Goal: Task Accomplishment & Management: Manage account settings

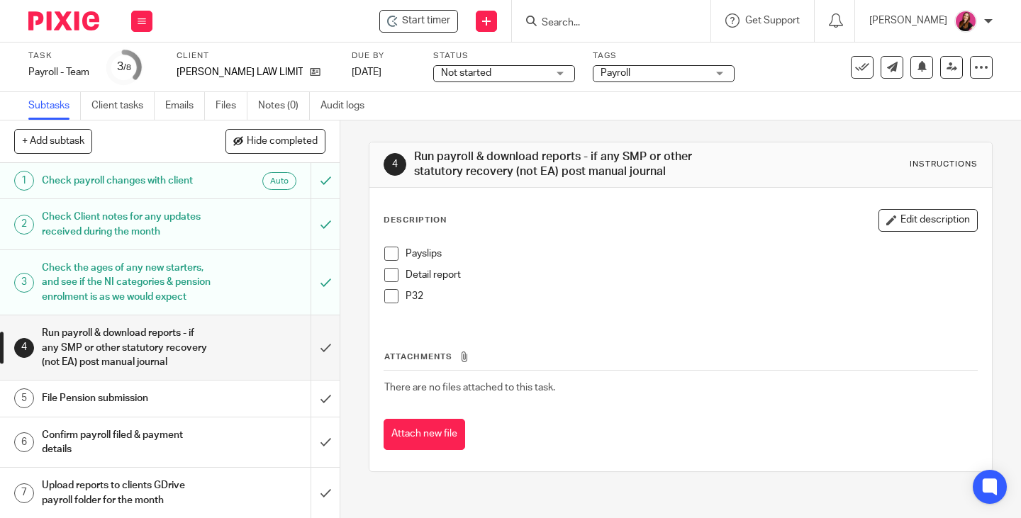
click at [390, 255] on span at bounding box center [391, 254] width 14 height 14
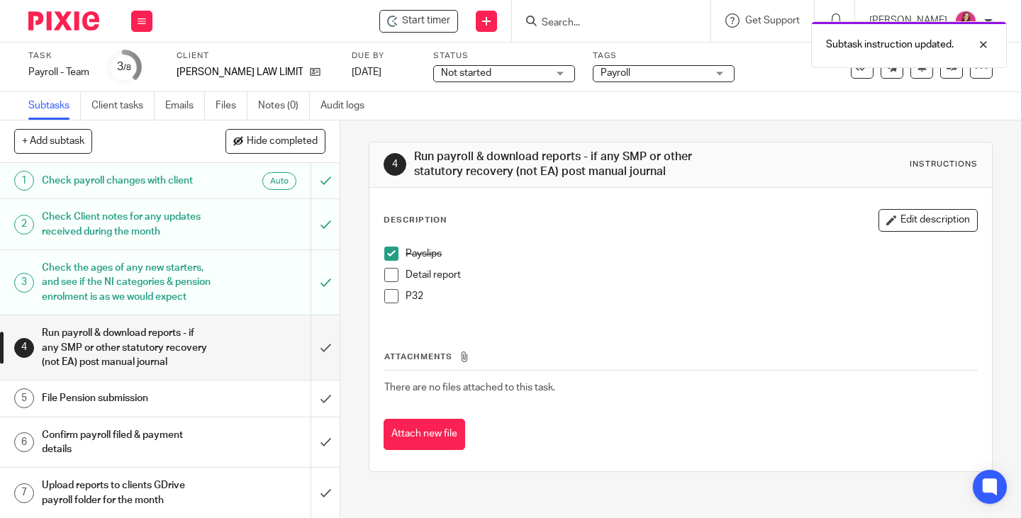
click at [391, 279] on span at bounding box center [391, 275] width 14 height 14
click at [393, 298] on span at bounding box center [391, 296] width 14 height 14
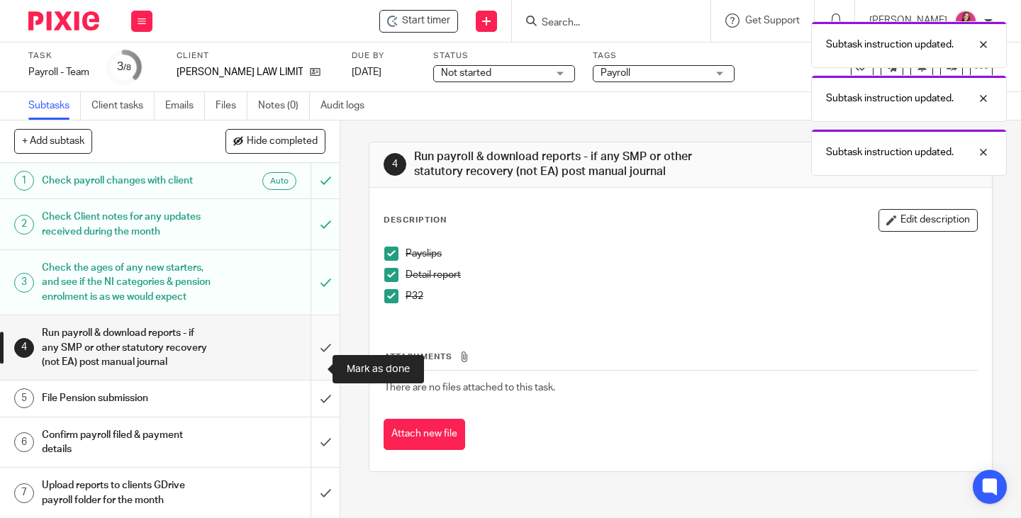
click at [312, 368] on input "submit" at bounding box center [170, 347] width 340 height 65
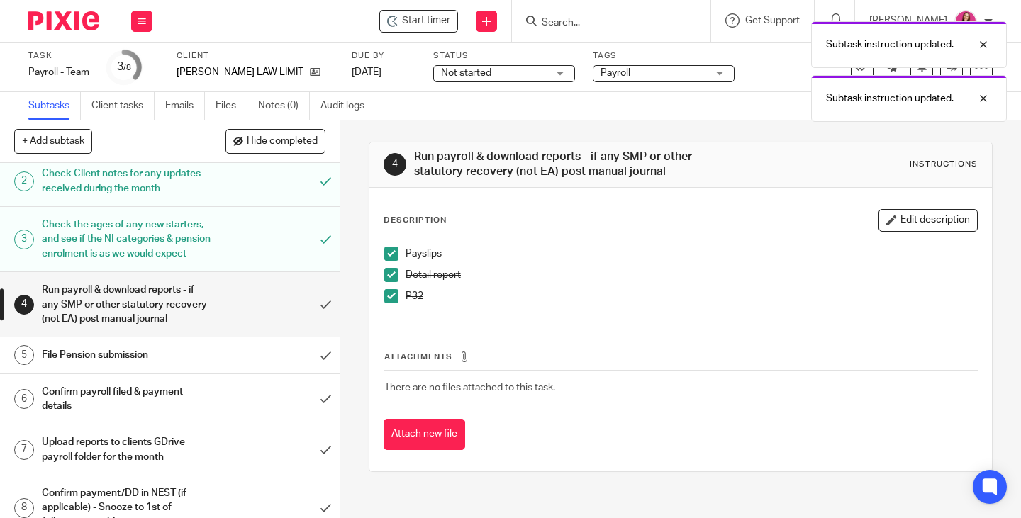
scroll to position [95, 0]
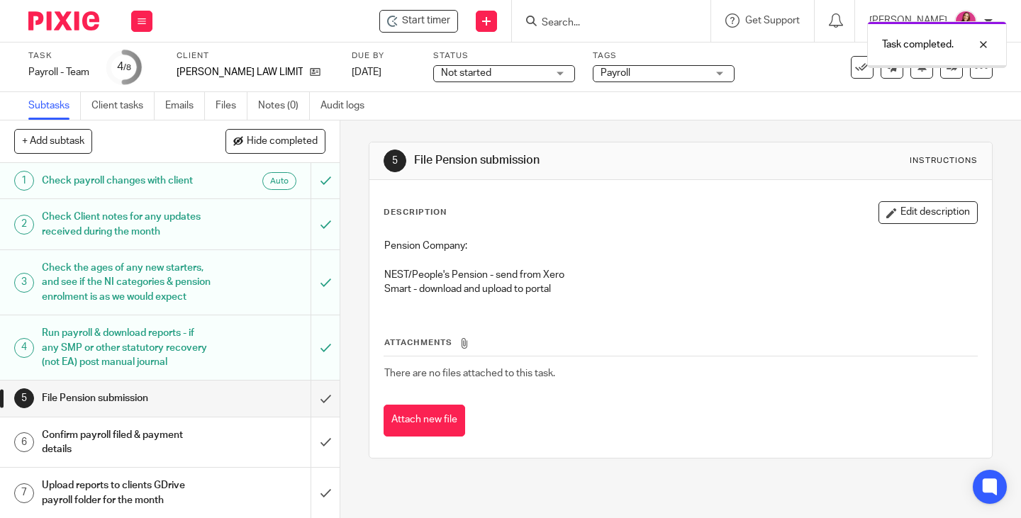
scroll to position [95, 0]
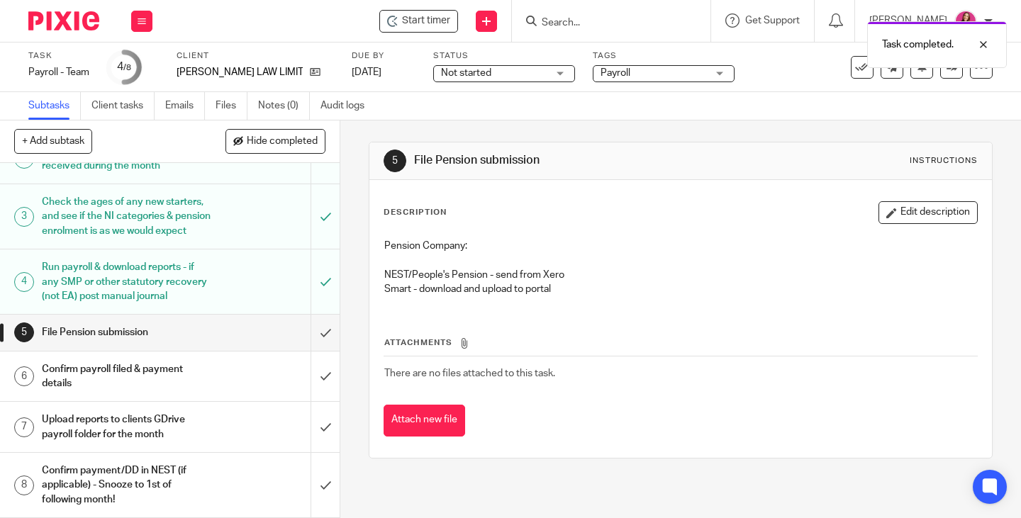
click at [203, 372] on div "Confirm payroll filed & payment details" at bounding box center [169, 377] width 255 height 36
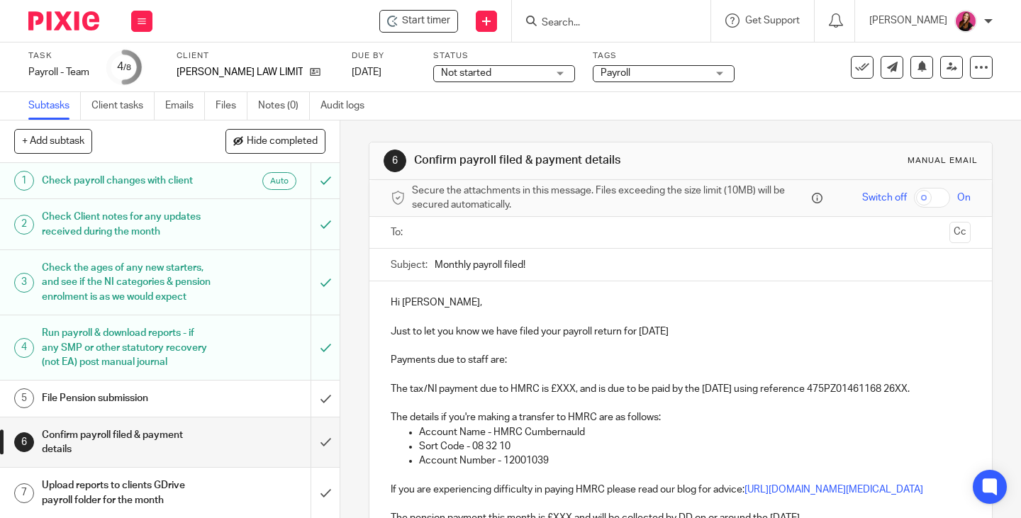
click at [444, 232] on input "text" at bounding box center [680, 233] width 527 height 16
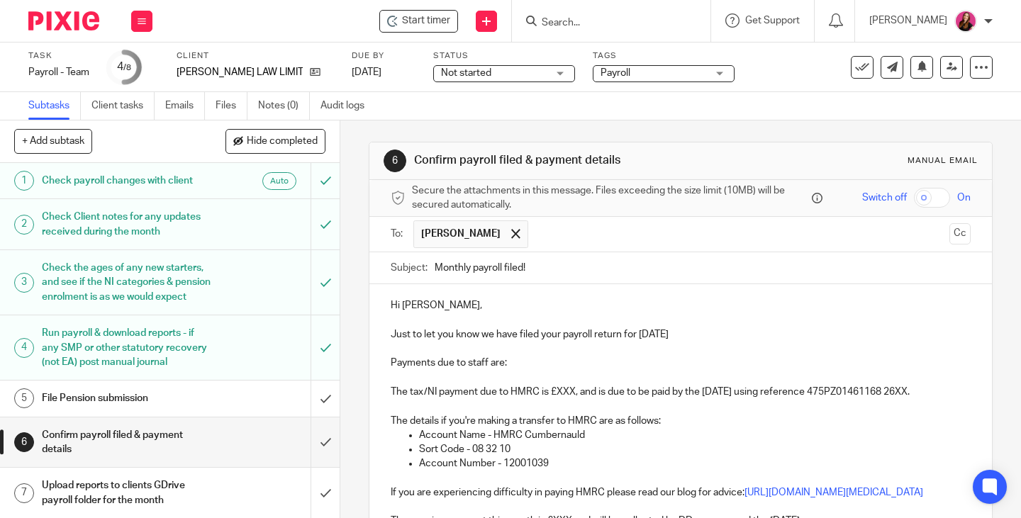
scroll to position [71, 0]
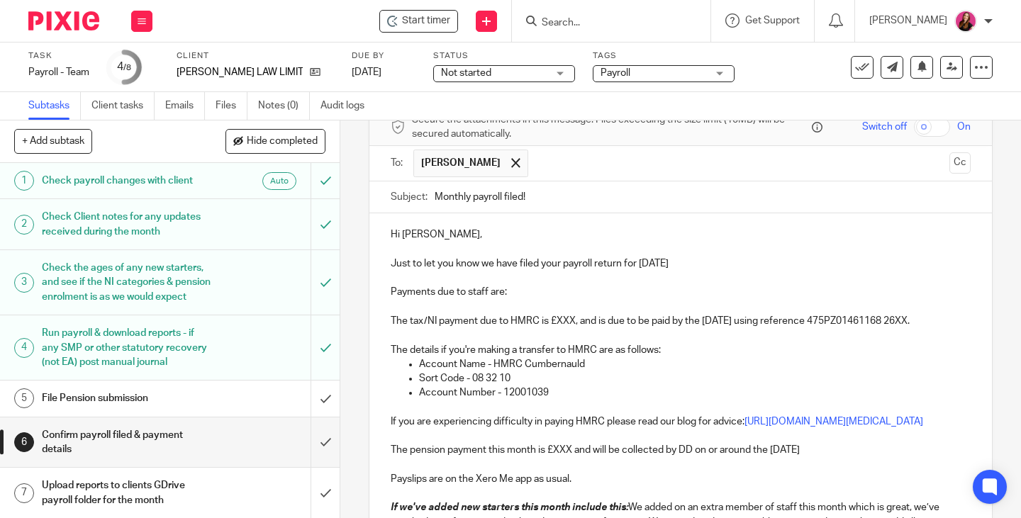
click at [515, 290] on p "Payments due to staff are:" at bounding box center [681, 292] width 580 height 14
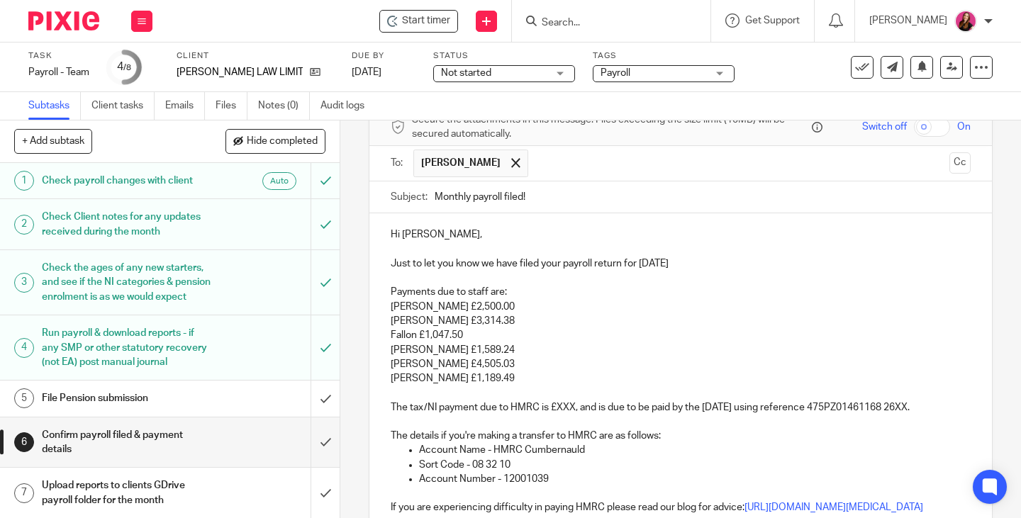
click at [571, 409] on p "The tax/NI payment due to HMRC is £XXX, and is due to be paid by the 22nd Septe…" at bounding box center [681, 400] width 580 height 29
click at [486, 415] on p "The tax/NI payment due to HMRC is £3,912.45, and is due to be paid by the 22nd …" at bounding box center [681, 400] width 580 height 29
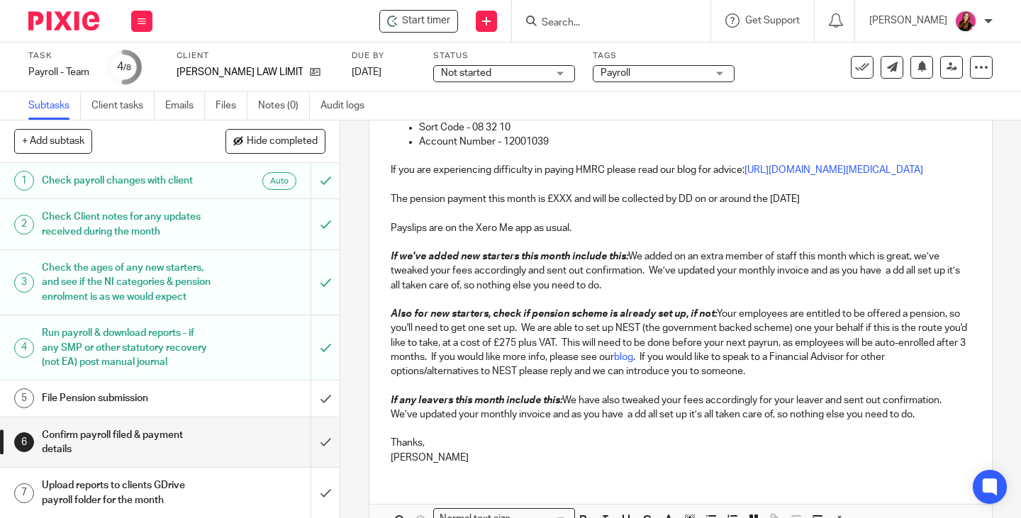
scroll to position [425, 0]
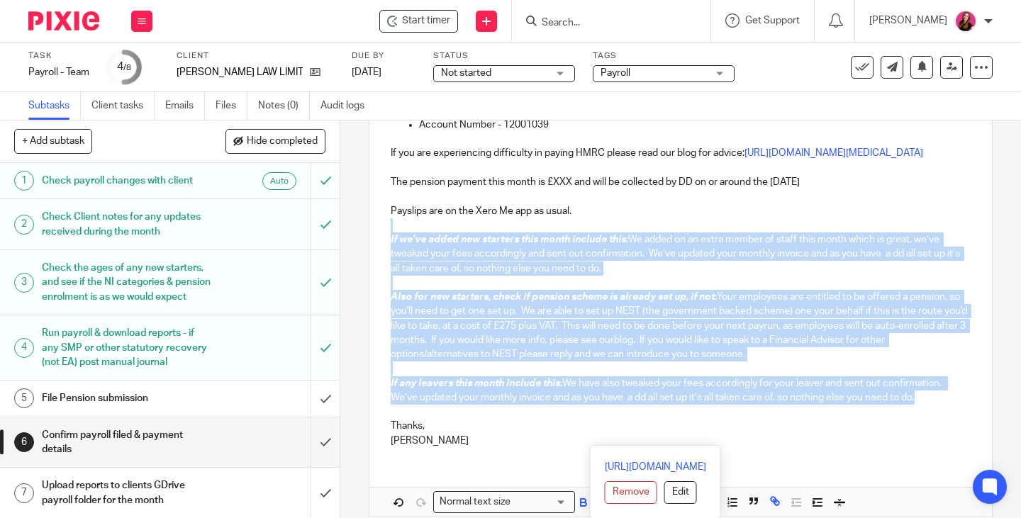
drag, startPoint x: 934, startPoint y: 440, endPoint x: 385, endPoint y: 273, distance: 573.6
click at [385, 273] on div "Hi Fallon, Just to let you know we have filed your payroll return for August 20…" at bounding box center [680, 159] width 622 height 600
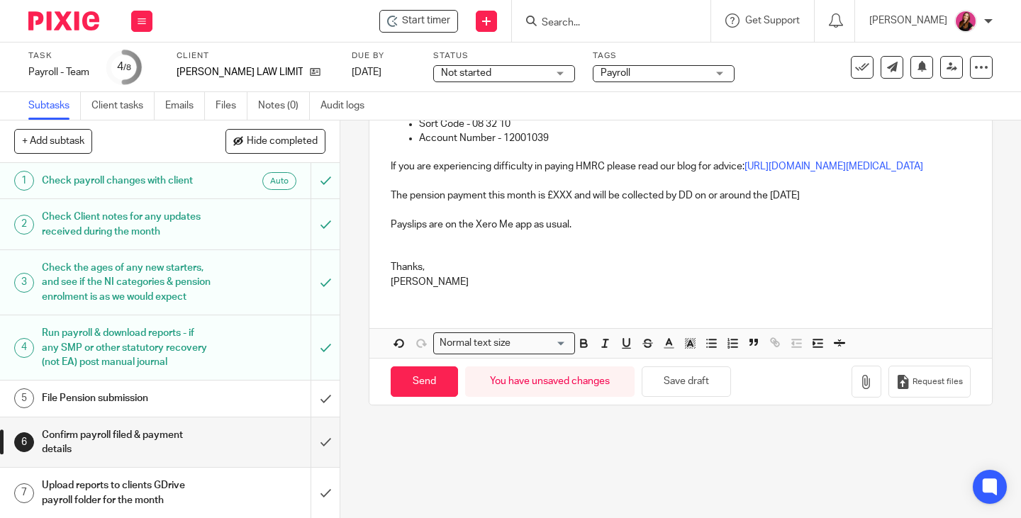
scroll to position [412, 0]
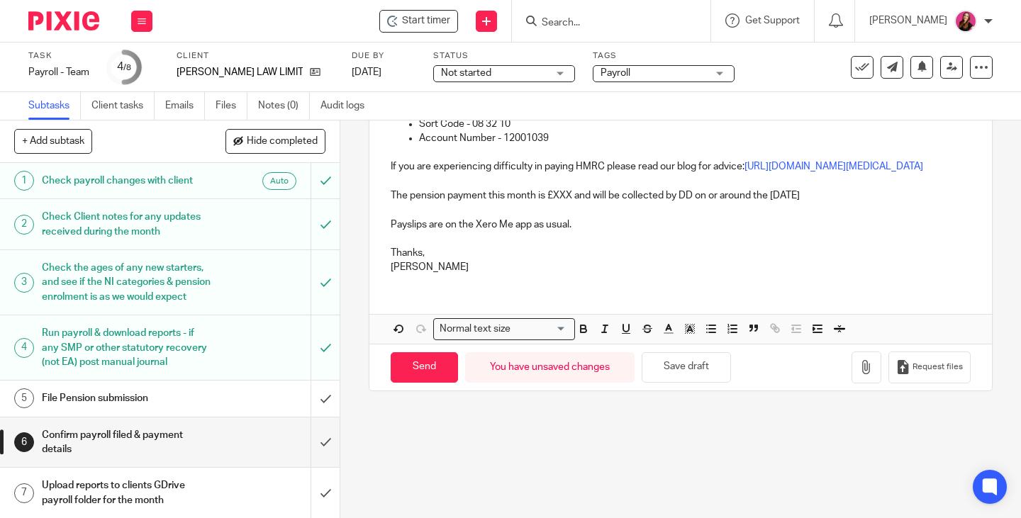
click at [567, 203] on p "The pension payment this month is £XXX and will be collected by DD on or around…" at bounding box center [681, 196] width 580 height 14
click at [869, 203] on p "The pension payment this month is £94.85 and will be collected by DD on or arou…" at bounding box center [681, 196] width 580 height 14
click at [426, 383] on input "Send" at bounding box center [424, 367] width 67 height 30
type input "Sent"
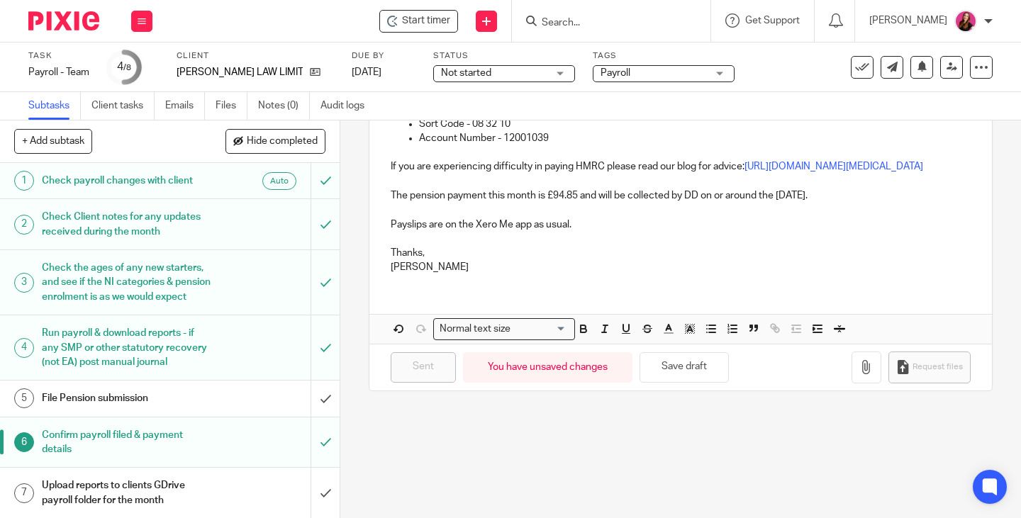
scroll to position [95, 0]
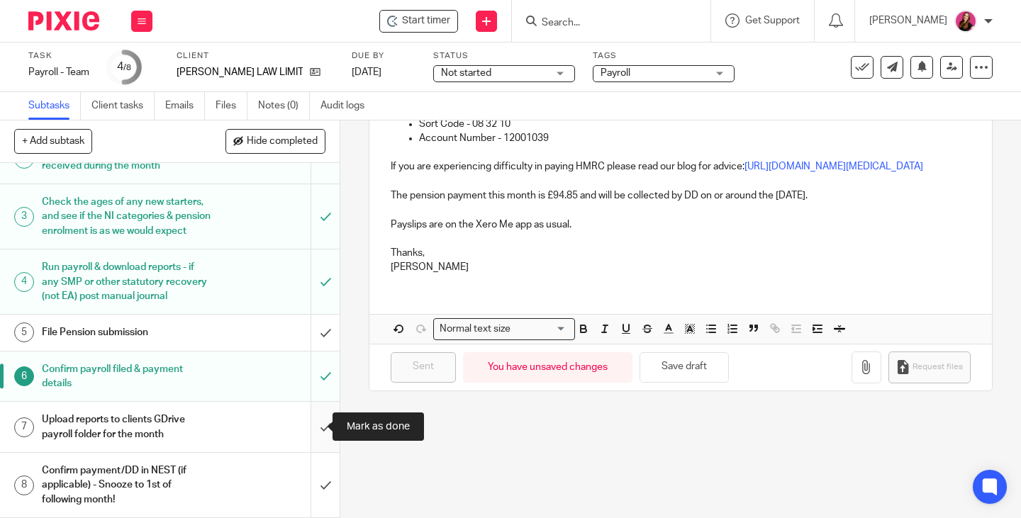
click at [311, 421] on input "submit" at bounding box center [170, 427] width 340 height 50
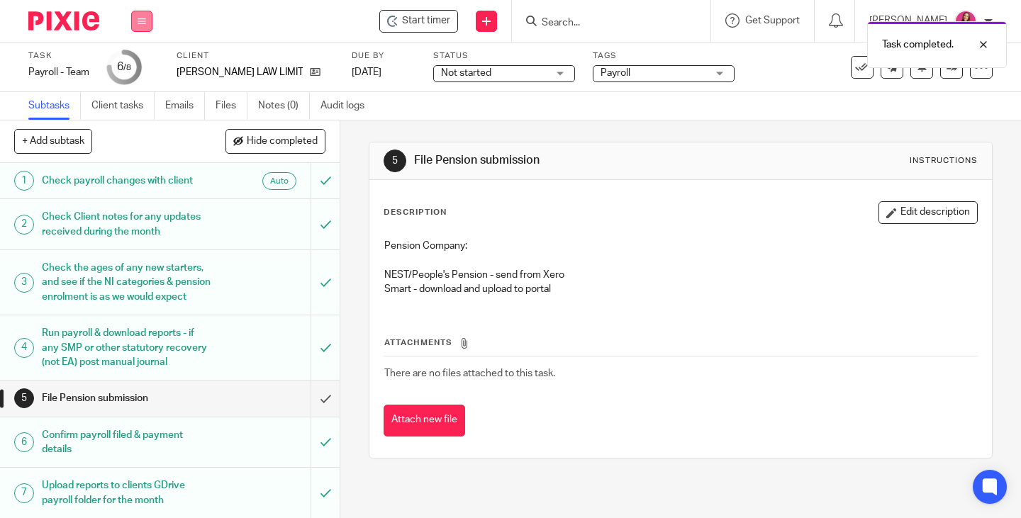
click at [142, 14] on button at bounding box center [141, 21] width 21 height 21
click at [141, 61] on li "Work" at bounding box center [142, 66] width 38 height 21
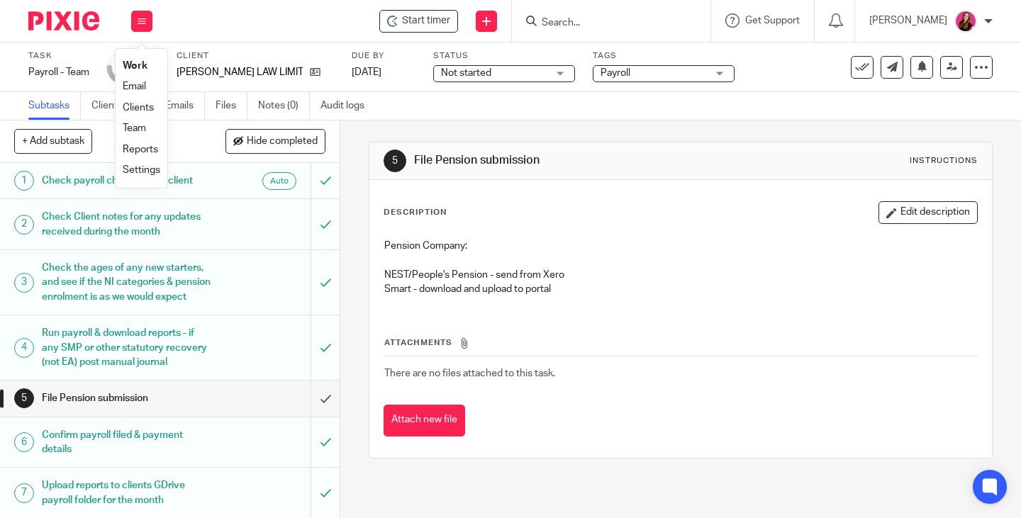
click at [140, 67] on link "Work" at bounding box center [135, 66] width 25 height 10
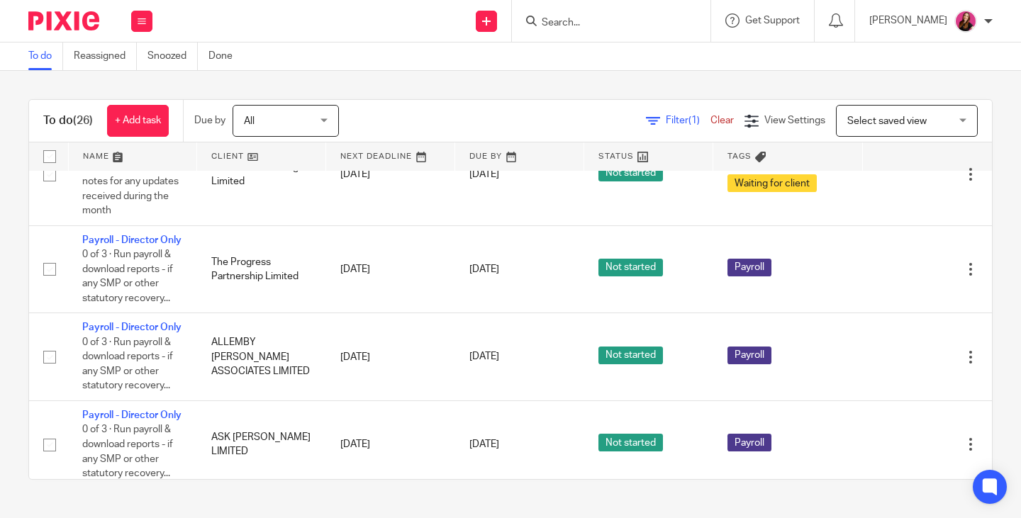
scroll to position [638, 0]
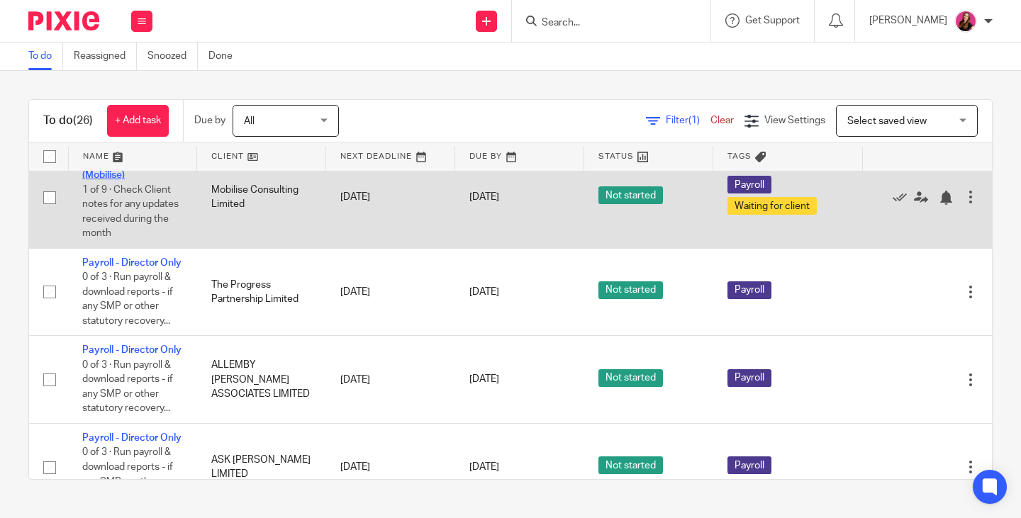
click at [107, 180] on link "Payroll - Team - (Mobilise)" at bounding box center [116, 168] width 69 height 24
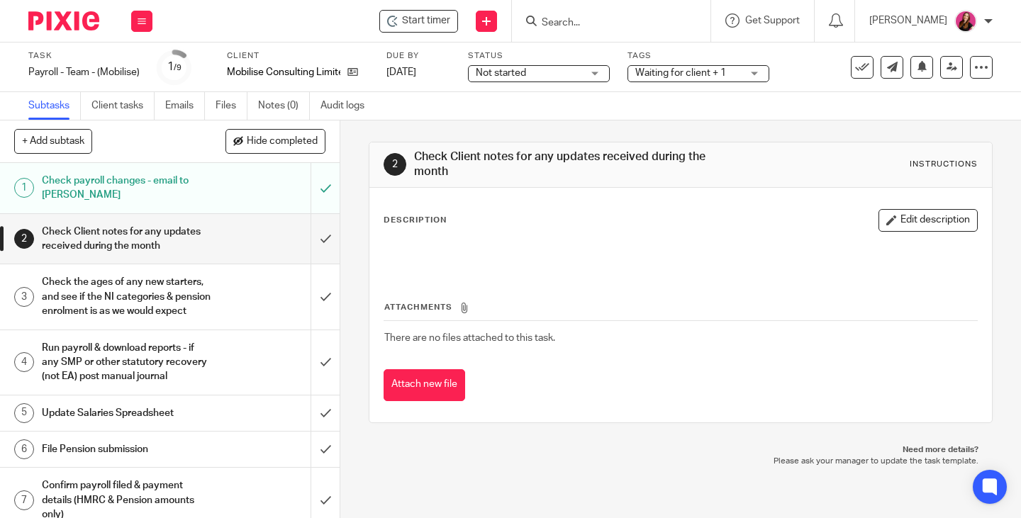
click at [684, 75] on span "Waiting for client + 1" at bounding box center [680, 73] width 91 height 10
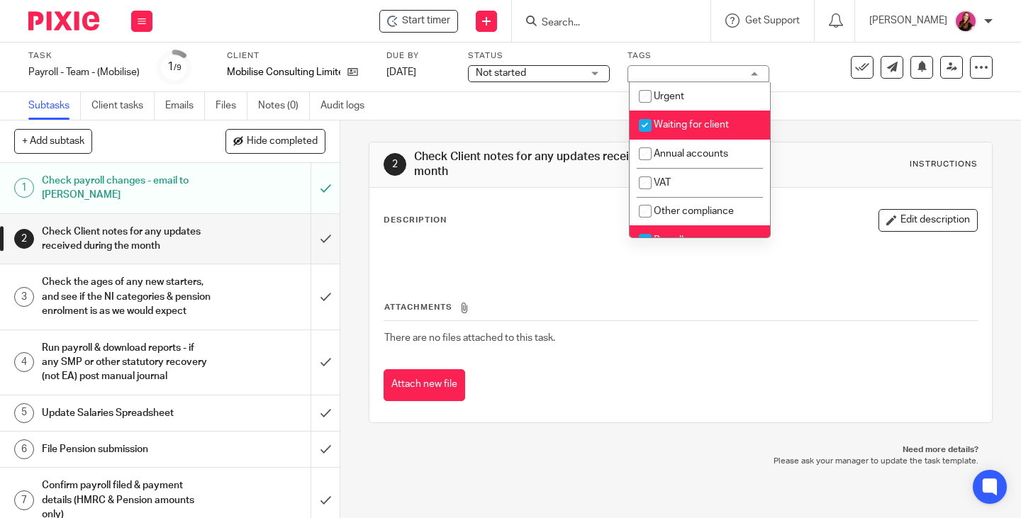
click at [685, 119] on li "Waiting for client" at bounding box center [700, 125] width 140 height 29
checkbox input "false"
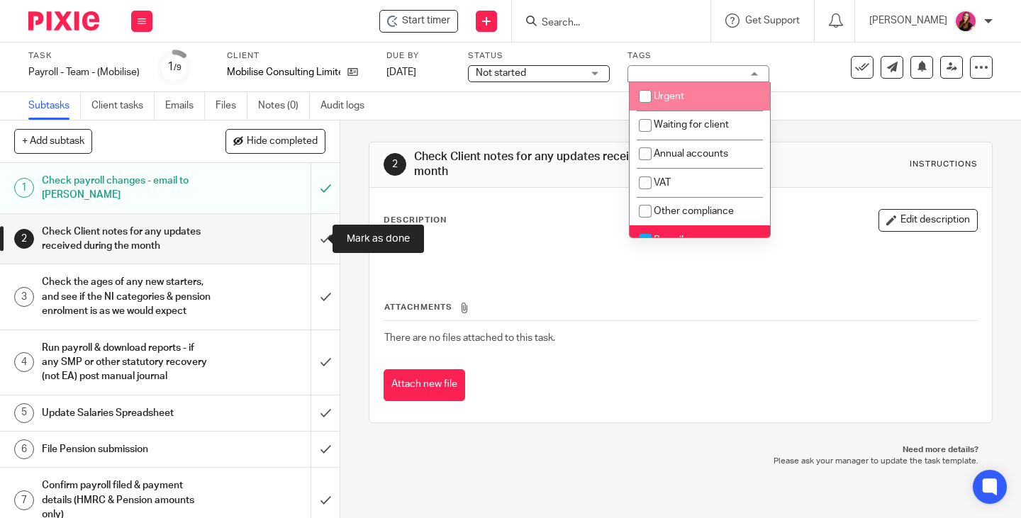
click at [311, 238] on input "submit" at bounding box center [170, 239] width 340 height 50
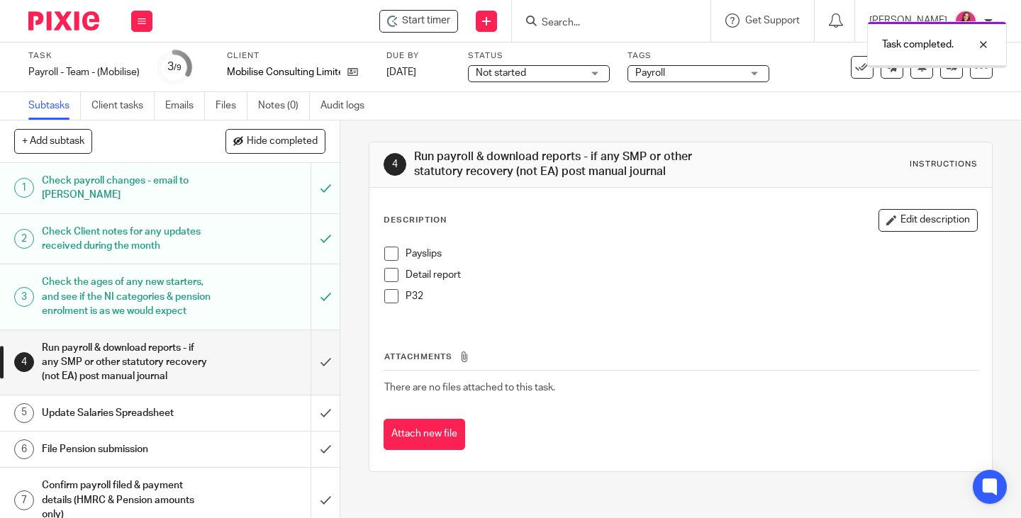
click at [386, 255] on span at bounding box center [391, 254] width 14 height 14
click at [384, 281] on span at bounding box center [391, 275] width 14 height 14
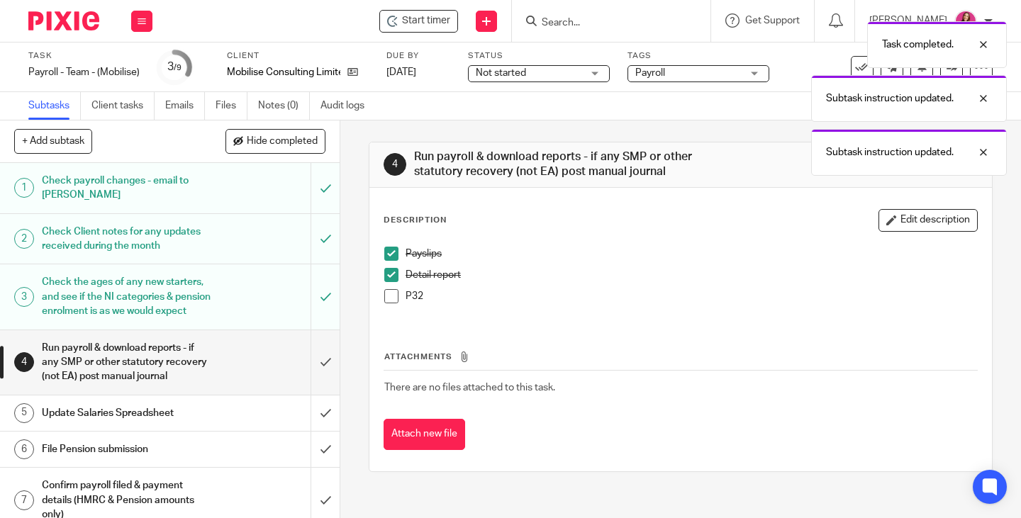
click at [386, 298] on span at bounding box center [391, 296] width 14 height 14
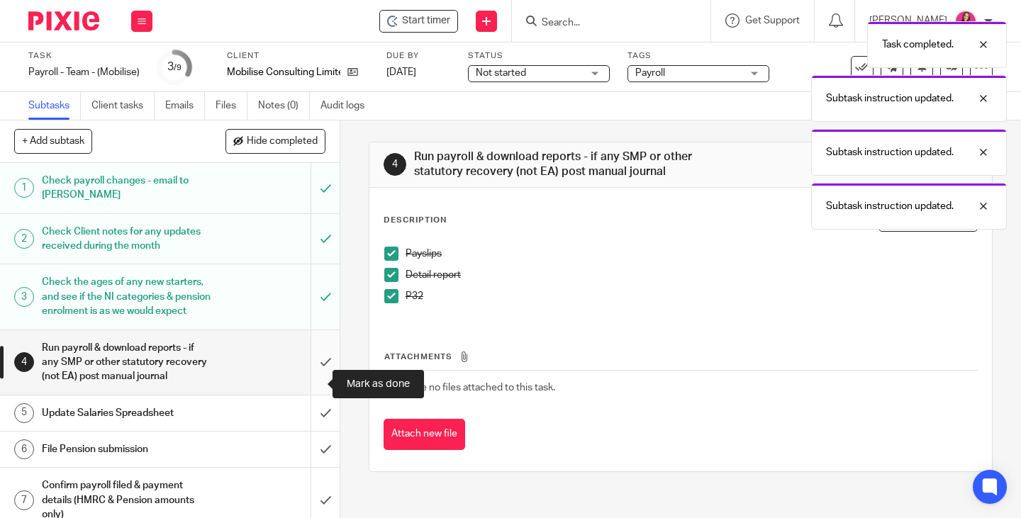
click at [309, 377] on input "submit" at bounding box center [170, 362] width 340 height 65
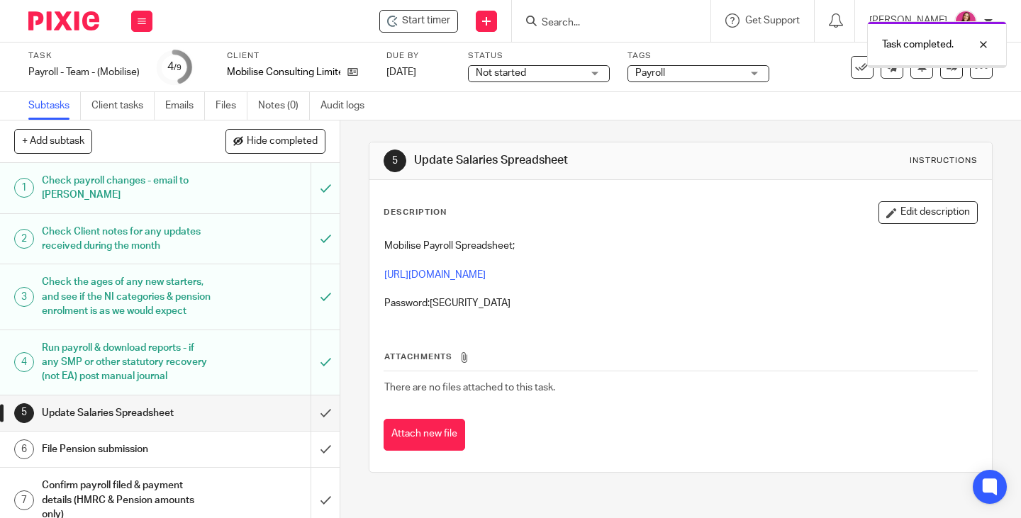
click at [486, 274] on link "[URL][DOMAIN_NAME]" at bounding box center [434, 275] width 101 height 10
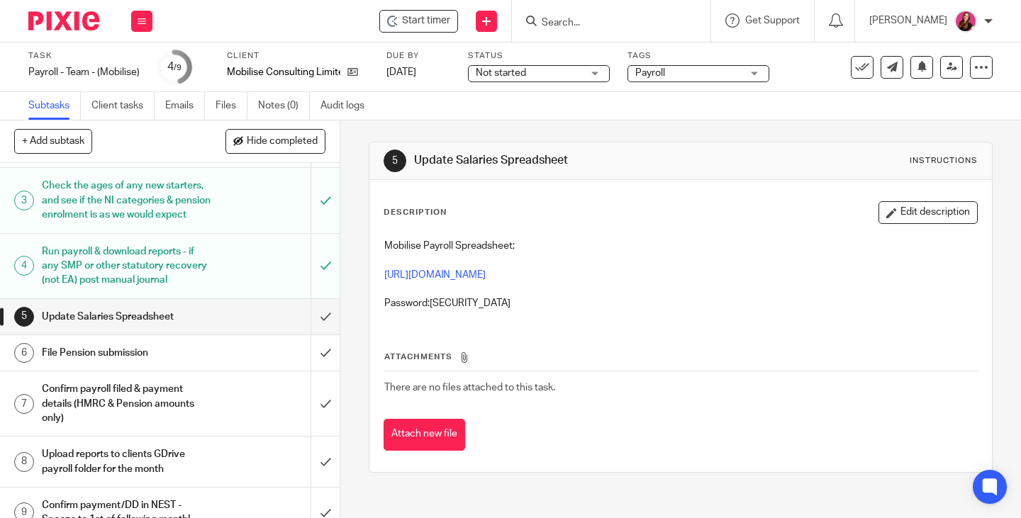
scroll to position [146, 0]
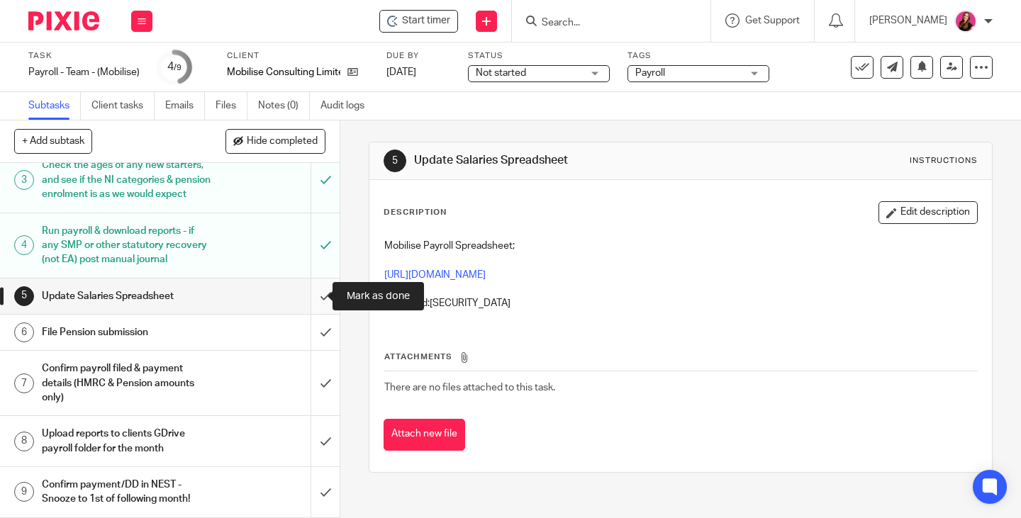
click at [309, 296] on input "submit" at bounding box center [170, 296] width 340 height 35
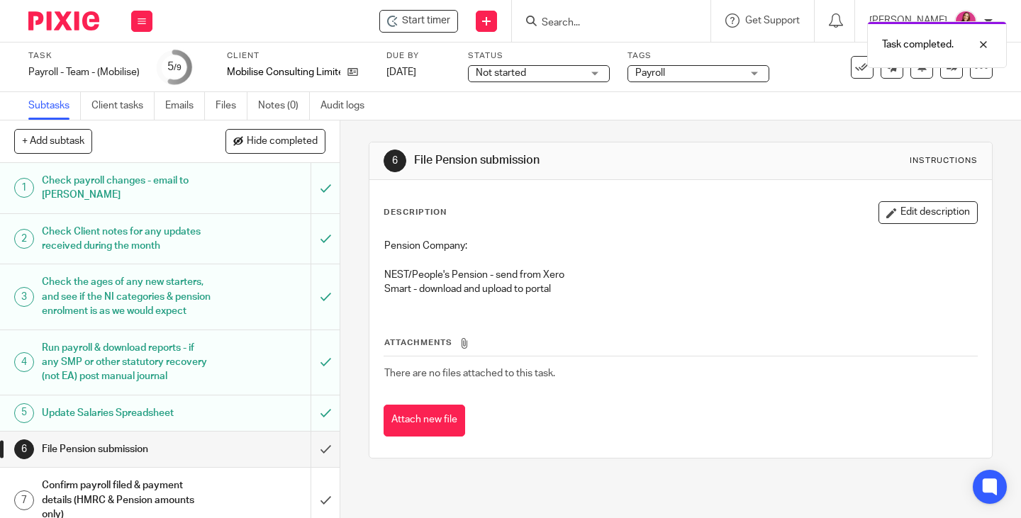
scroll to position [142, 0]
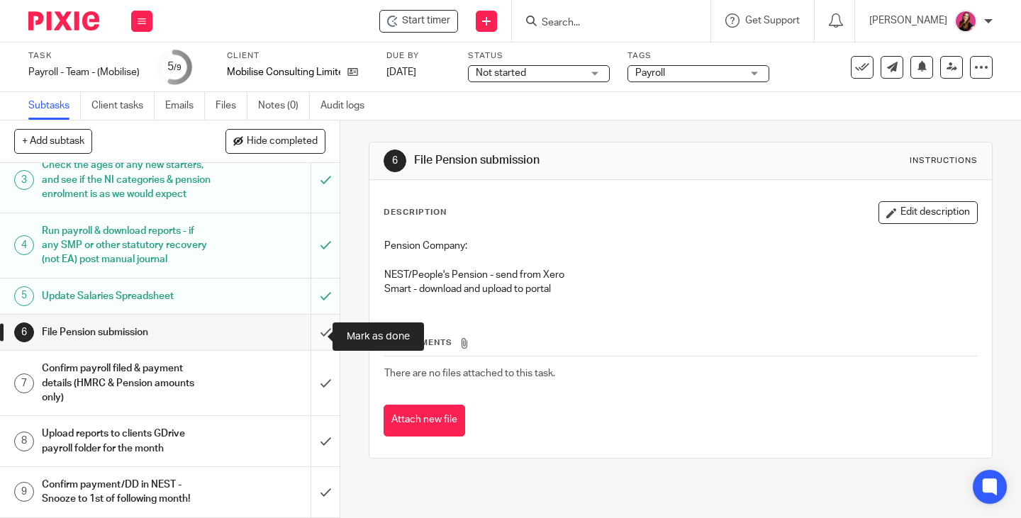
click at [308, 337] on input "submit" at bounding box center [170, 332] width 340 height 35
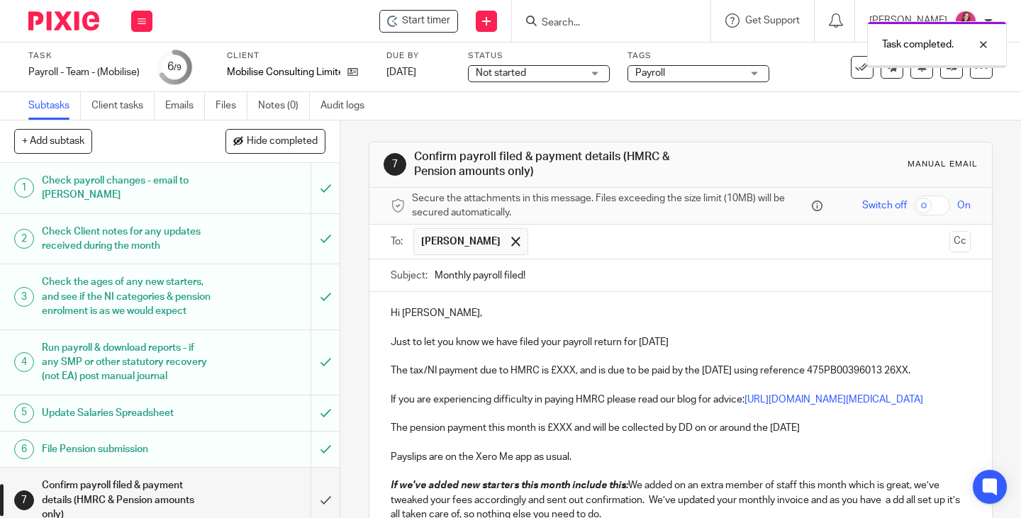
click at [490, 308] on p "Hi [PERSON_NAME]," at bounding box center [681, 313] width 580 height 14
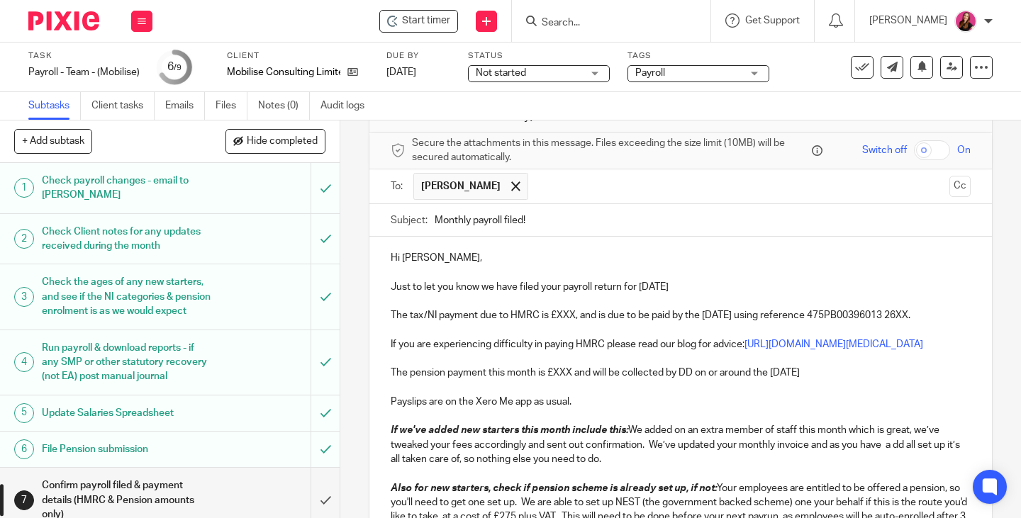
scroll to position [71, 0]
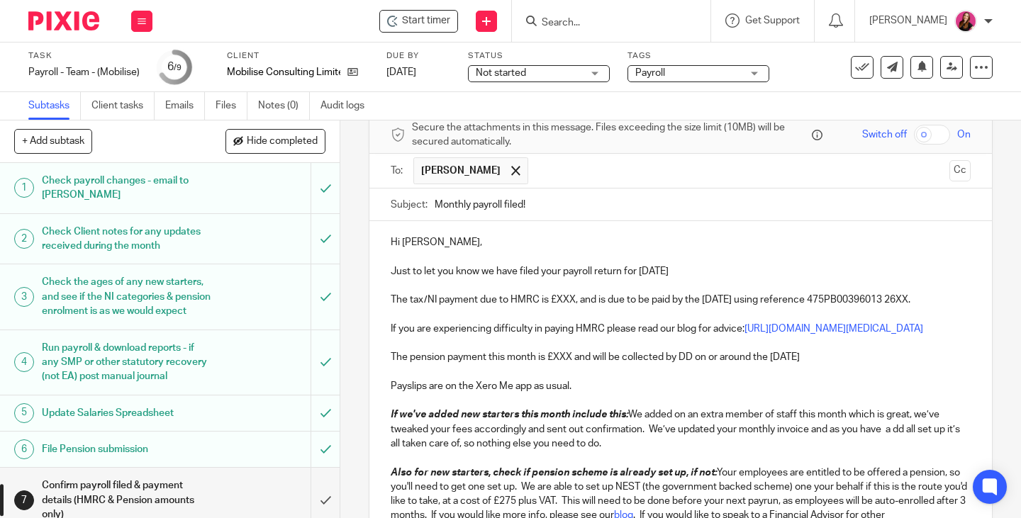
click at [571, 301] on p "The tax/NI payment due to HMRC is £XXX, and is due to be paid by the [DATE] usi…" at bounding box center [681, 293] width 580 height 29
click at [486, 308] on p "The tax/NI payment due to HMRC is £1,704.51, and is due to be paid by the [DATE…" at bounding box center [681, 293] width 580 height 29
click at [542, 337] on p "If you are experiencing difficulty in paying HMRC please read our blog for advi…" at bounding box center [681, 322] width 580 height 29
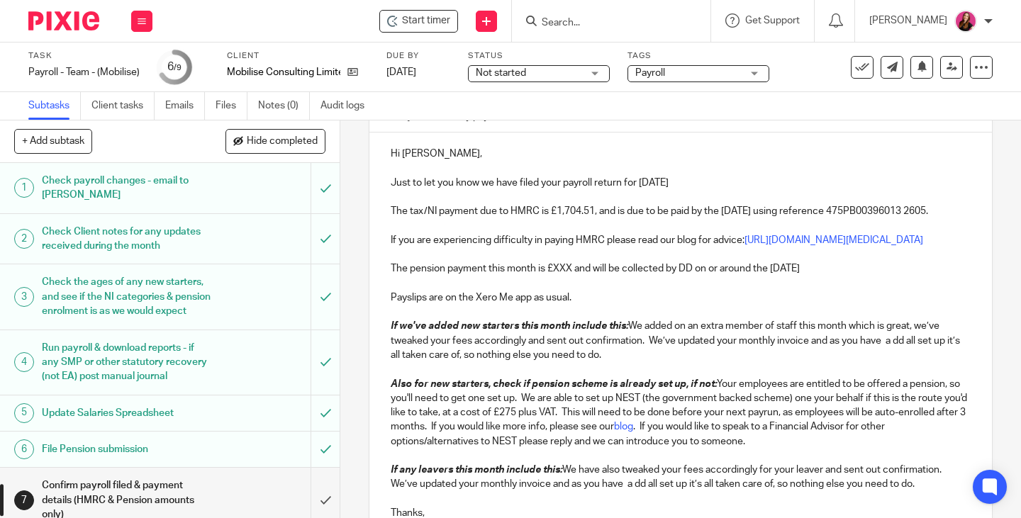
scroll to position [213, 0]
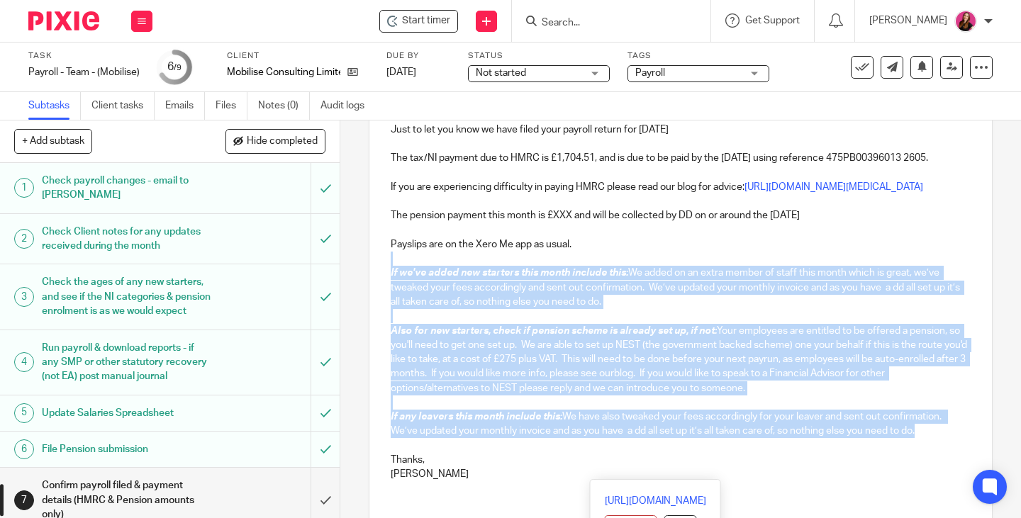
drag, startPoint x: 927, startPoint y: 472, endPoint x: 393, endPoint y: 301, distance: 560.0
click at [393, 301] on div "Hi [PERSON_NAME], Just to let you know we have filed your payroll return for [D…" at bounding box center [680, 285] width 622 height 413
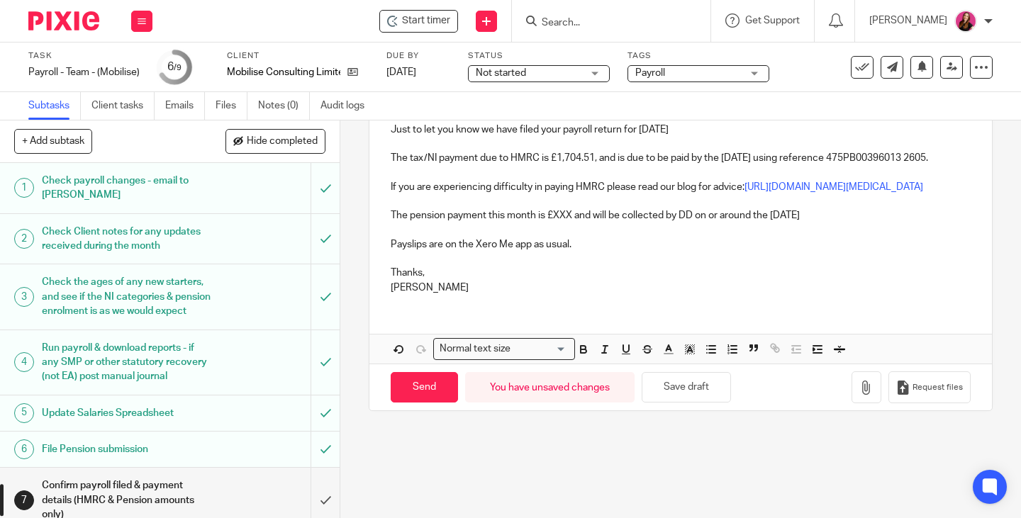
click at [569, 223] on p "The pension payment this month is £XXX and will be collected by DD on or around…" at bounding box center [681, 215] width 580 height 14
click at [888, 223] on p "The pension payment this month is £465.43 and will be collected by DD on or aro…" at bounding box center [681, 215] width 580 height 14
click at [396, 403] on input "Send" at bounding box center [424, 387] width 67 height 30
type input "Sent"
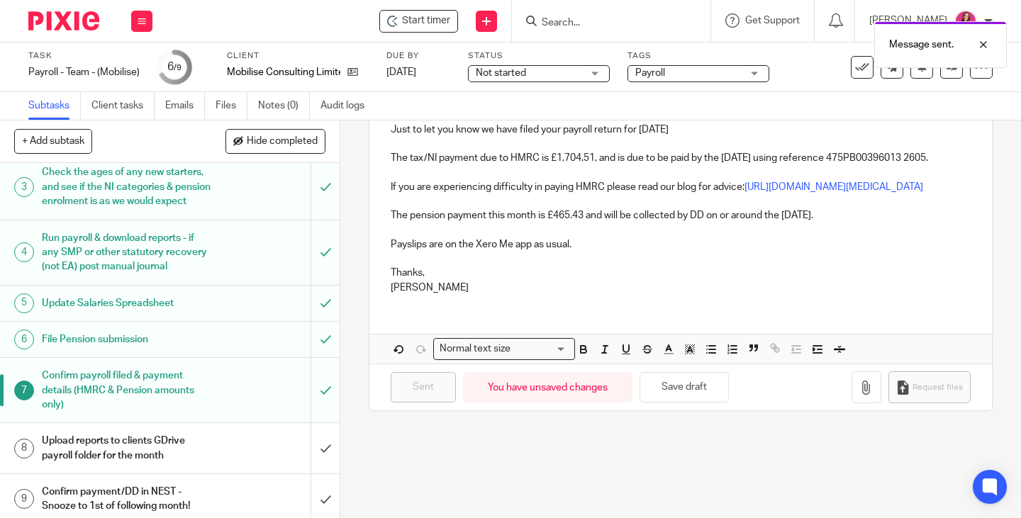
scroll to position [146, 0]
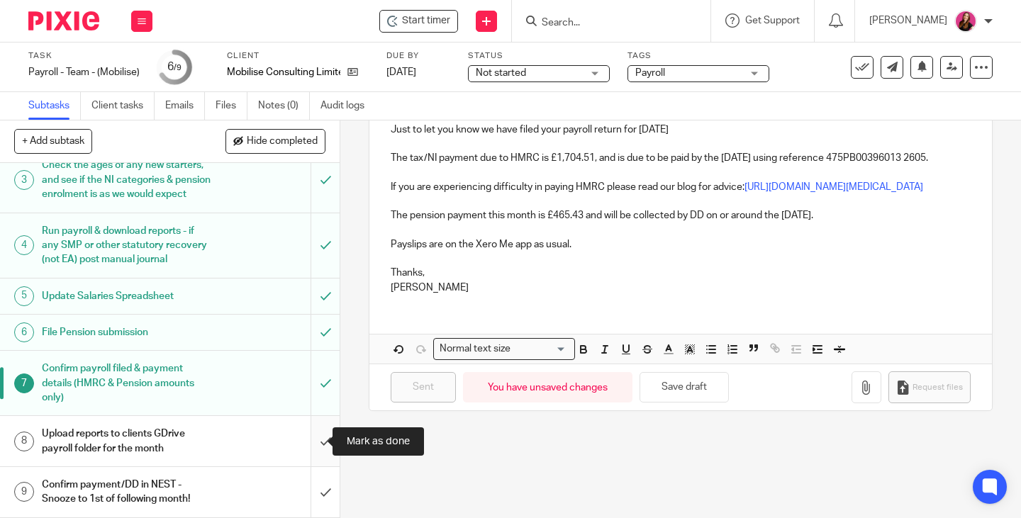
click at [315, 442] on input "submit" at bounding box center [170, 441] width 340 height 50
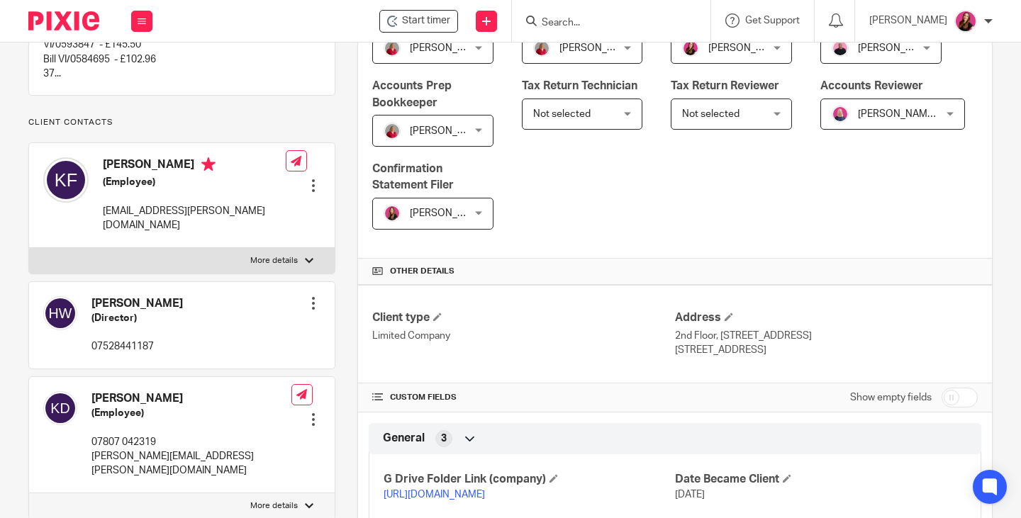
scroll to position [425, 0]
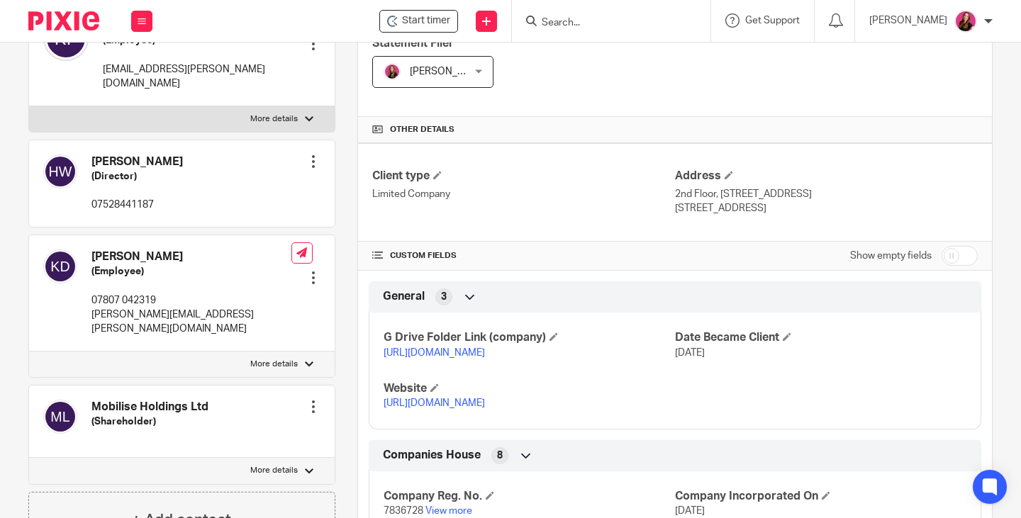
click at [485, 358] on link "https://drive.google.com/drive/folders/1T33EqSfNysRr2zgYhY-nmqXxfftlwlLd?usp=dr…" at bounding box center [434, 353] width 101 height 10
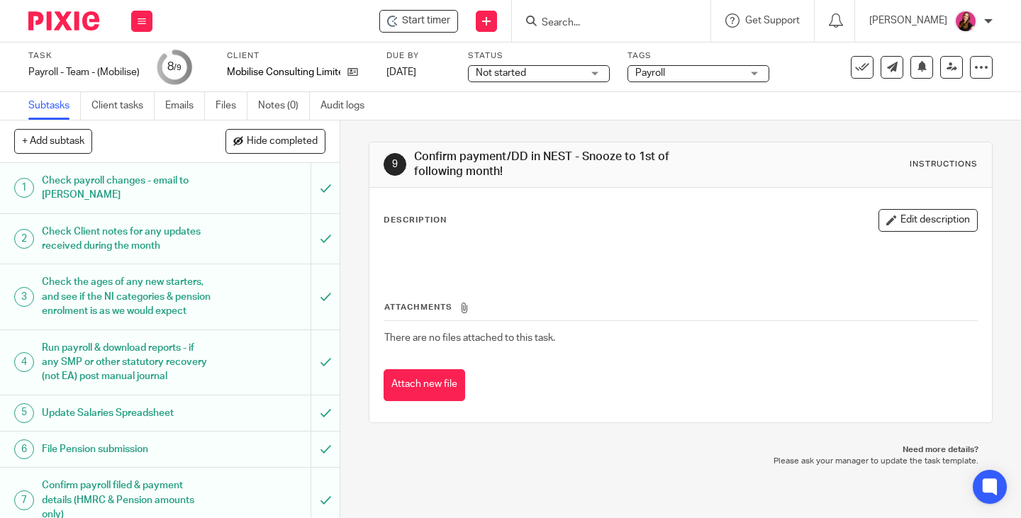
scroll to position [146, 0]
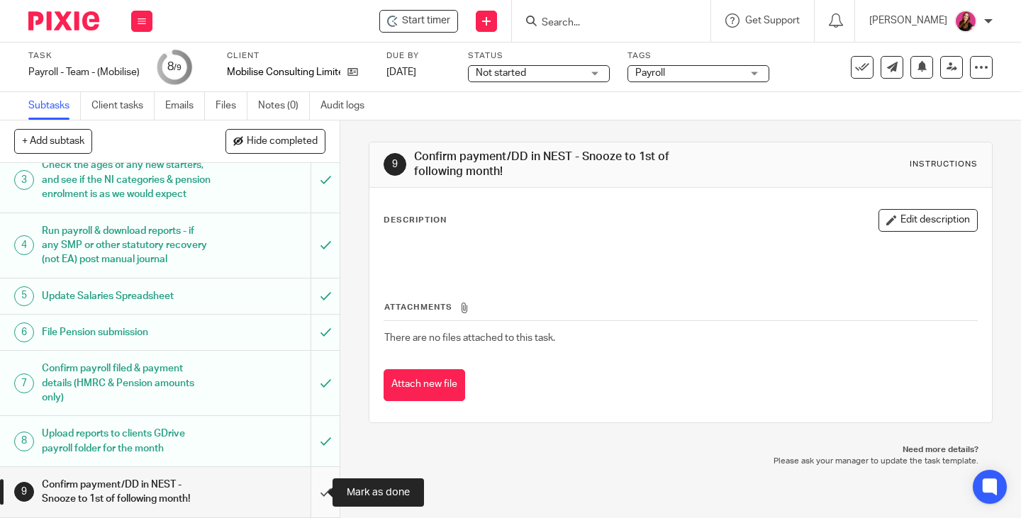
drag, startPoint x: 311, startPoint y: 491, endPoint x: 306, endPoint y: 483, distance: 9.5
click at [311, 491] on input "submit" at bounding box center [170, 492] width 340 height 50
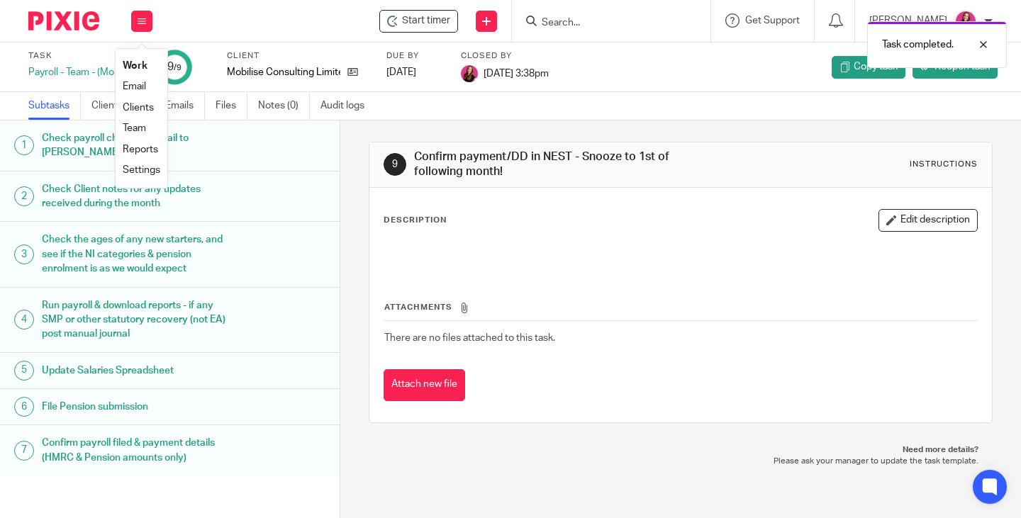
click at [138, 64] on link "Work" at bounding box center [135, 66] width 25 height 10
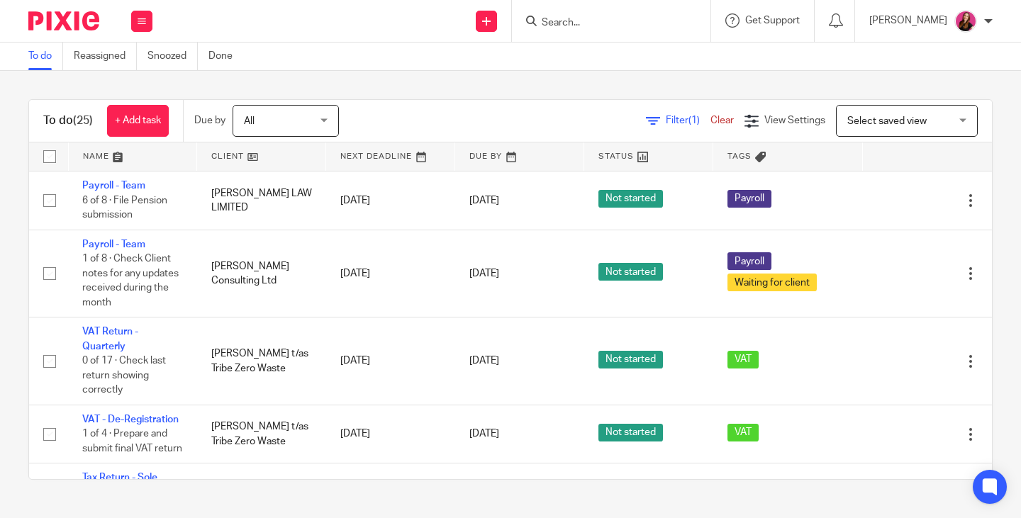
scroll to position [992, 0]
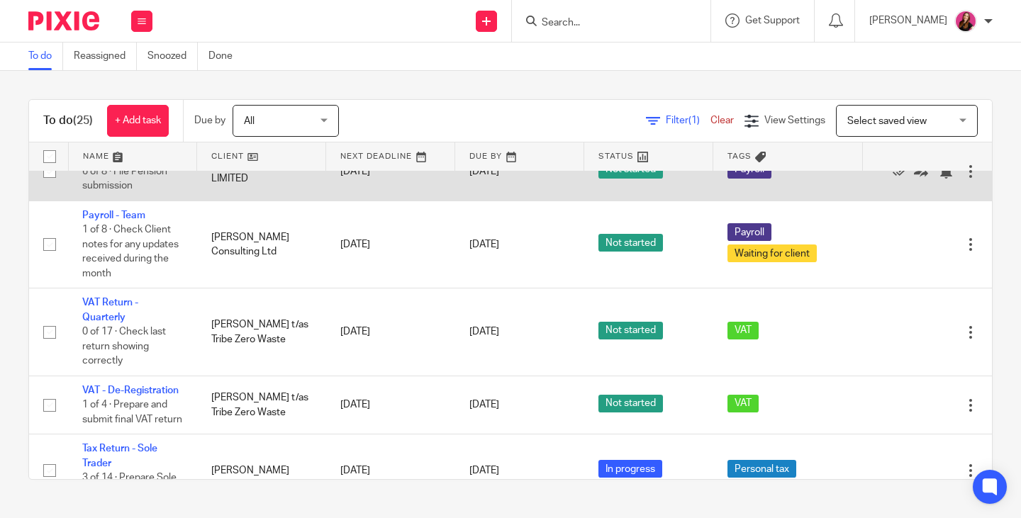
click at [126, 162] on link "Payroll - Team" at bounding box center [113, 157] width 63 height 10
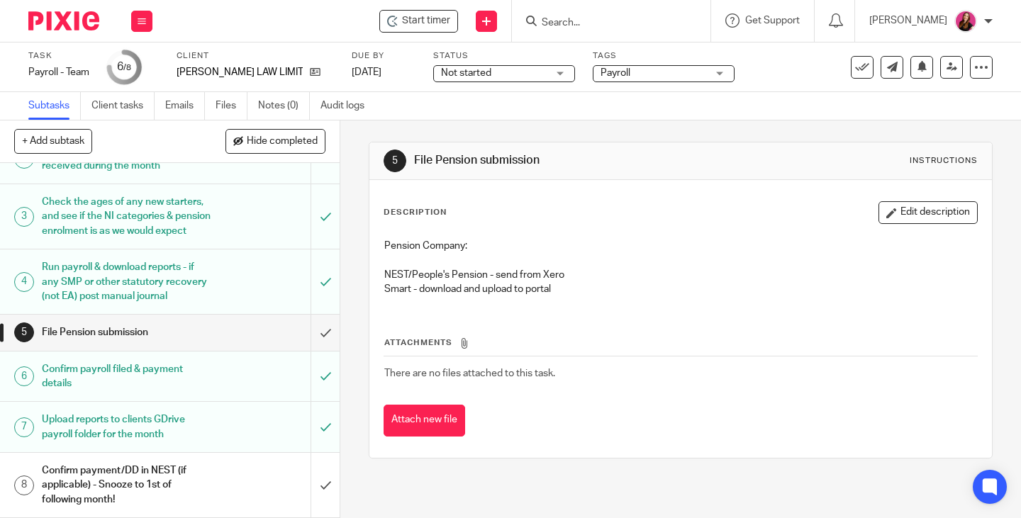
scroll to position [95, 0]
click at [311, 331] on input "submit" at bounding box center [170, 332] width 340 height 35
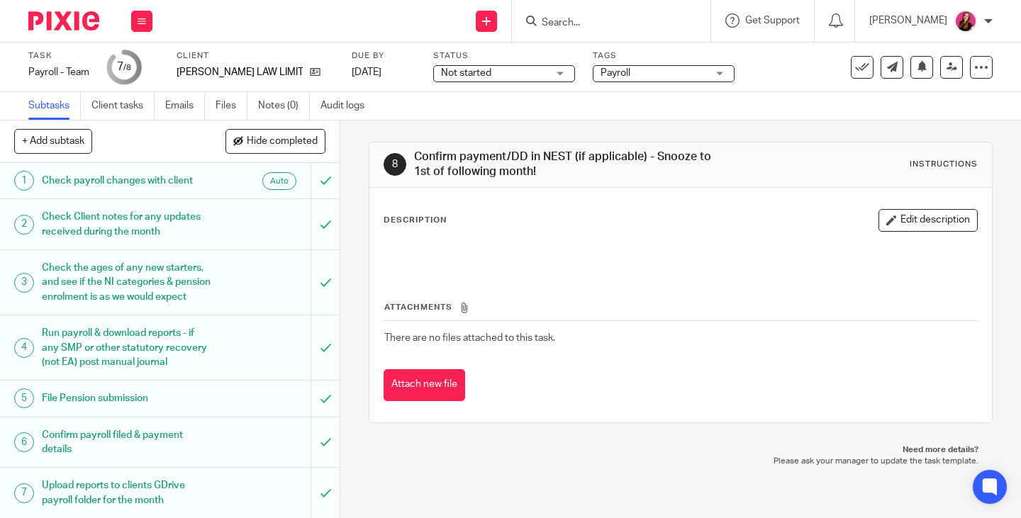
scroll to position [95, 0]
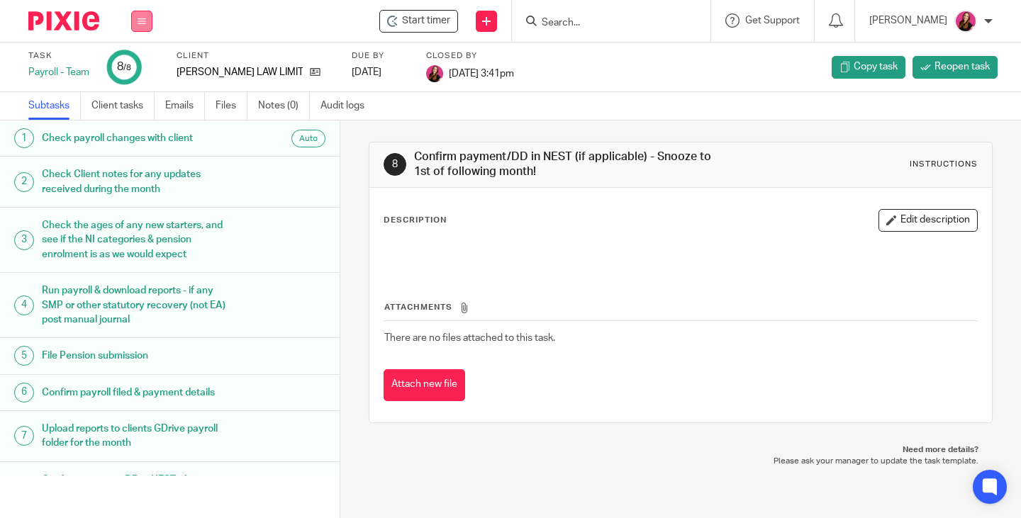
click at [142, 21] on icon at bounding box center [142, 21] width 9 height 9
click at [139, 64] on link "Work" at bounding box center [135, 66] width 25 height 10
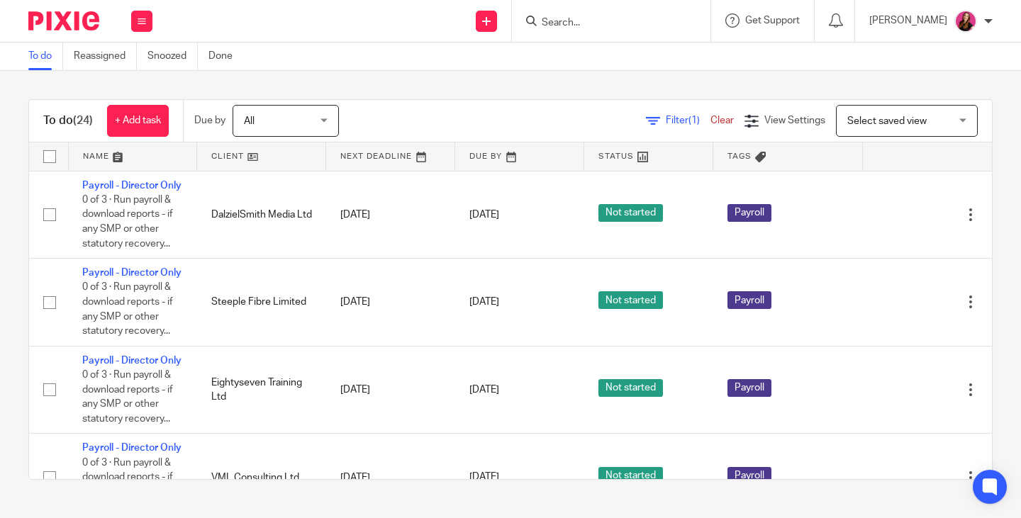
click at [622, 27] on input "Search" at bounding box center [604, 23] width 128 height 13
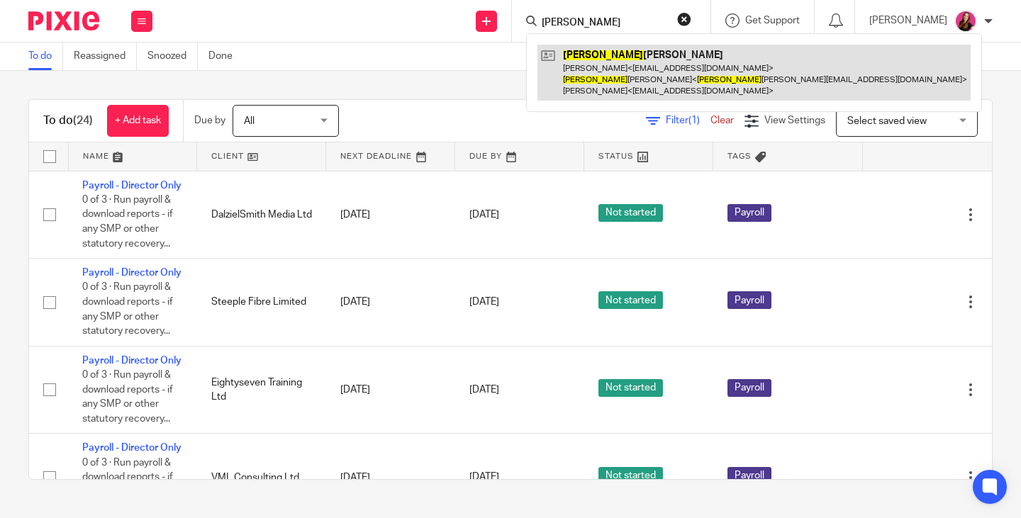
type input "[PERSON_NAME]"
click at [632, 83] on link at bounding box center [753, 73] width 433 height 56
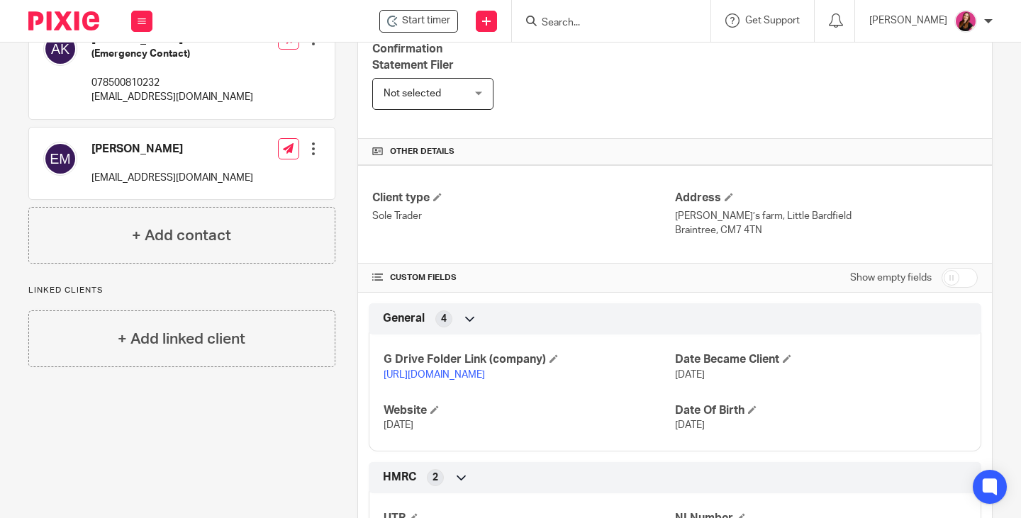
scroll to position [496, 0]
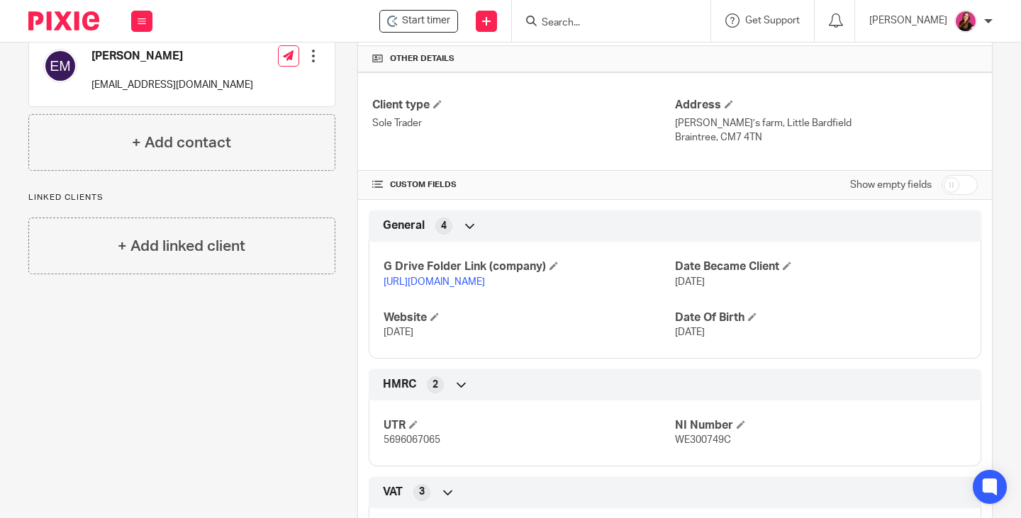
click at [485, 287] on link "[URL][DOMAIN_NAME]" at bounding box center [434, 282] width 101 height 10
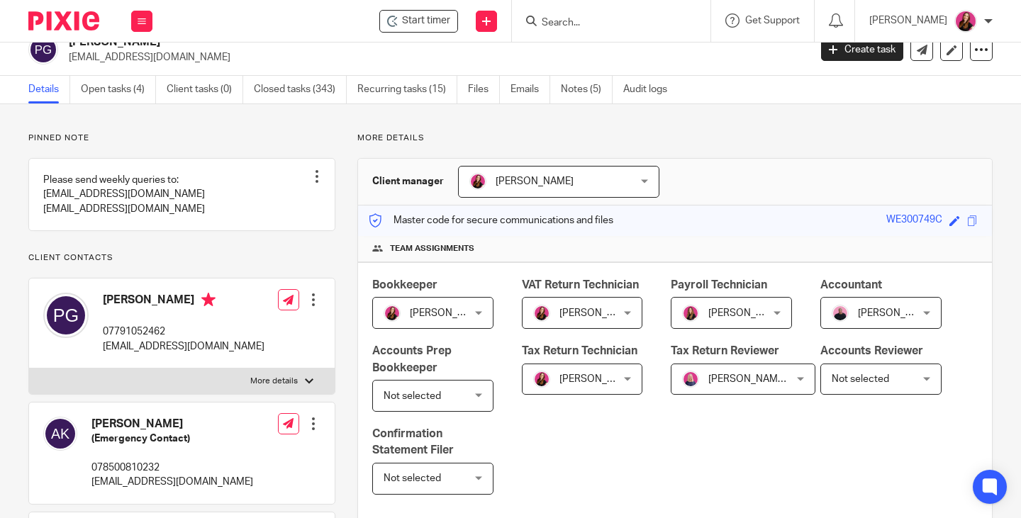
scroll to position [0, 0]
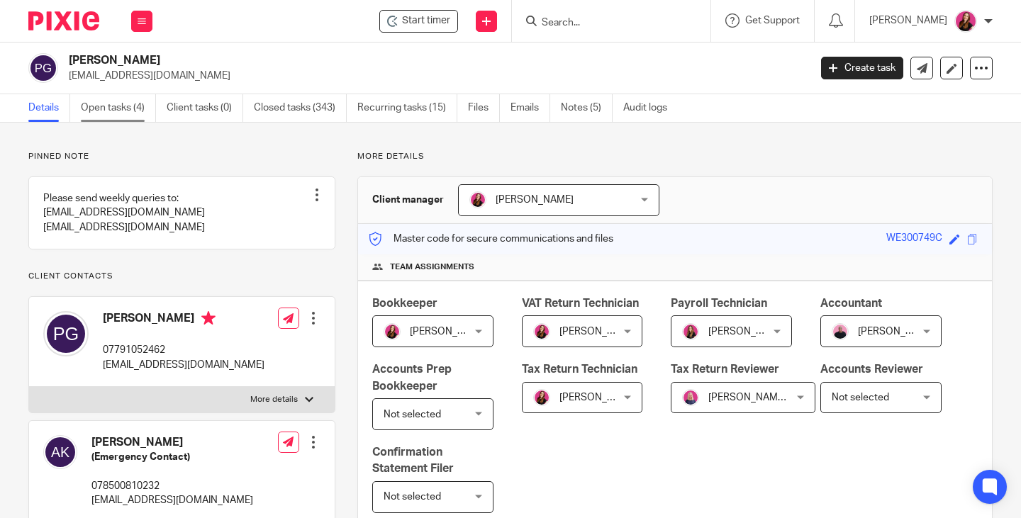
click at [130, 111] on link "Open tasks (4)" at bounding box center [118, 108] width 75 height 28
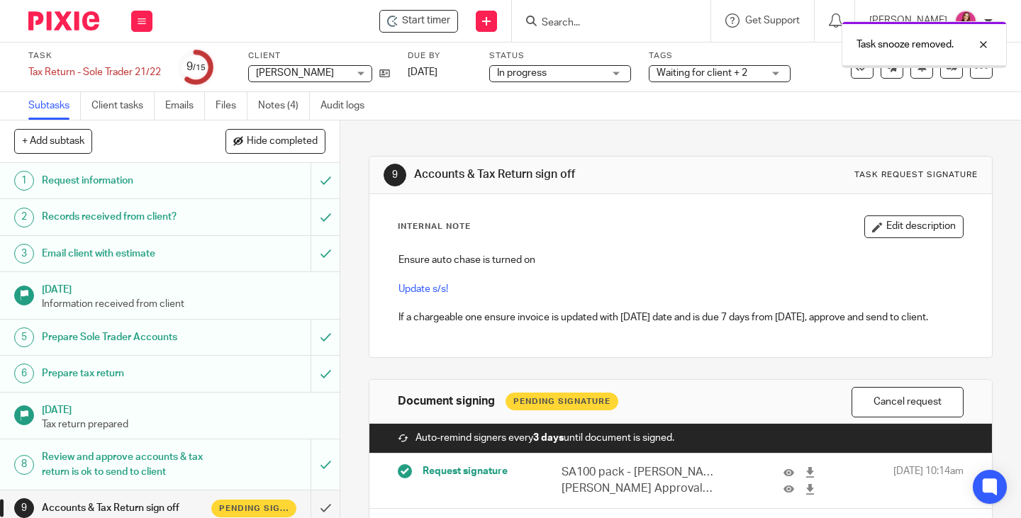
scroll to position [142, 0]
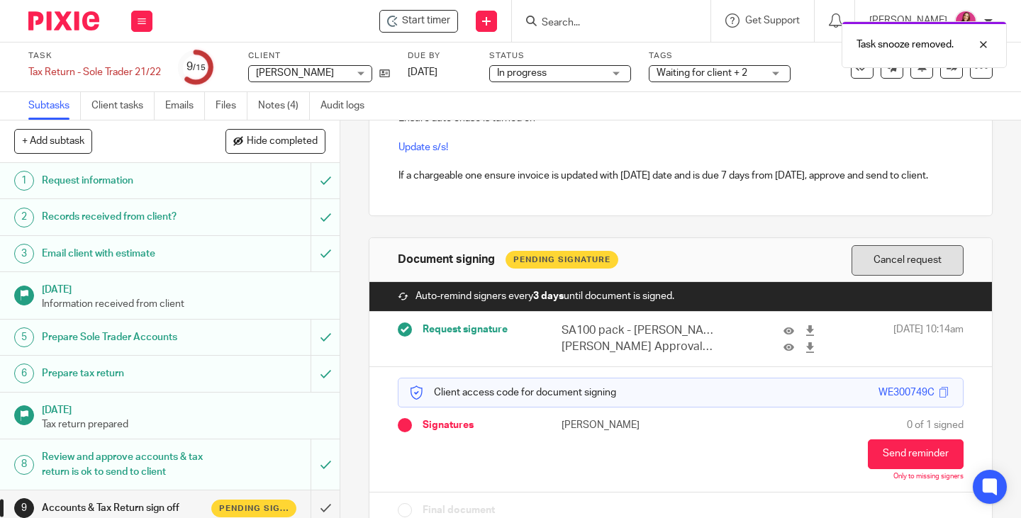
click at [880, 262] on button "Cancel request" at bounding box center [907, 260] width 112 height 30
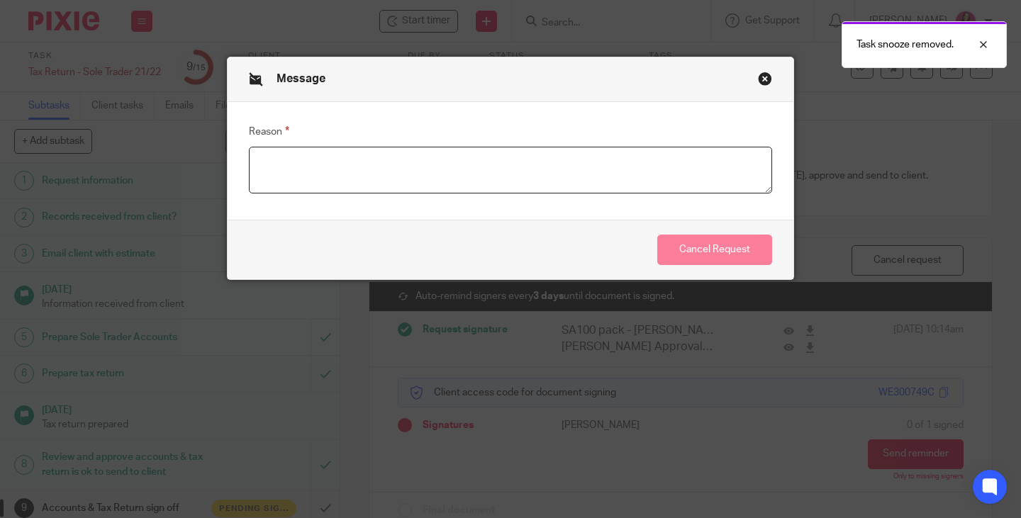
click at [666, 170] on textarea "Reason" at bounding box center [510, 170] width 523 height 47
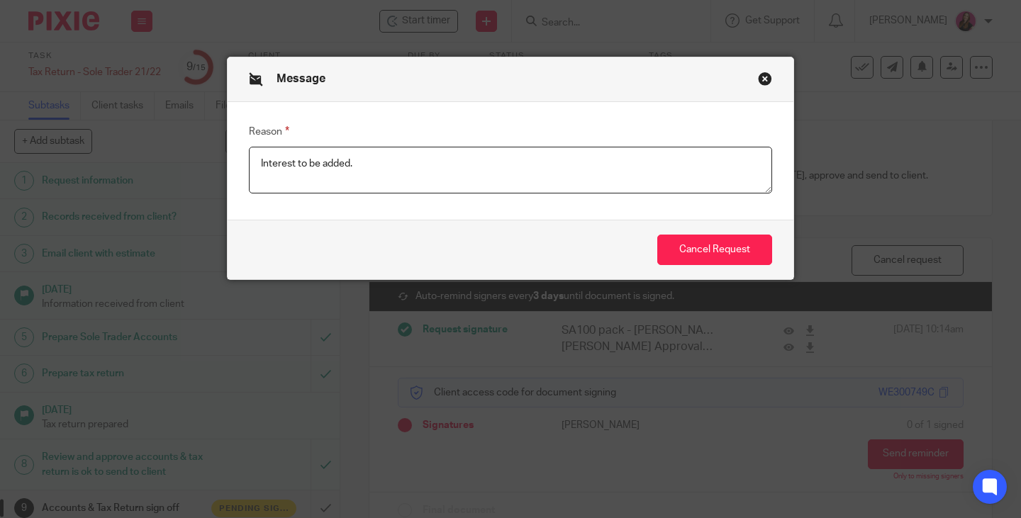
drag, startPoint x: 398, startPoint y: 162, endPoint x: 189, endPoint y: 159, distance: 209.2
click at [189, 159] on div "Message Reason Interest to be added. Cancel Request" at bounding box center [510, 259] width 1021 height 518
type textarea "Interest to be added."
click at [698, 255] on button "Cancel Request" at bounding box center [714, 250] width 115 height 30
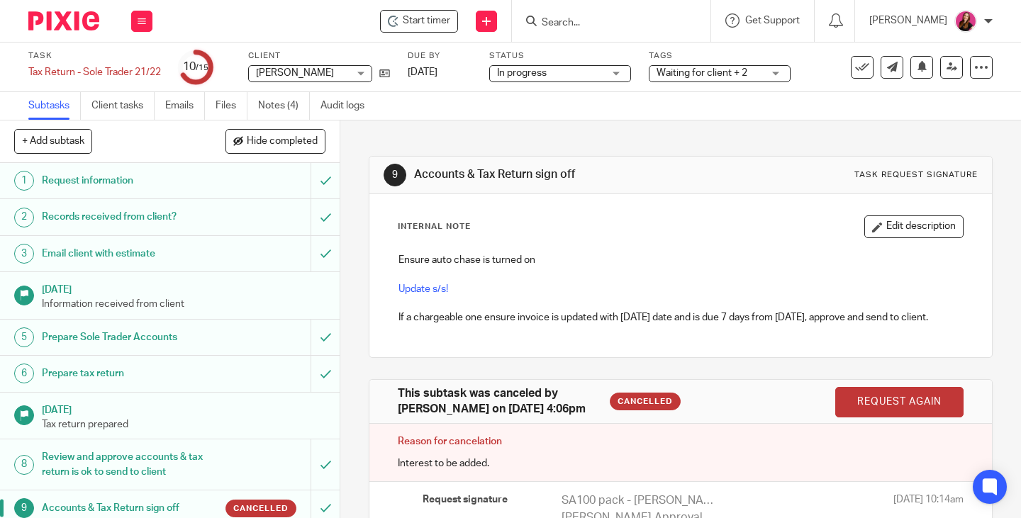
click at [905, 408] on link "Request again" at bounding box center [899, 402] width 128 height 30
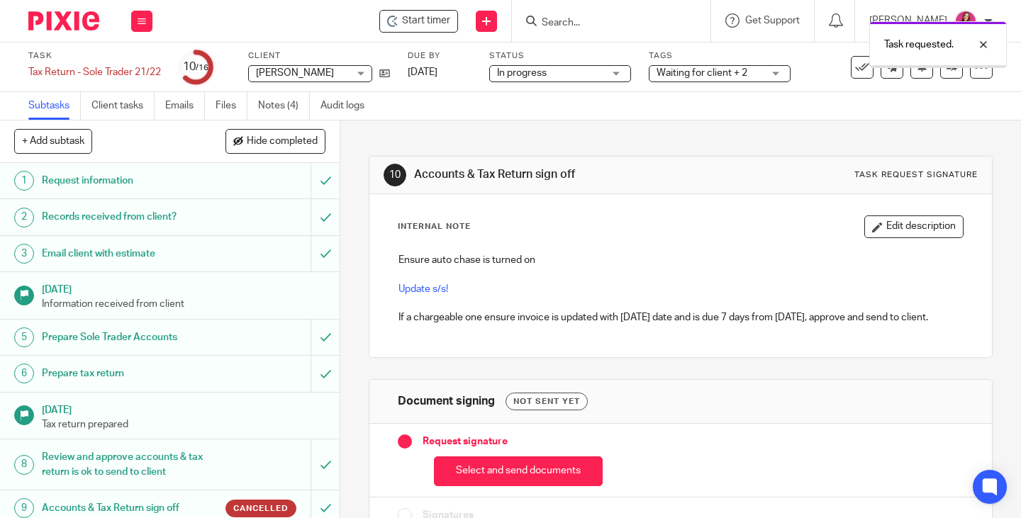
scroll to position [284, 0]
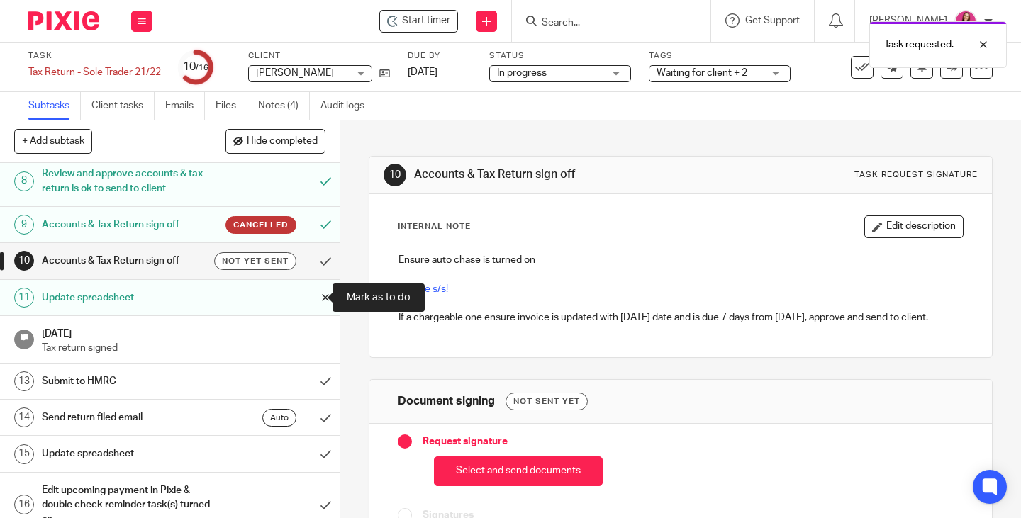
click at [317, 298] on input "submit" at bounding box center [170, 297] width 340 height 35
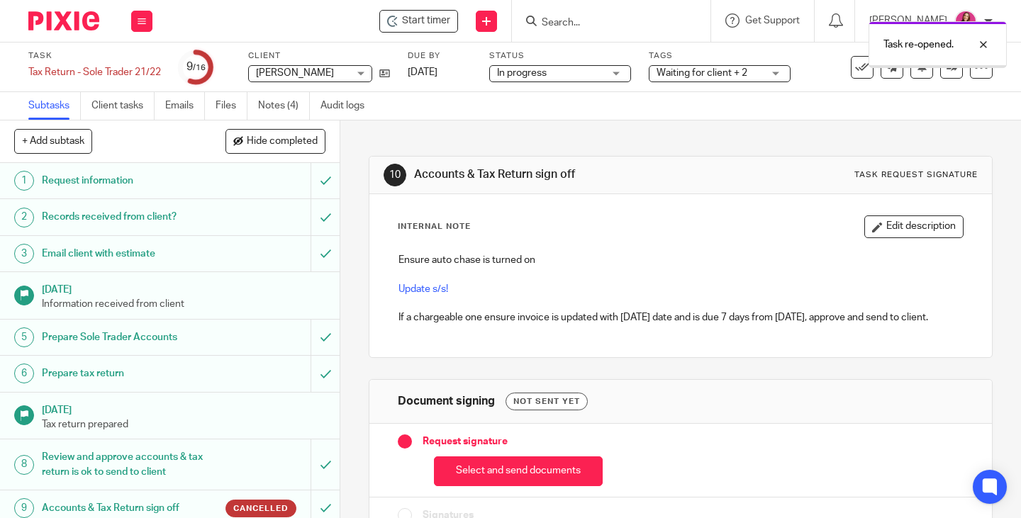
scroll to position [142, 0]
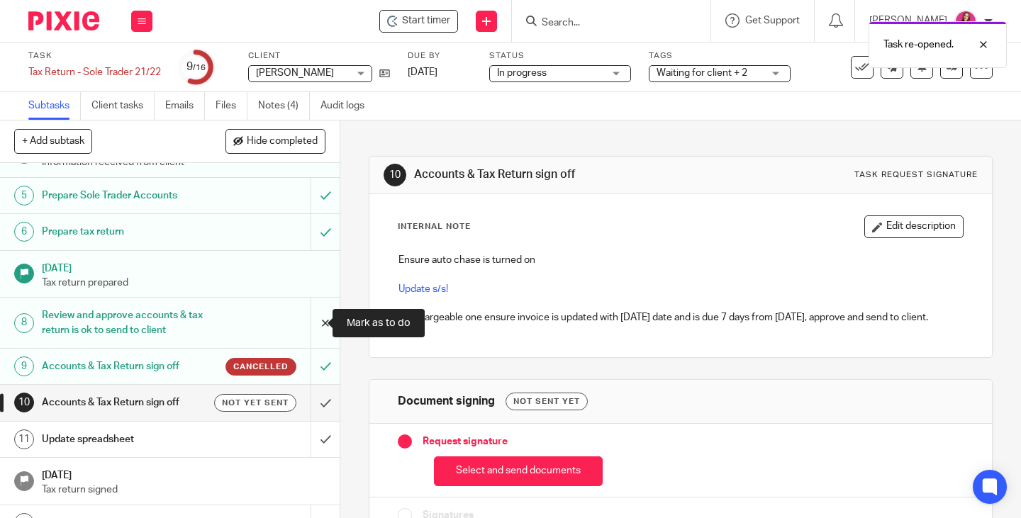
click at [313, 325] on input "submit" at bounding box center [170, 323] width 340 height 50
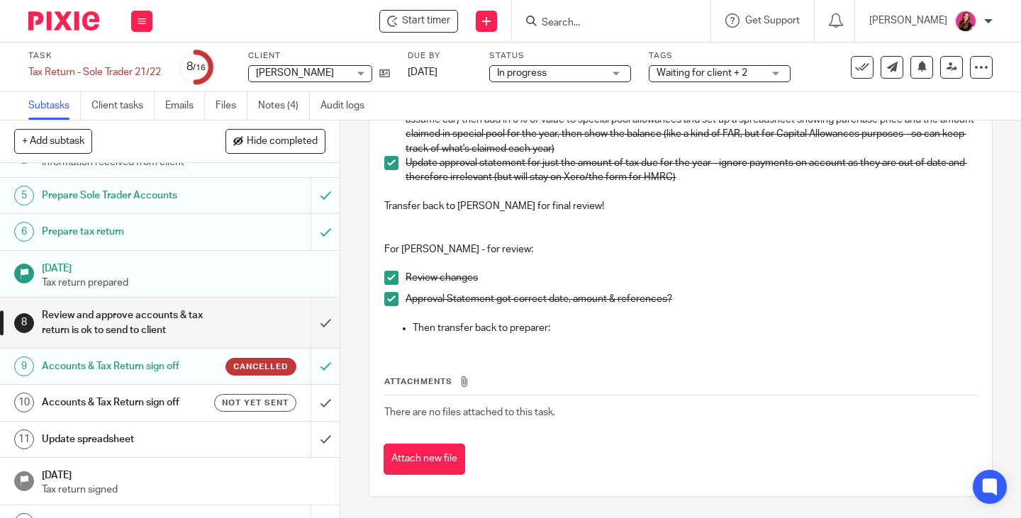
scroll to position [71, 0]
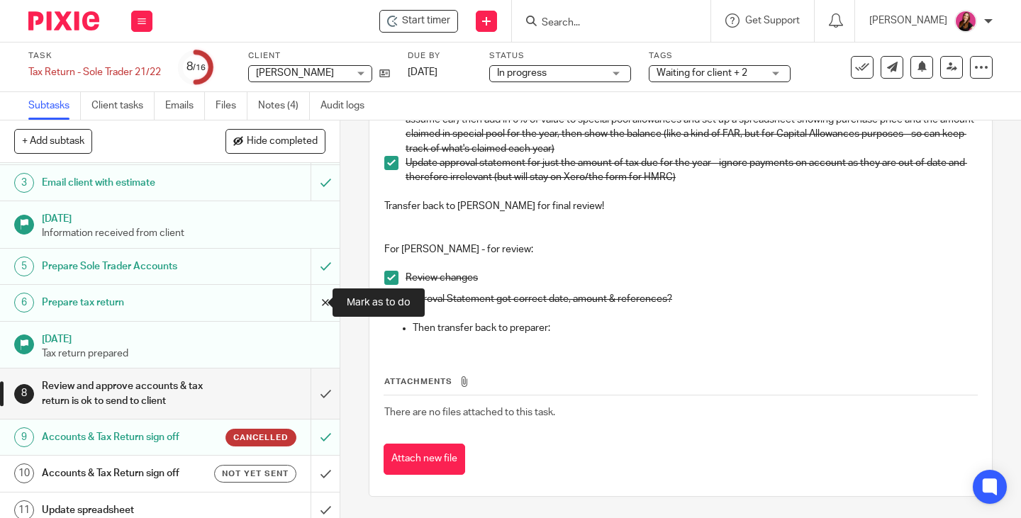
click at [309, 301] on input "submit" at bounding box center [170, 302] width 340 height 35
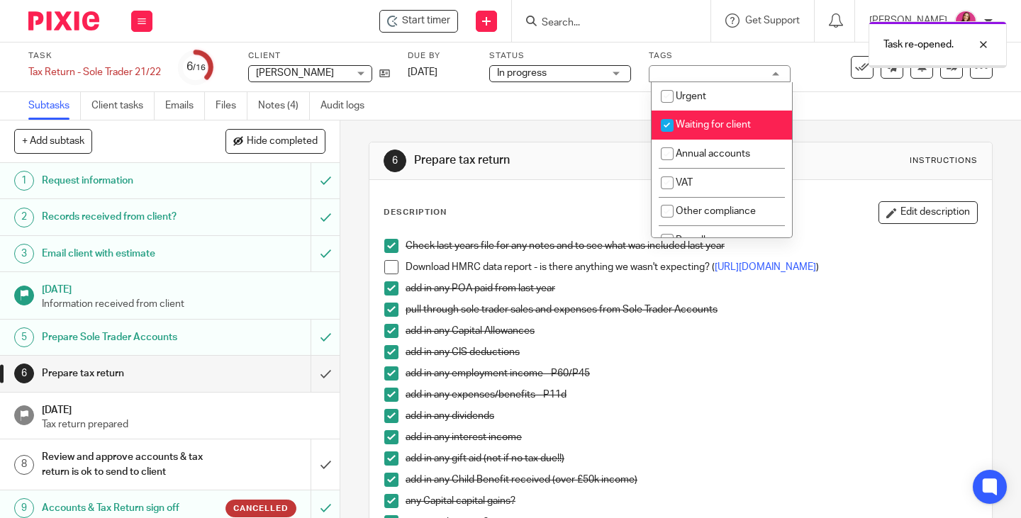
click at [719, 122] on span "Waiting for client" at bounding box center [713, 125] width 75 height 10
checkbox input "false"
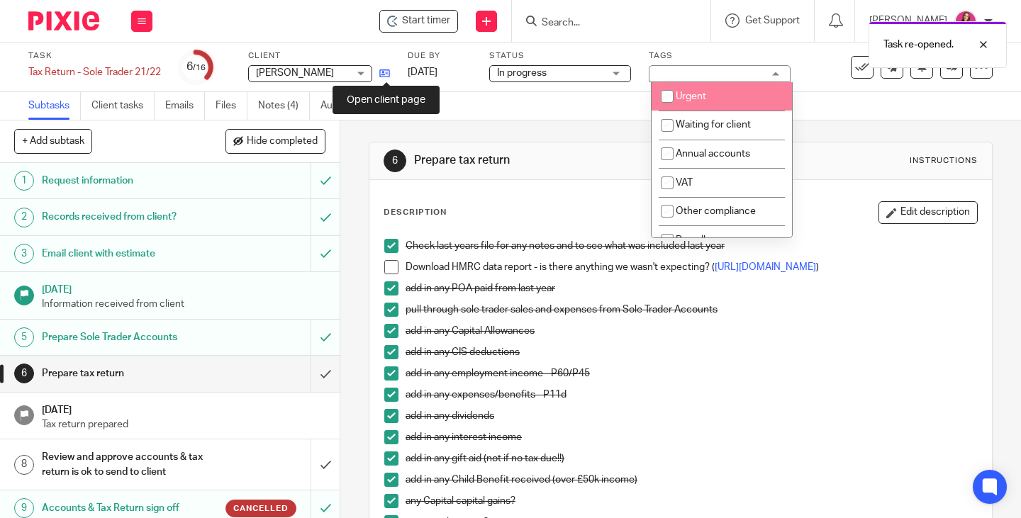
click at [387, 71] on icon at bounding box center [384, 73] width 11 height 11
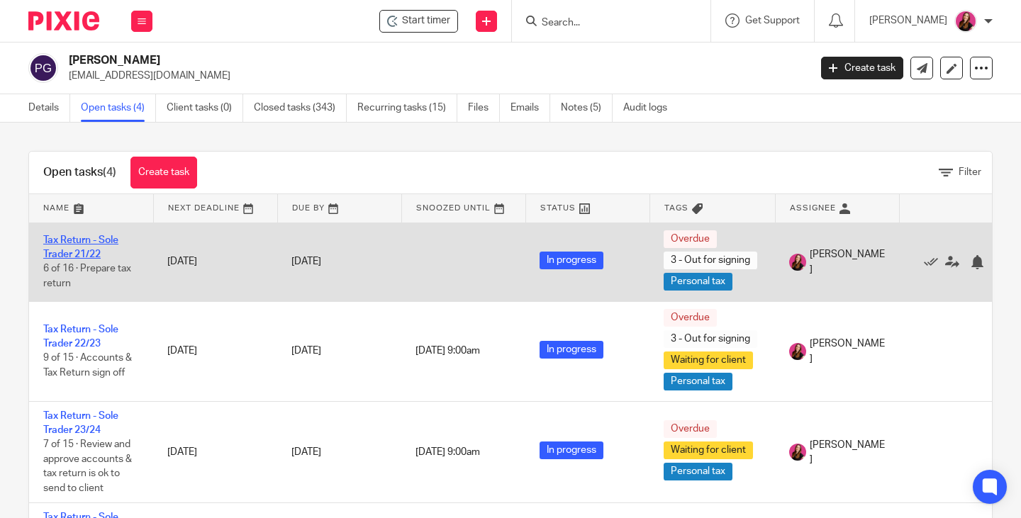
click at [79, 237] on link "Tax Return - Sole Trader 21/22" at bounding box center [80, 247] width 75 height 24
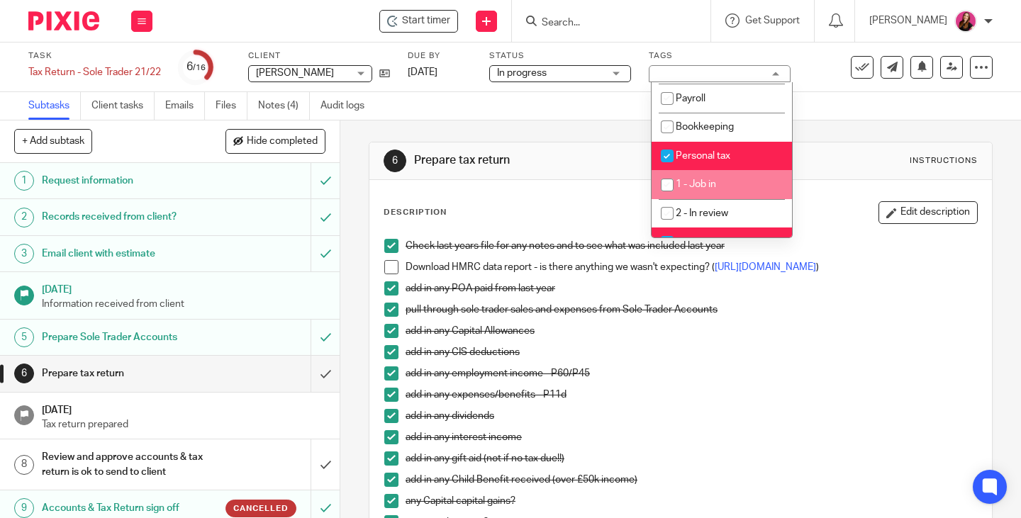
scroll to position [213, 0]
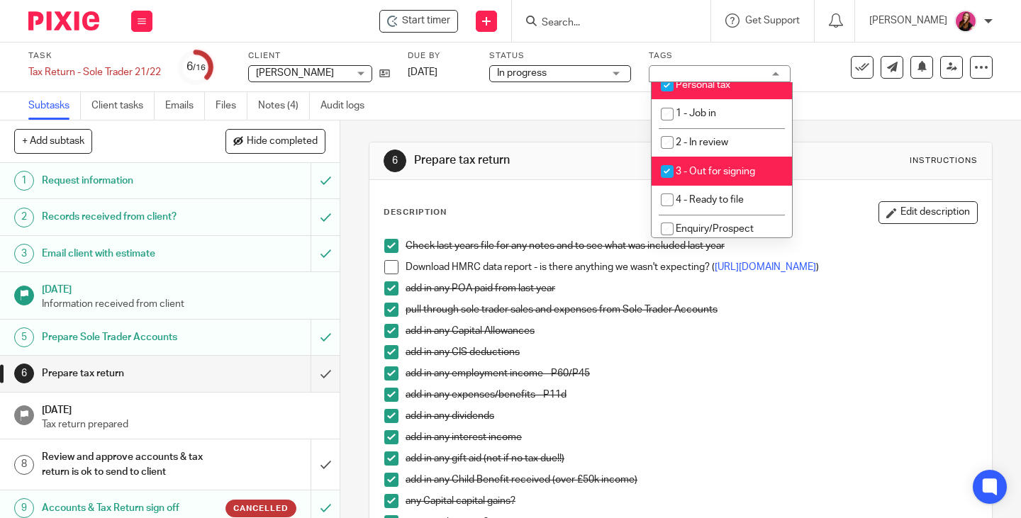
click at [745, 176] on li "3 - Out for signing" at bounding box center [722, 171] width 140 height 29
checkbox input "false"
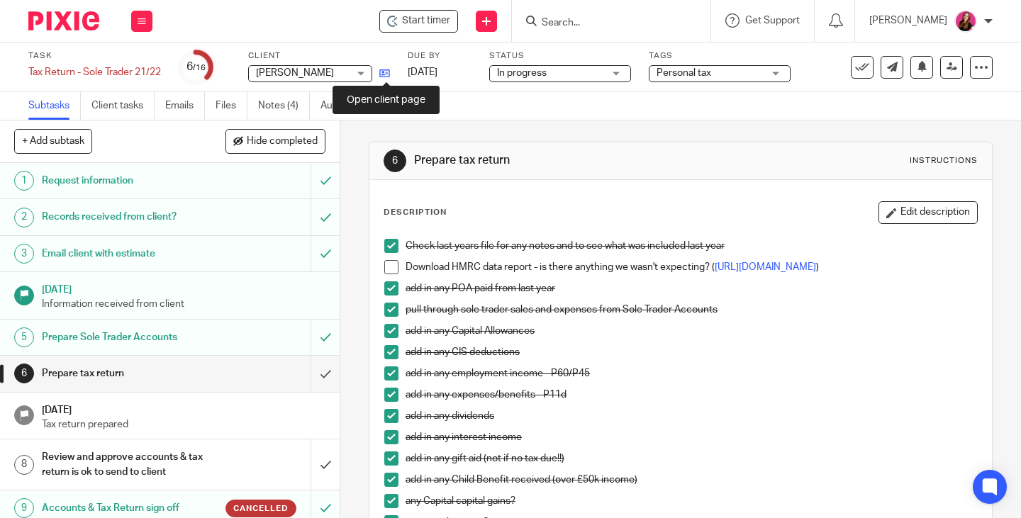
click at [386, 77] on icon at bounding box center [384, 73] width 11 height 11
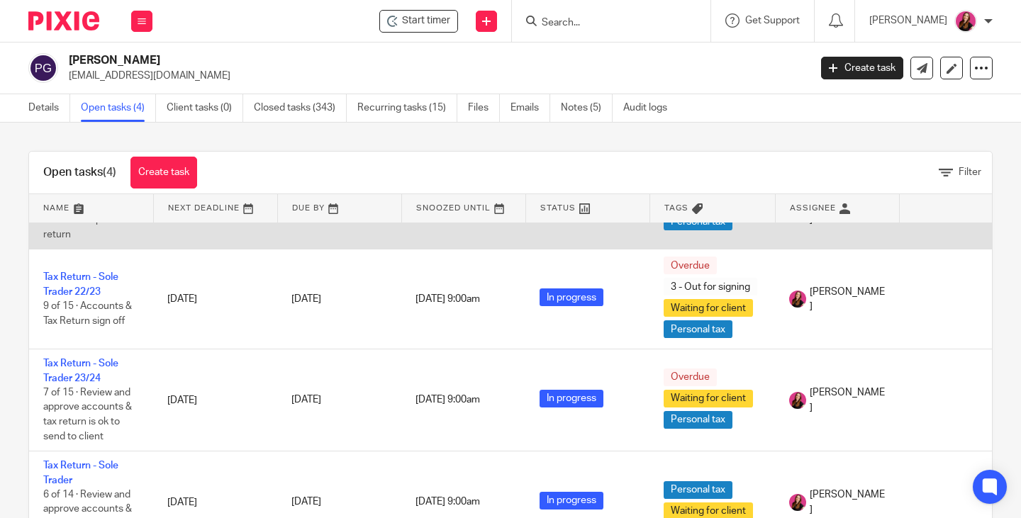
scroll to position [71, 0]
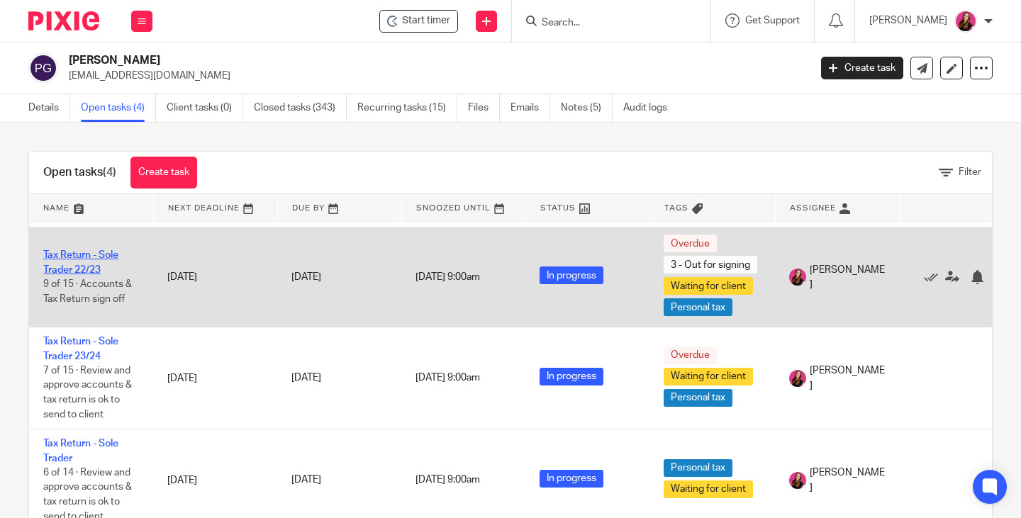
click at [96, 257] on link "Tax Return - Sole Trader 22/23" at bounding box center [80, 262] width 75 height 24
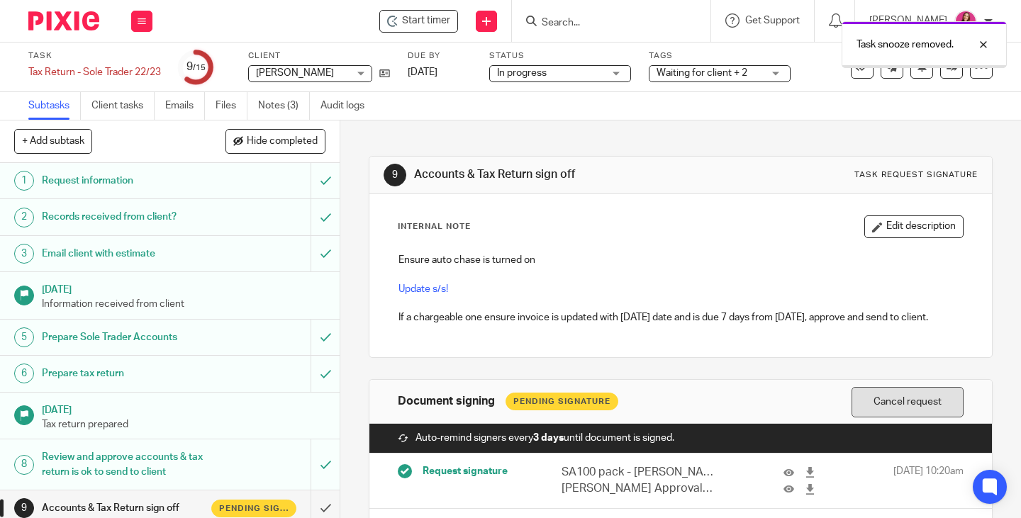
click at [884, 394] on button "Cancel request" at bounding box center [907, 402] width 112 height 30
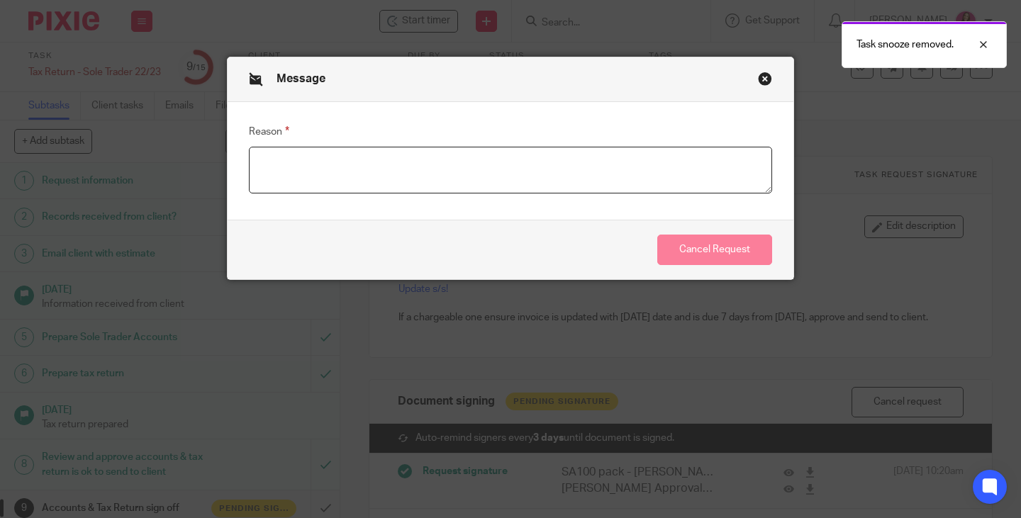
drag, startPoint x: 605, startPoint y: 176, endPoint x: 726, endPoint y: 230, distance: 132.0
click at [712, 225] on div "Message Reason Cancel Request" at bounding box center [511, 168] width 566 height 222
click at [498, 177] on textarea "Reason" at bounding box center [510, 170] width 523 height 47
paste textarea "Interest to be added."
type textarea "Interest to be added."
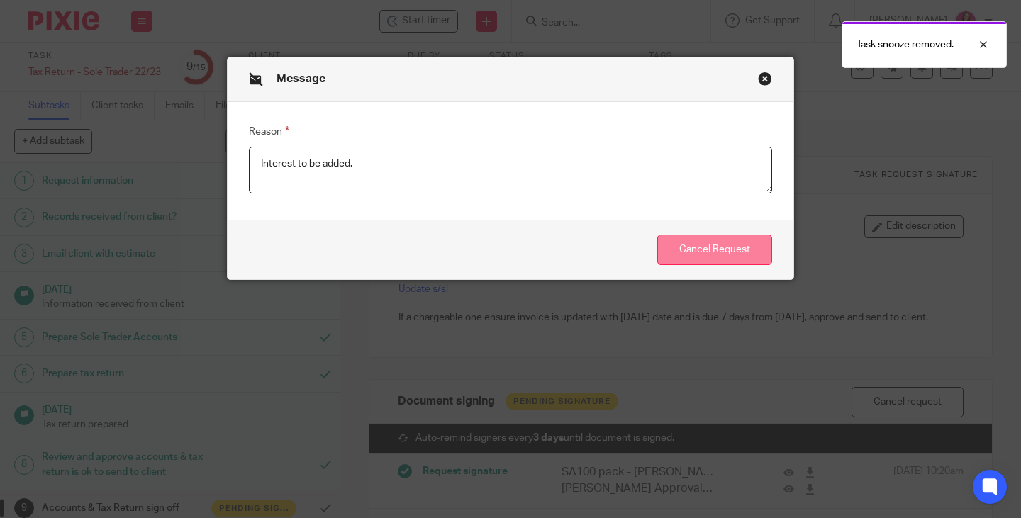
click at [691, 251] on button "Cancel Request" at bounding box center [714, 250] width 115 height 30
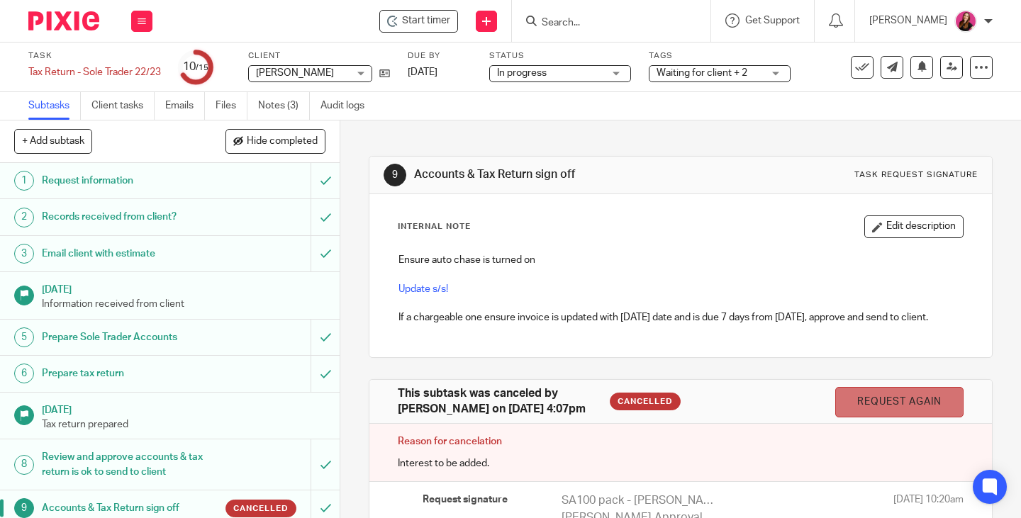
click at [874, 406] on link "Request again" at bounding box center [899, 402] width 128 height 30
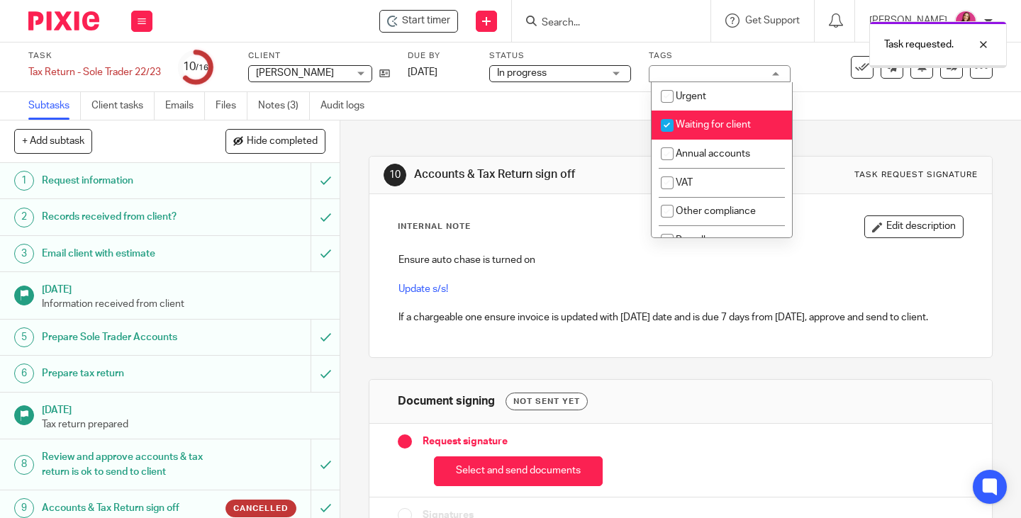
click at [750, 125] on li "Waiting for client" at bounding box center [722, 125] width 140 height 29
checkbox input "false"
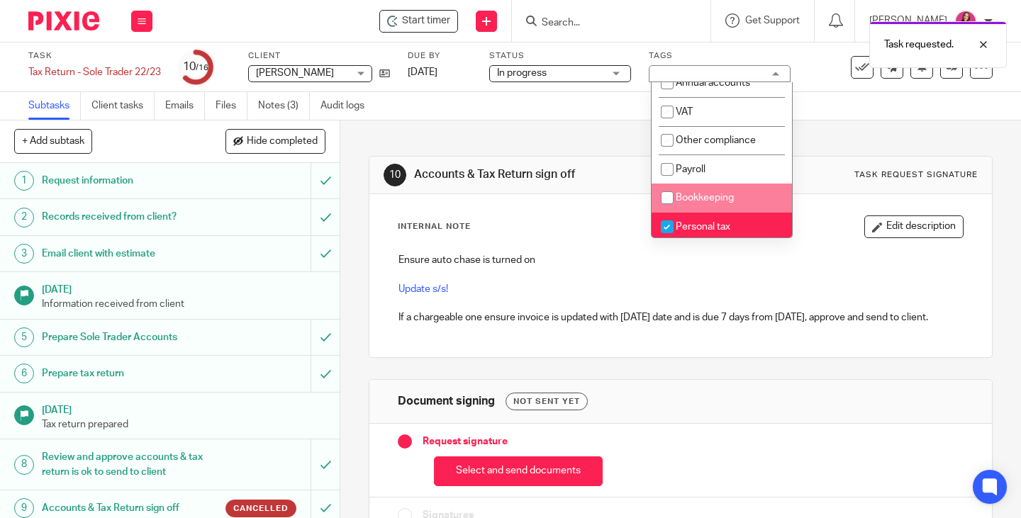
scroll to position [213, 0]
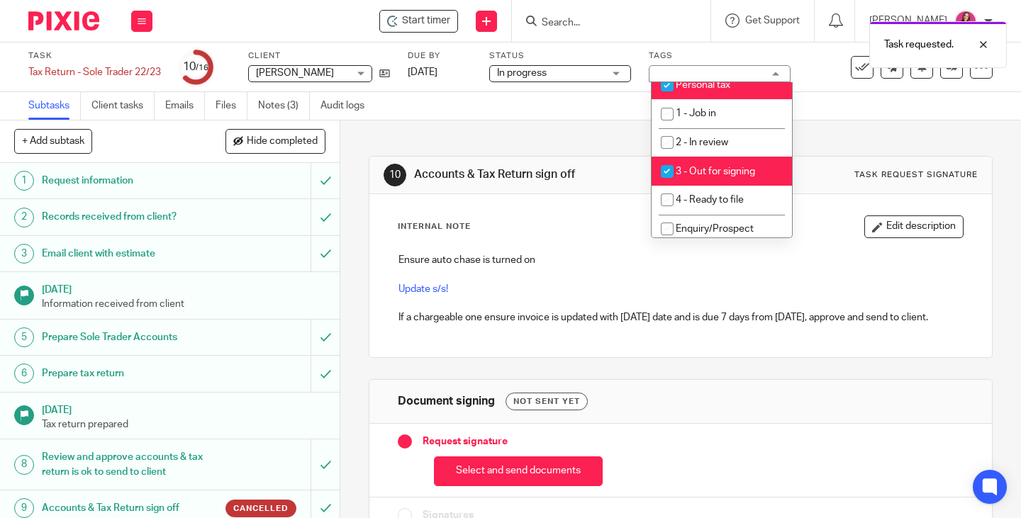
click at [732, 169] on span "3 - Out for signing" at bounding box center [715, 172] width 79 height 10
checkbox input "false"
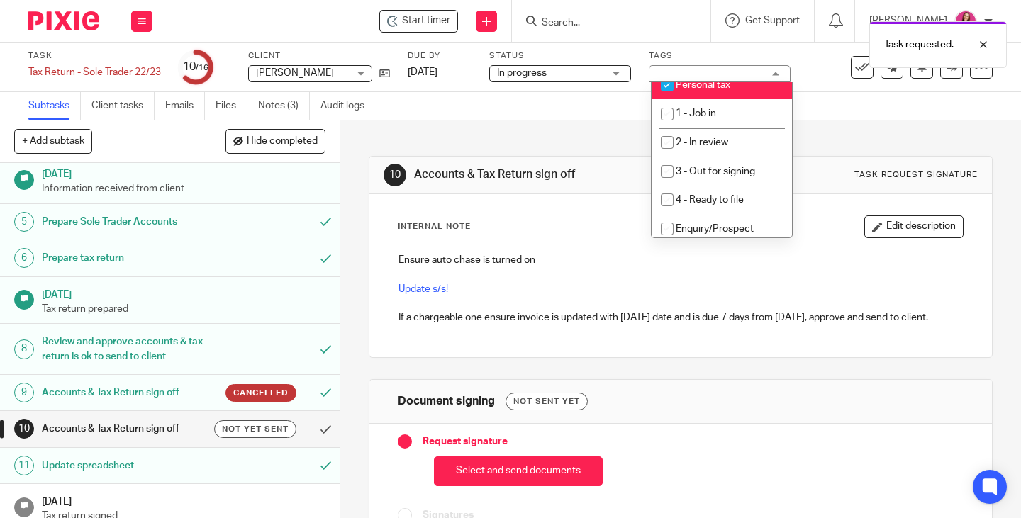
scroll to position [142, 0]
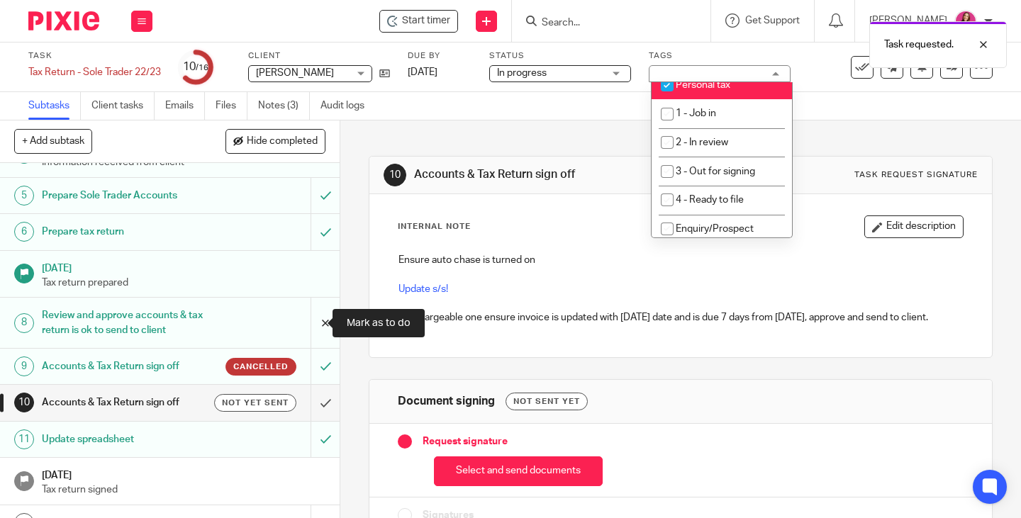
click at [313, 325] on input "submit" at bounding box center [170, 323] width 340 height 50
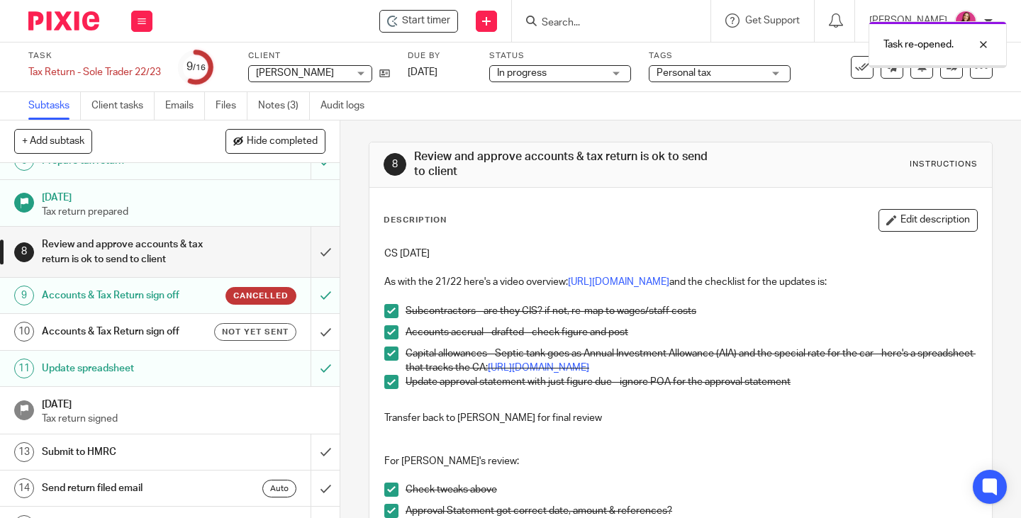
scroll to position [71, 0]
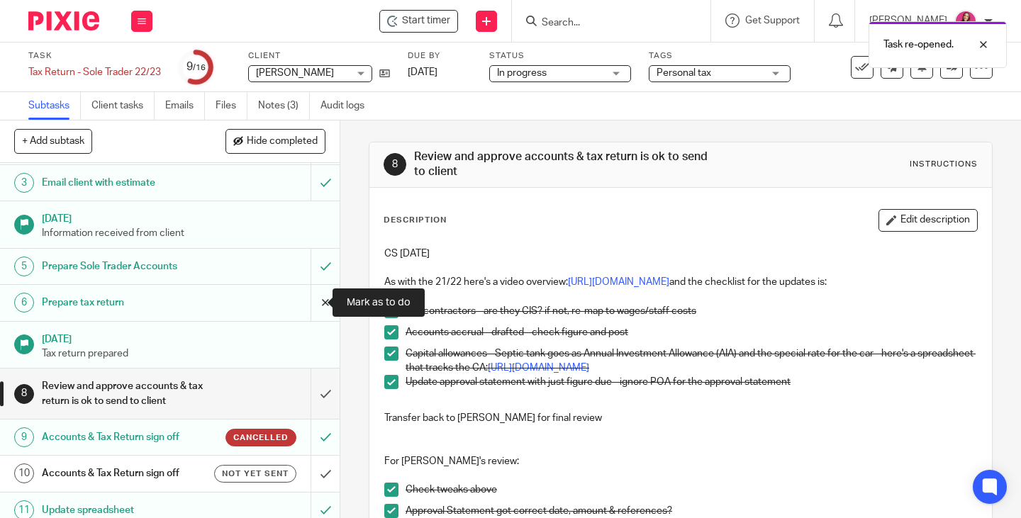
drag, startPoint x: 311, startPoint y: 296, endPoint x: 302, endPoint y: 298, distance: 9.3
click at [313, 298] on input "submit" at bounding box center [170, 302] width 340 height 35
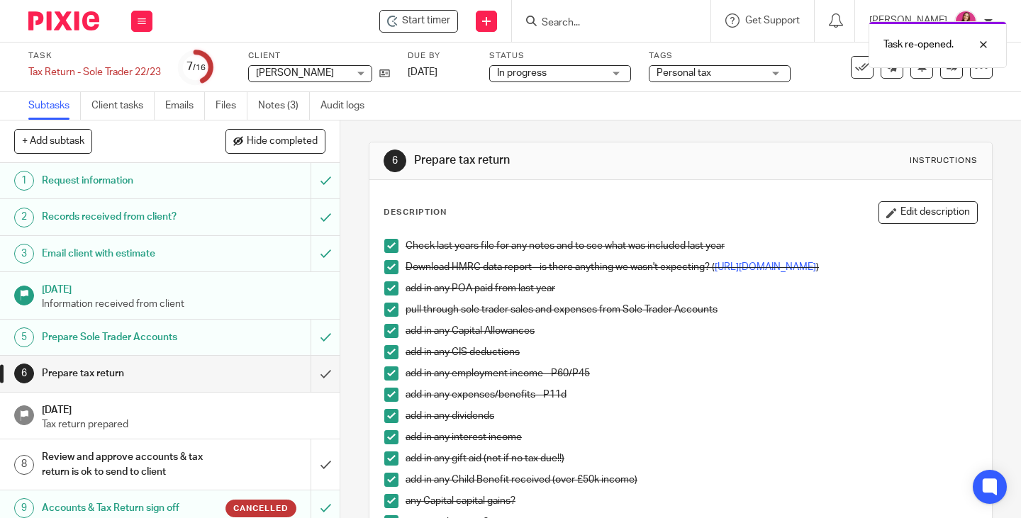
scroll to position [303, 0]
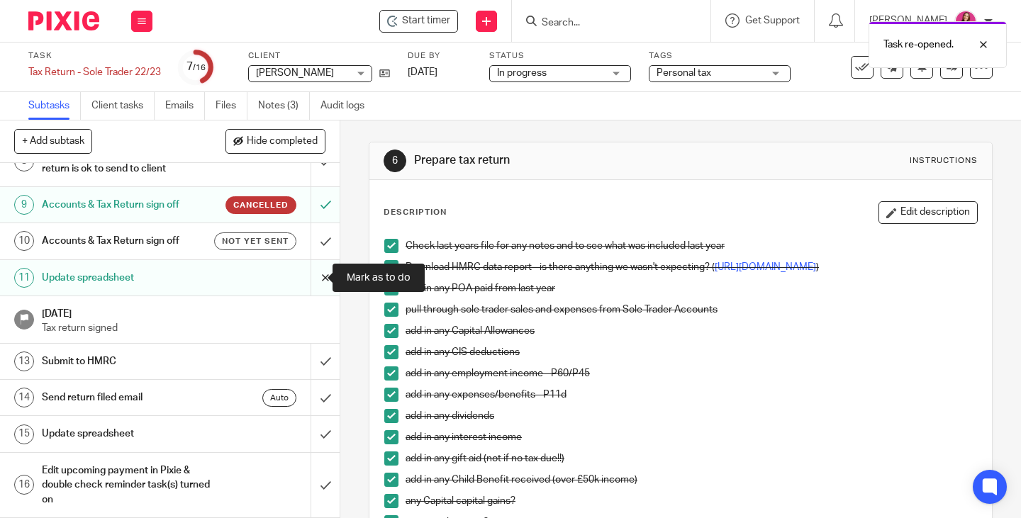
click at [313, 276] on input "submit" at bounding box center [170, 277] width 340 height 35
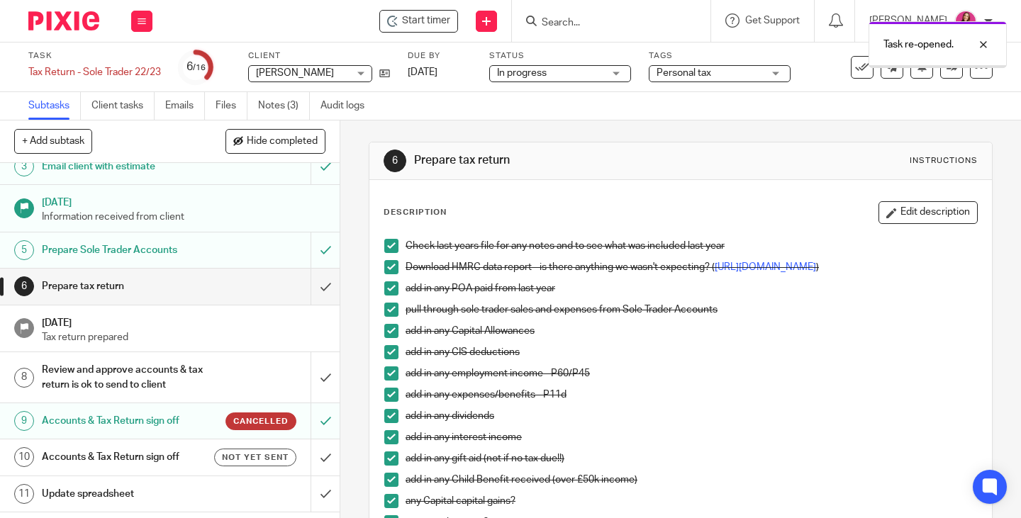
scroll to position [213, 0]
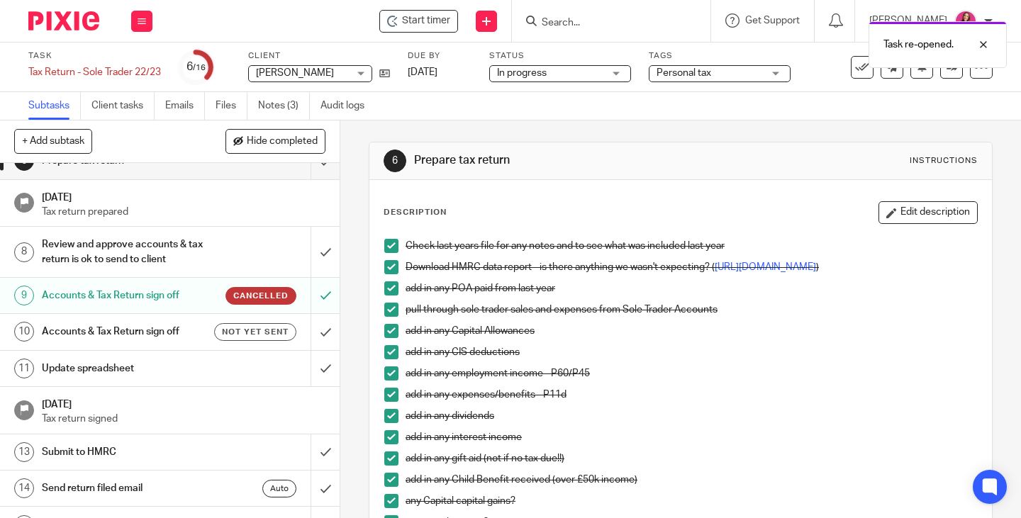
click at [103, 367] on h1 "Update spreadsheet" at bounding box center [127, 368] width 170 height 21
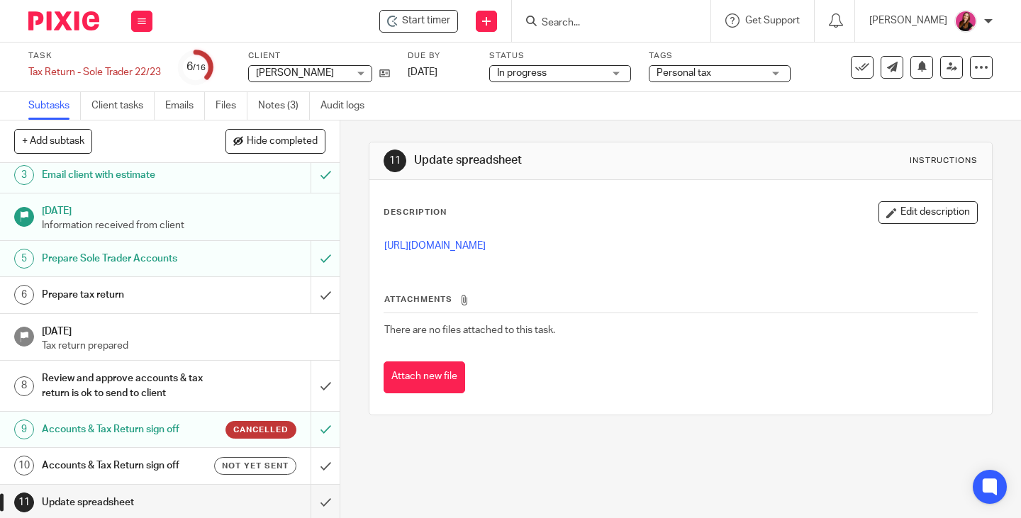
scroll to position [213, 0]
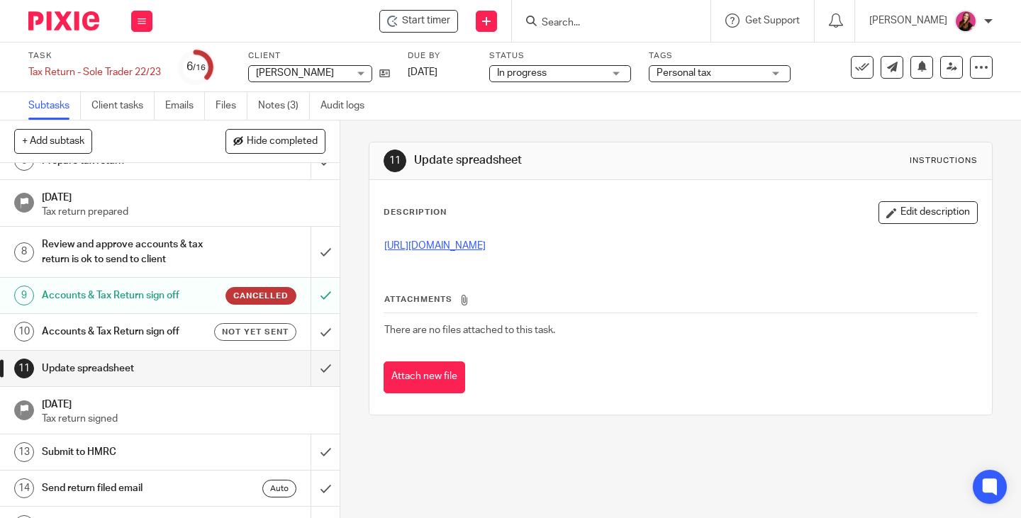
click at [451, 244] on link "[URL][DOMAIN_NAME]" at bounding box center [434, 246] width 101 height 10
click at [388, 72] on icon at bounding box center [384, 73] width 11 height 11
click at [144, 14] on button at bounding box center [141, 21] width 21 height 21
click at [131, 62] on link "Work" at bounding box center [135, 66] width 25 height 10
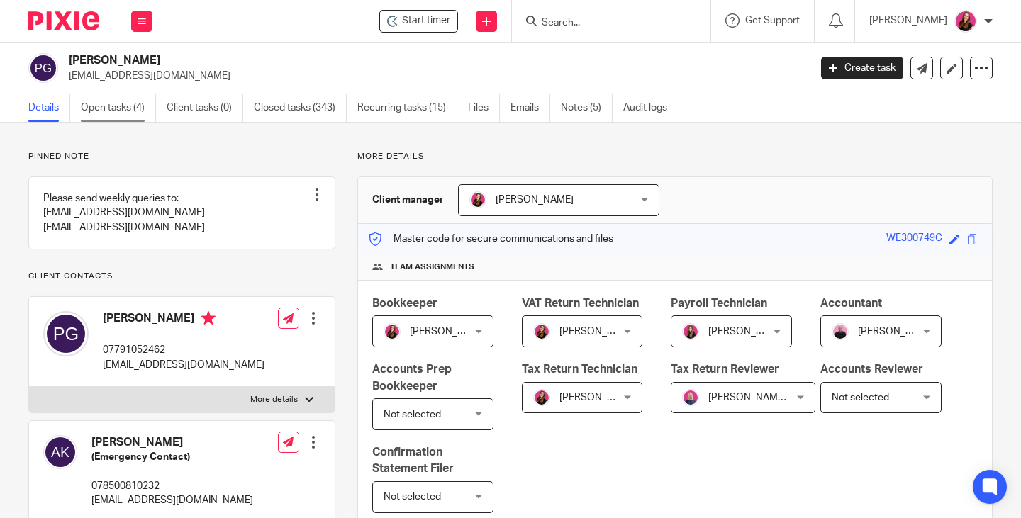
click at [117, 106] on link "Open tasks (4)" at bounding box center [118, 108] width 75 height 28
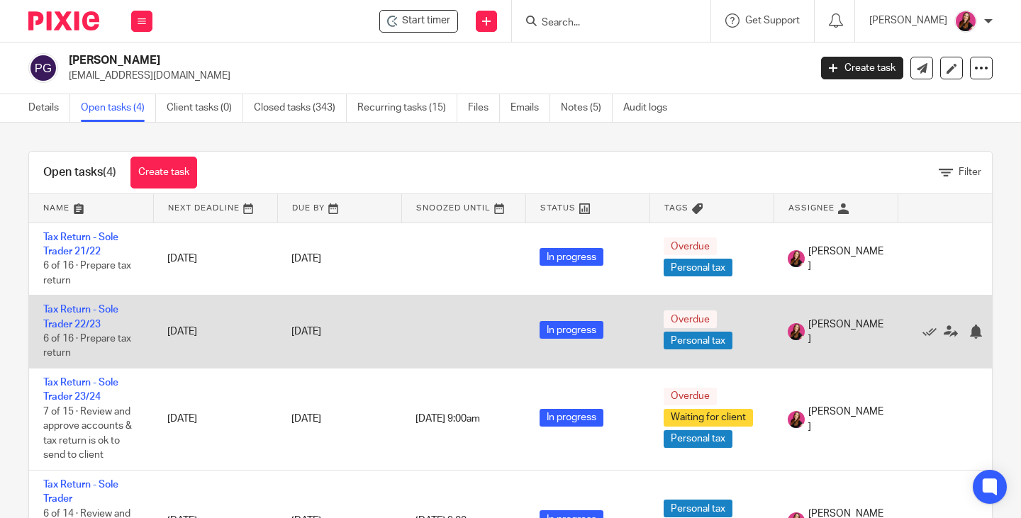
scroll to position [52, 0]
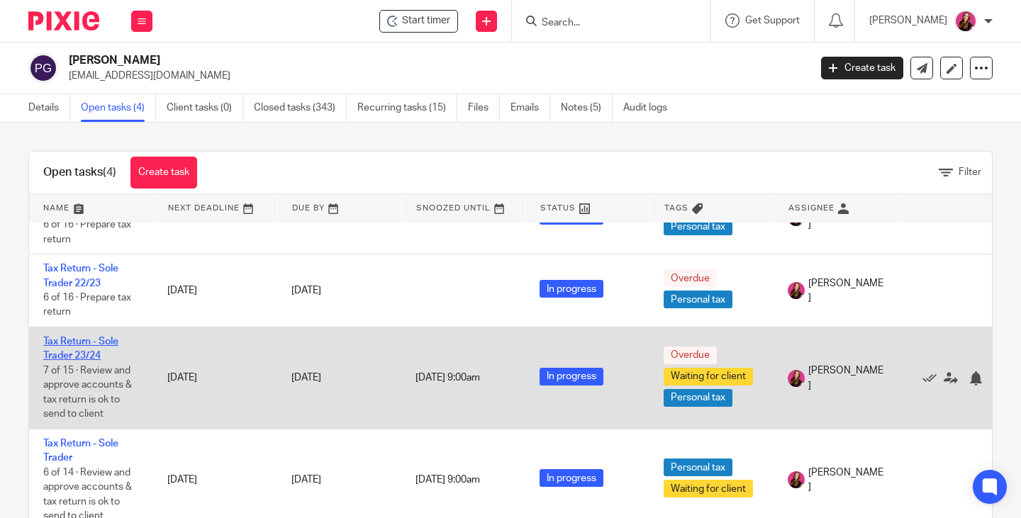
click at [83, 337] on link "Tax Return - Sole Trader 23/24" at bounding box center [80, 349] width 75 height 24
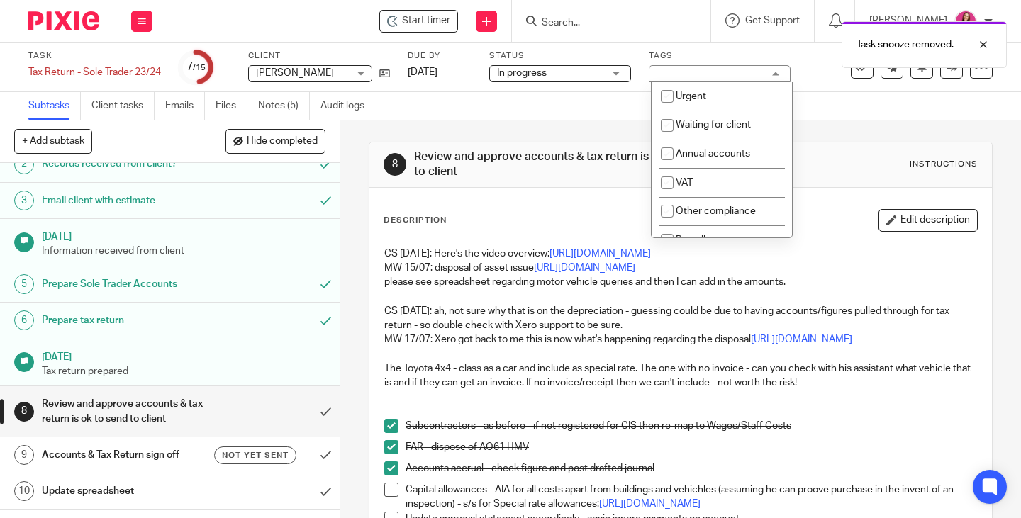
scroll to position [71, 0]
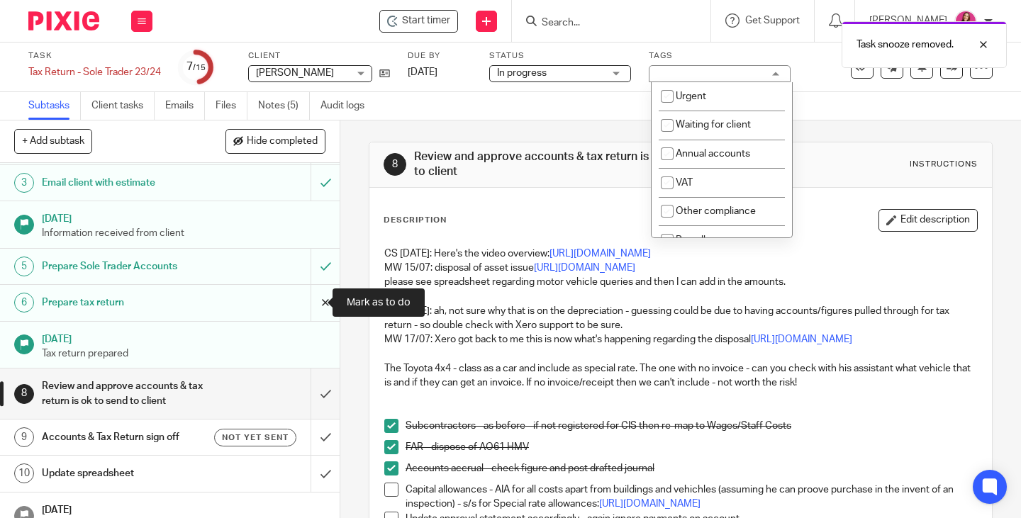
click at [311, 298] on input "submit" at bounding box center [170, 302] width 340 height 35
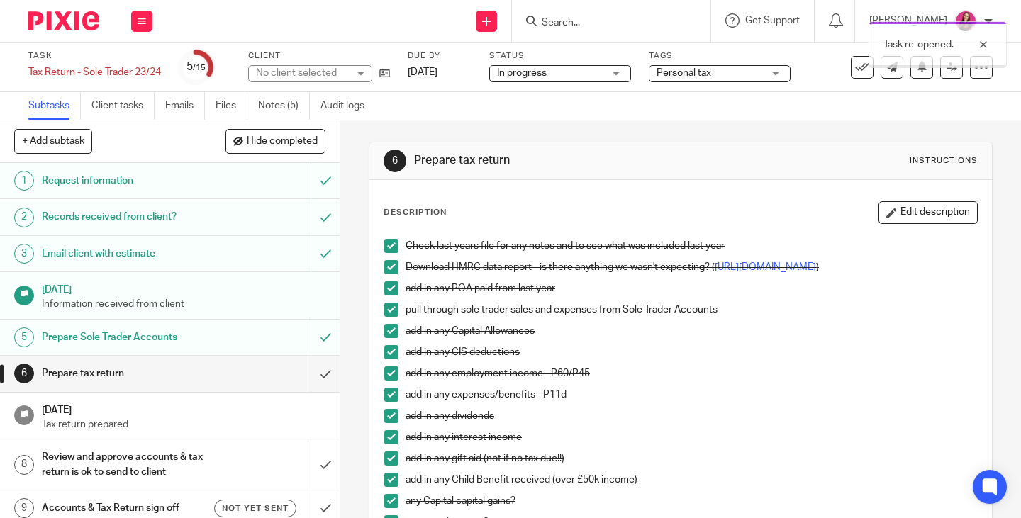
scroll to position [71, 0]
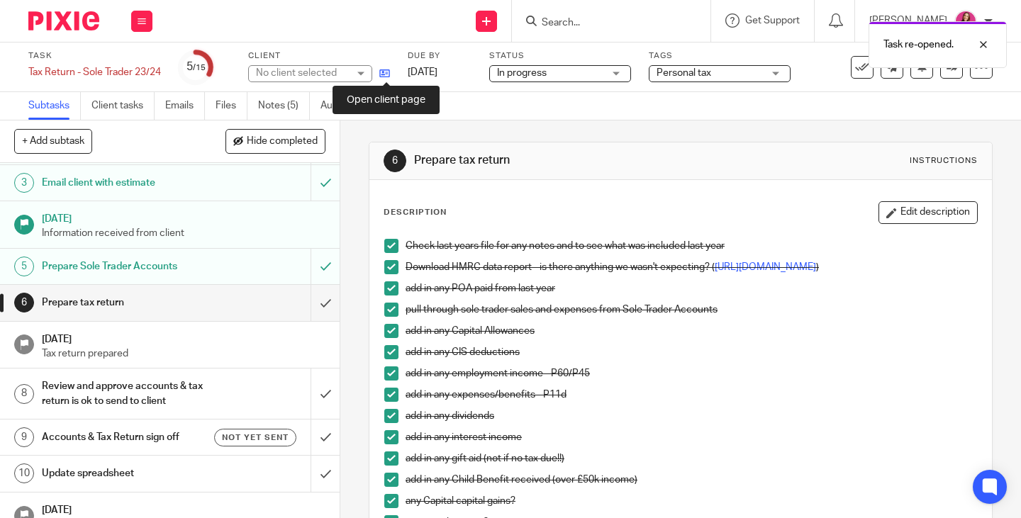
click at [387, 74] on icon at bounding box center [384, 73] width 11 height 11
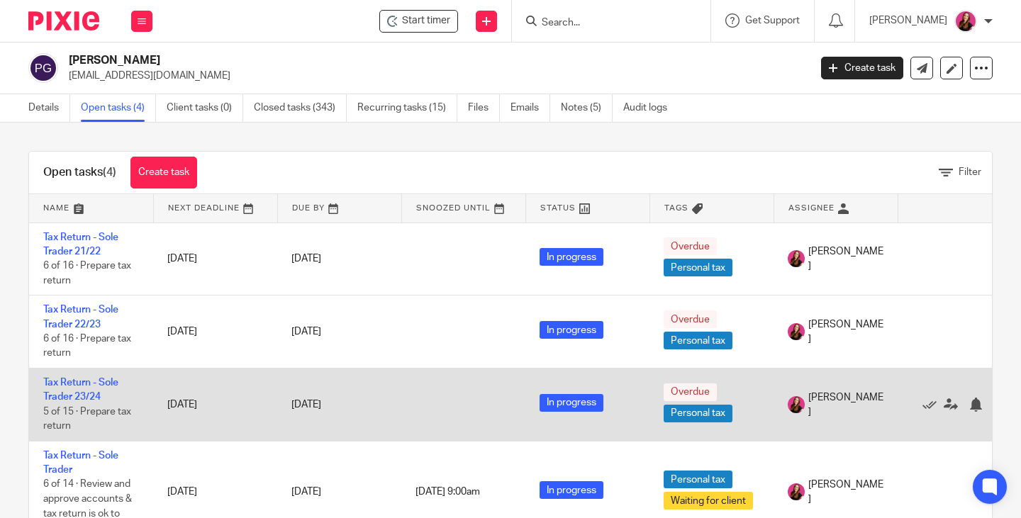
scroll to position [23, 0]
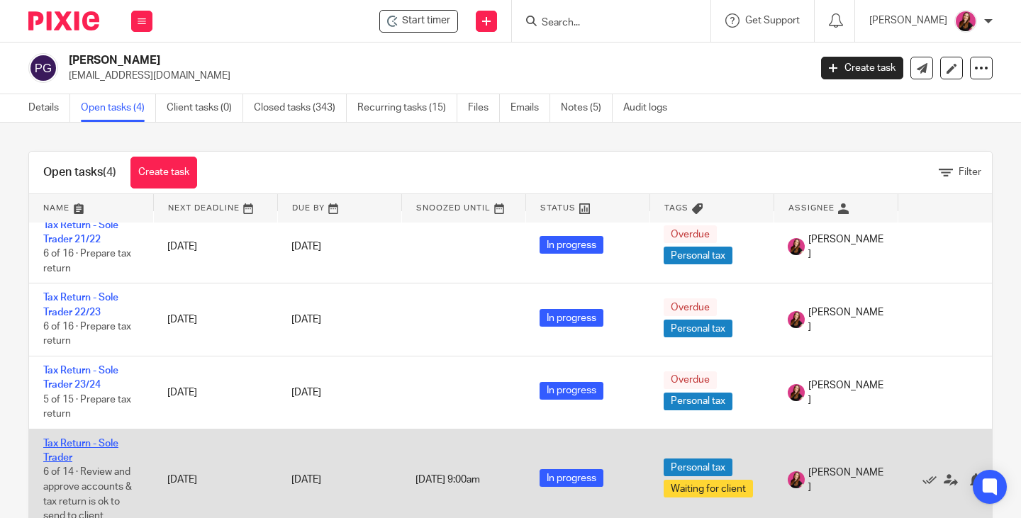
click at [104, 439] on link "Tax Return - Sole Trader" at bounding box center [80, 451] width 75 height 24
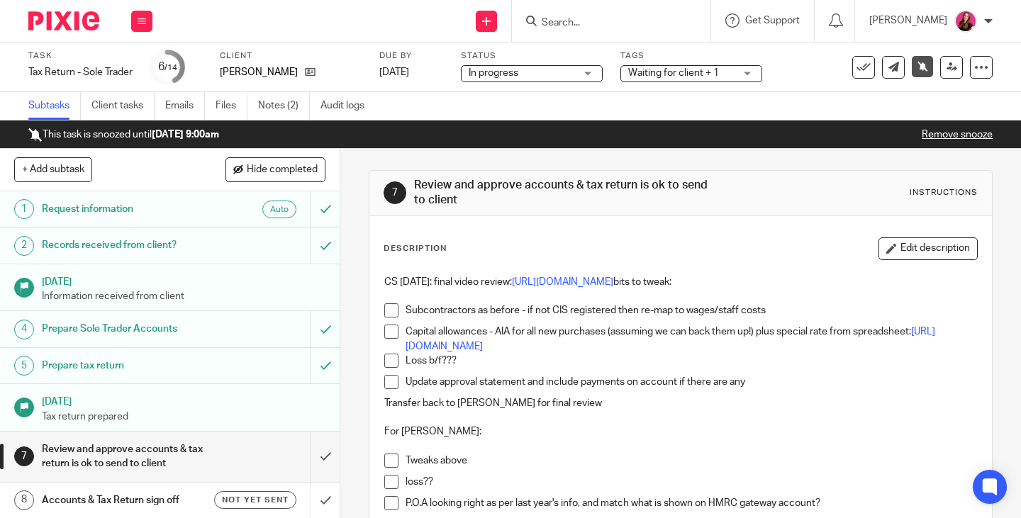
click at [968, 132] on link "Remove snooze" at bounding box center [957, 135] width 71 height 10
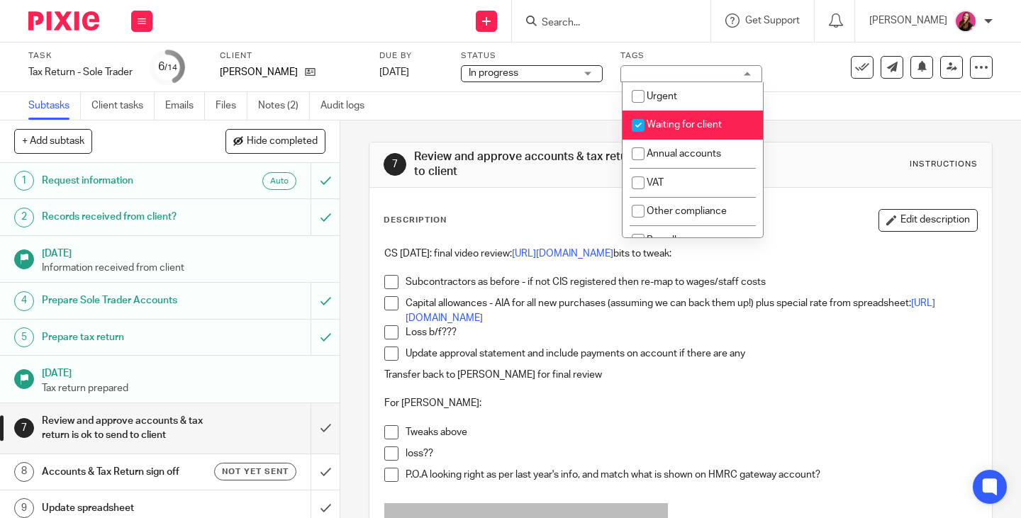
click at [700, 123] on span "Waiting for client" at bounding box center [684, 125] width 75 height 10
checkbox input "false"
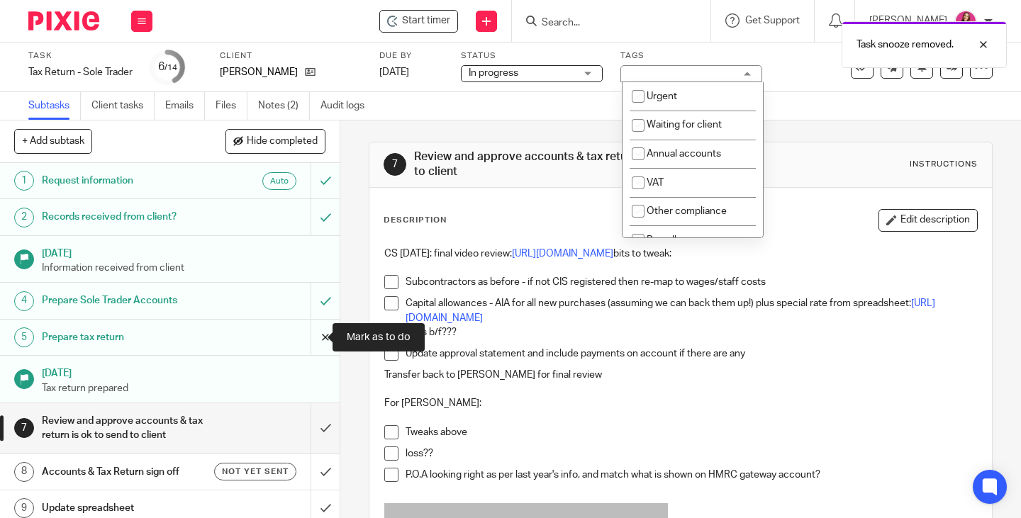
click at [312, 335] on input "submit" at bounding box center [170, 337] width 340 height 35
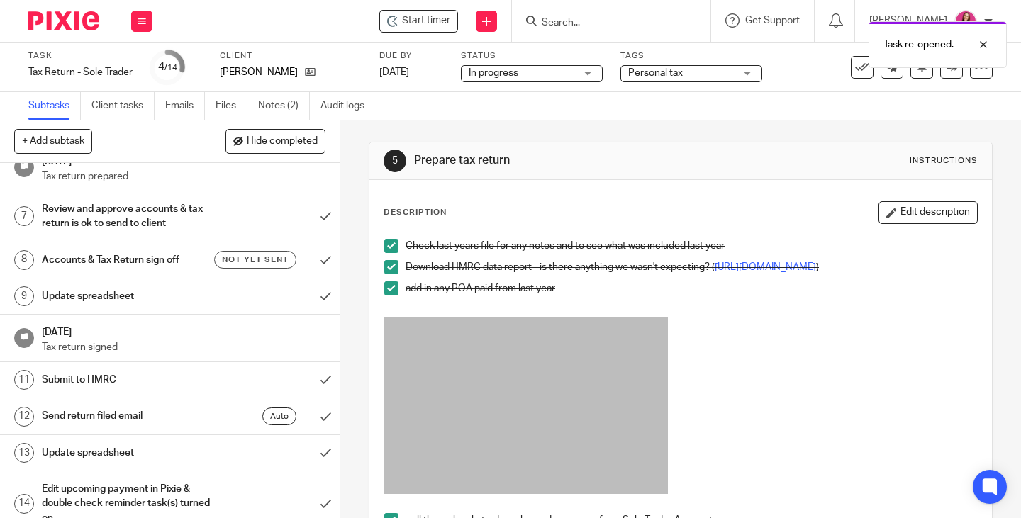
scroll to position [213, 0]
click at [106, 292] on h1 "Update spreadsheet" at bounding box center [127, 295] width 170 height 21
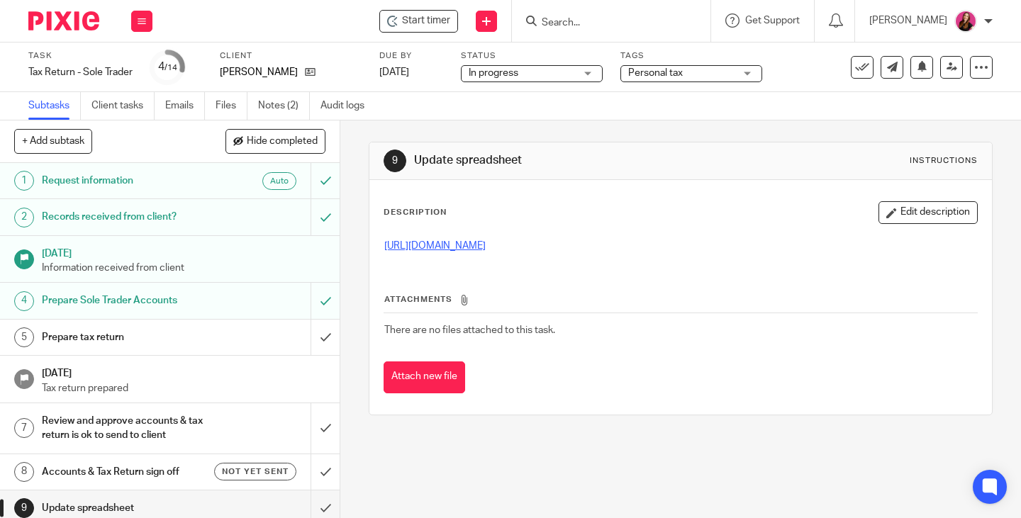
click at [486, 244] on link "https://docs.google.com/spreadsheets/d/12txNbY2JtOWOW-bO2A8kuvTpfL_sWeZgMyHH0_H…" at bounding box center [434, 246] width 101 height 10
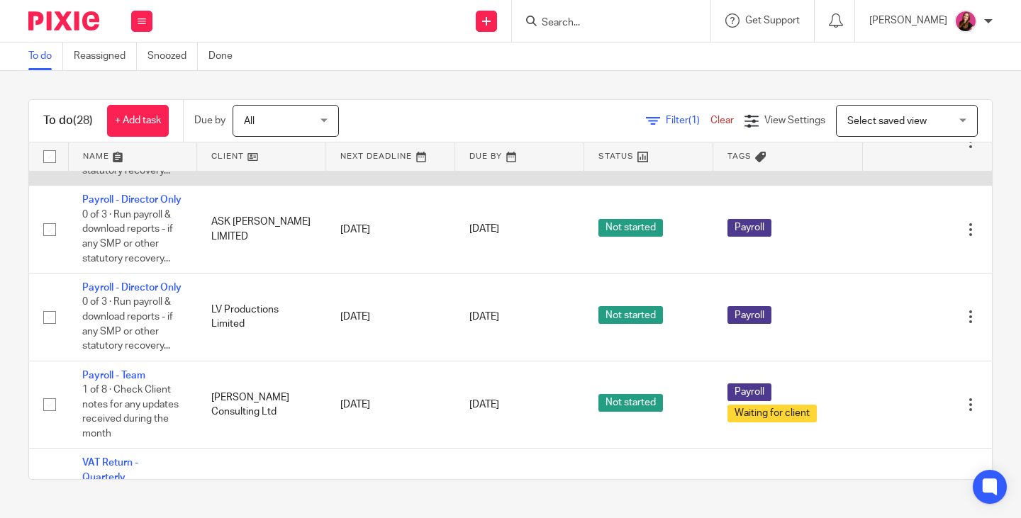
scroll to position [1134, 0]
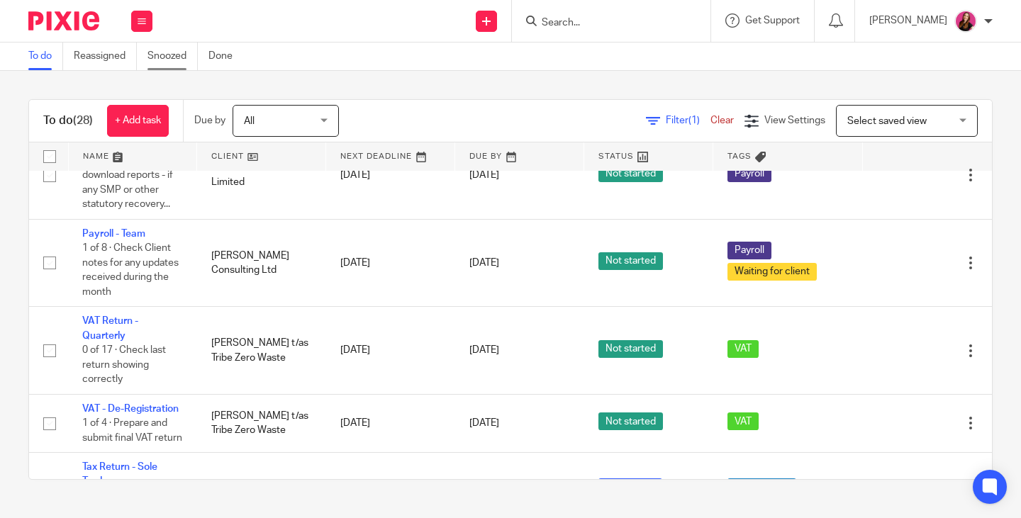
click at [158, 56] on link "Snoozed" at bounding box center [172, 57] width 50 height 28
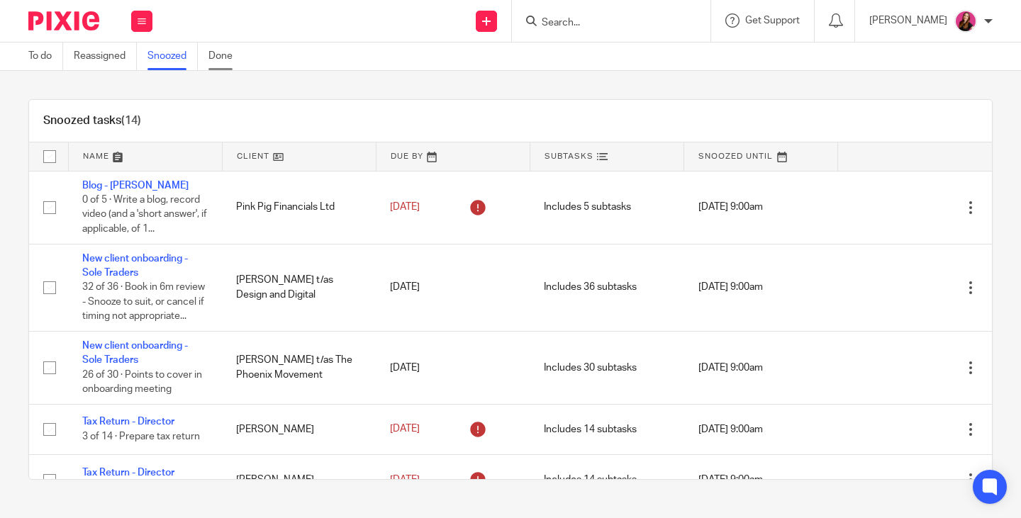
drag, startPoint x: 213, startPoint y: 54, endPoint x: 222, endPoint y: 52, distance: 8.8
click at [214, 54] on link "Done" at bounding box center [225, 57] width 35 height 28
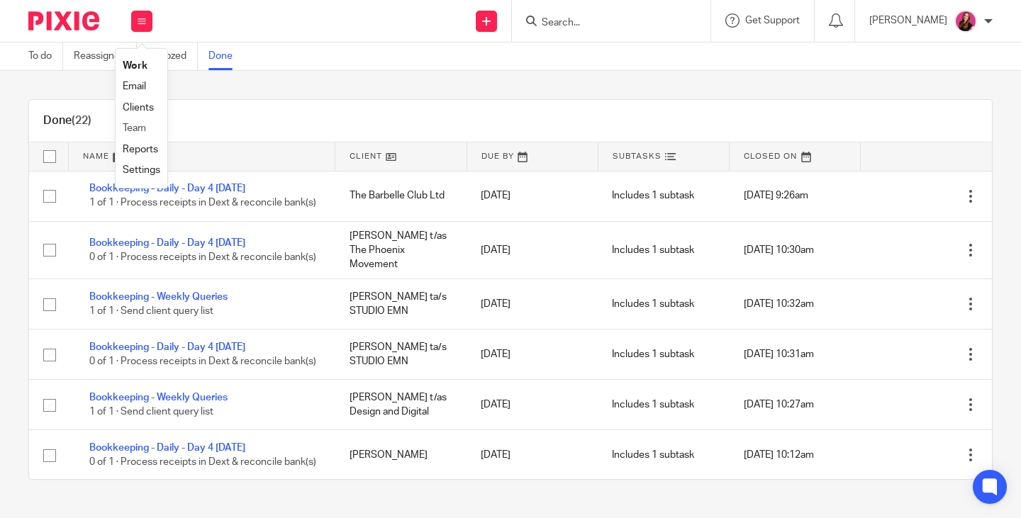
click at [149, 128] on li "Team" at bounding box center [142, 128] width 38 height 21
click at [141, 130] on link "Team" at bounding box center [134, 128] width 23 height 10
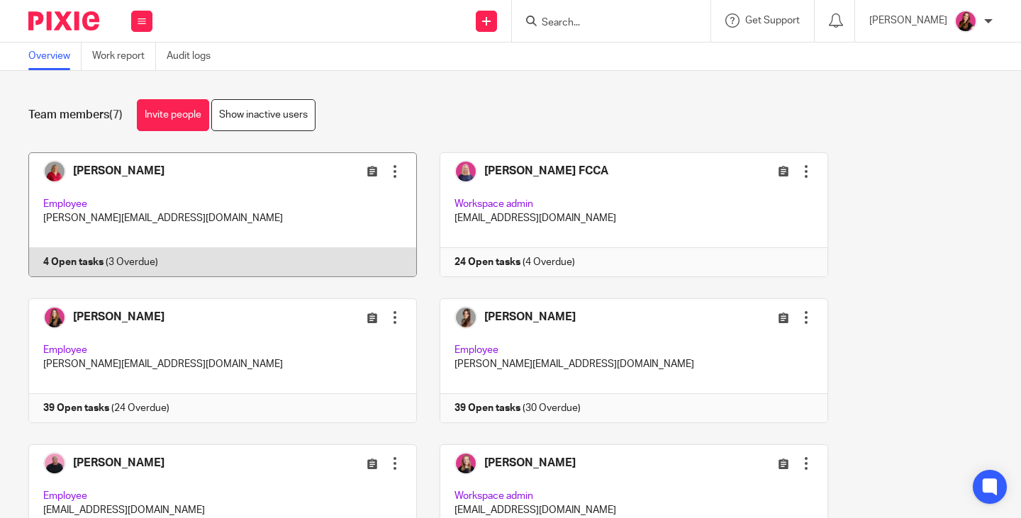
click at [63, 264] on link at bounding box center [211, 214] width 411 height 125
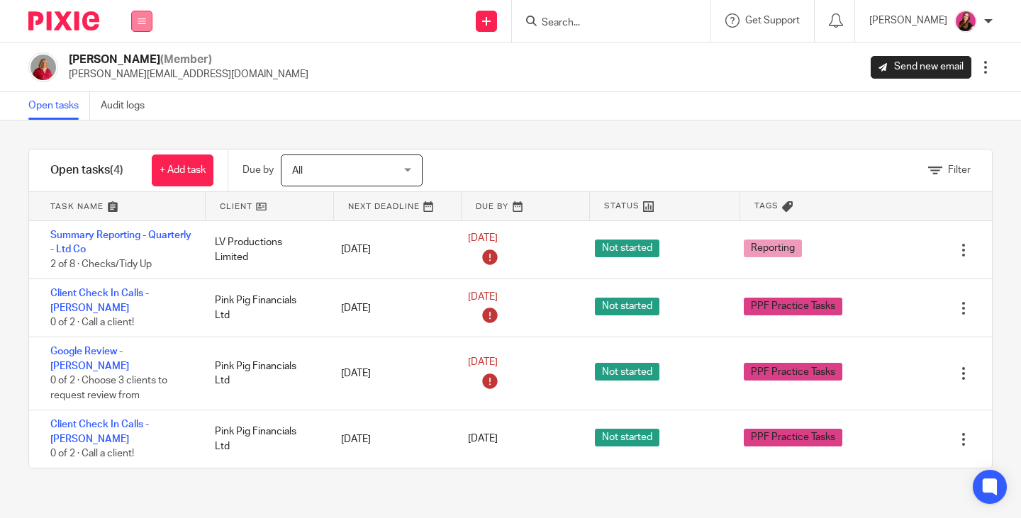
click at [142, 25] on button at bounding box center [141, 21] width 21 height 21
click at [139, 126] on link "Team" at bounding box center [135, 128] width 25 height 10
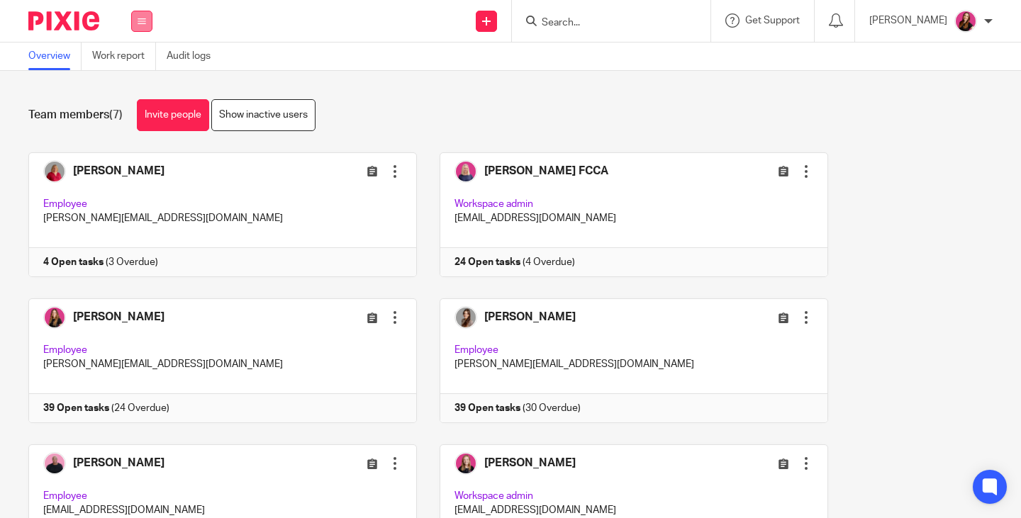
click at [139, 26] on button at bounding box center [141, 21] width 21 height 21
click at [132, 60] on li "Work" at bounding box center [142, 66] width 38 height 21
click at [134, 64] on link "Work" at bounding box center [134, 66] width 23 height 10
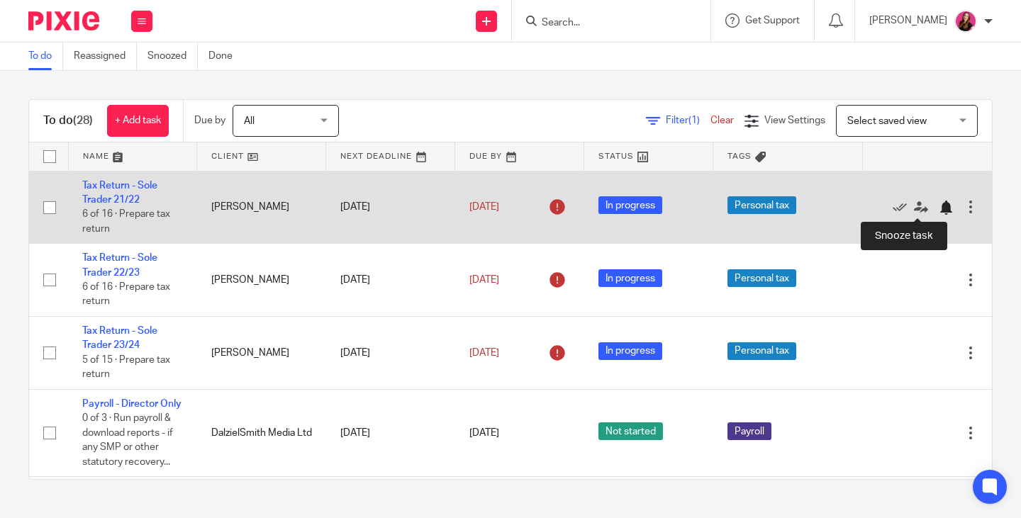
click at [939, 208] on div at bounding box center [946, 208] width 14 height 14
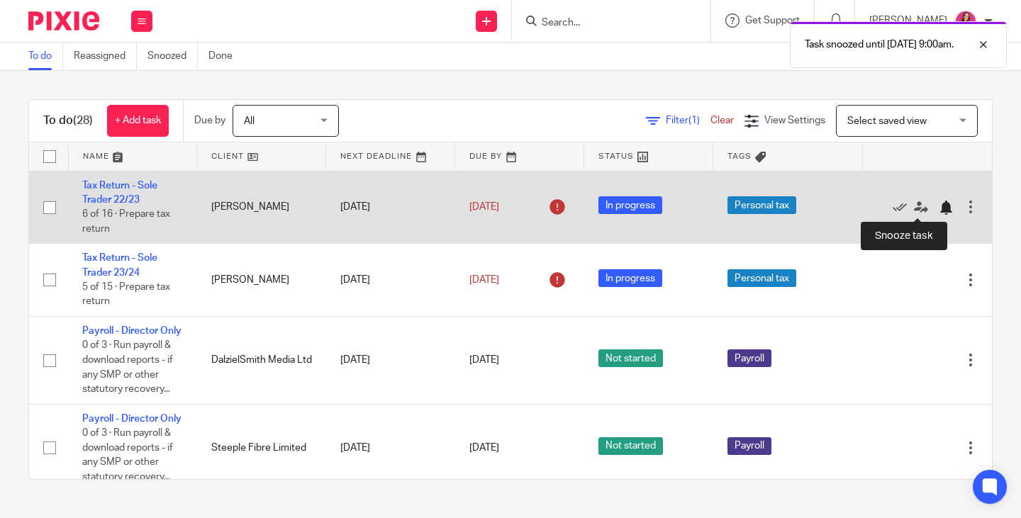
click at [939, 209] on div at bounding box center [946, 208] width 14 height 14
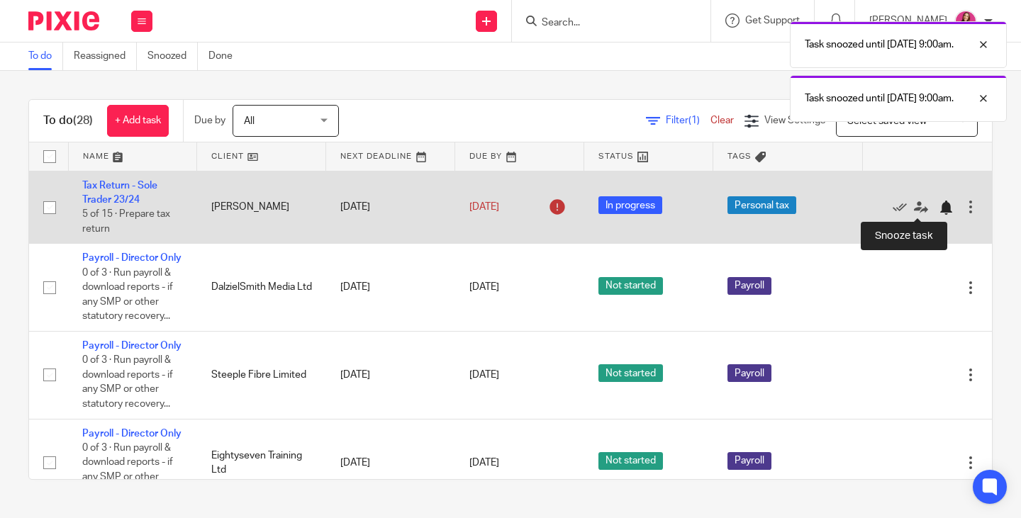
click at [939, 206] on div at bounding box center [946, 208] width 14 height 14
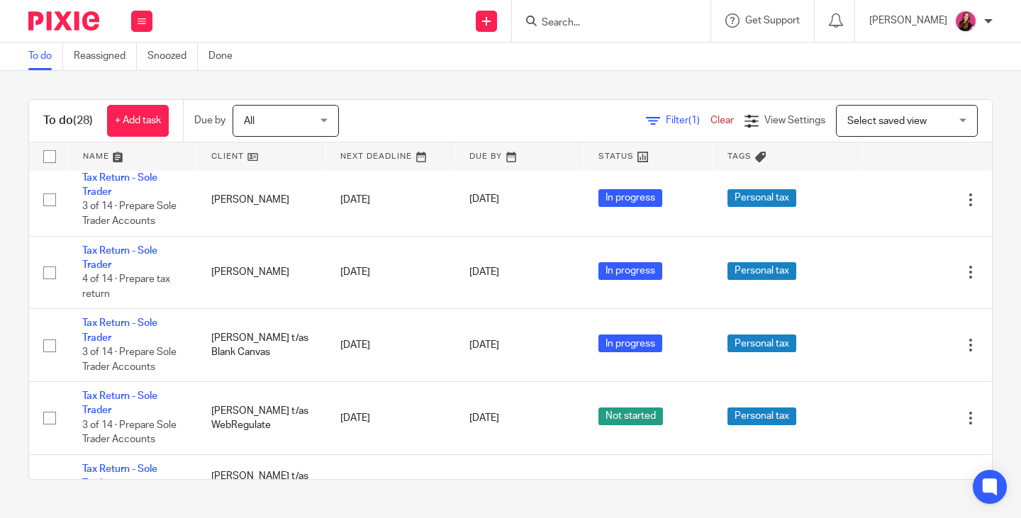
scroll to position [1276, 0]
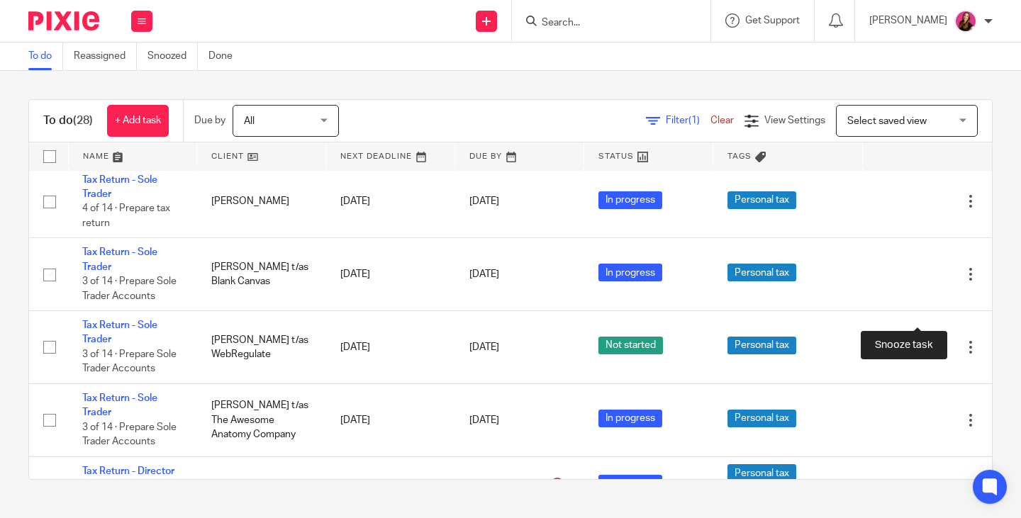
click at [939, 136] on div at bounding box center [946, 129] width 14 height 14
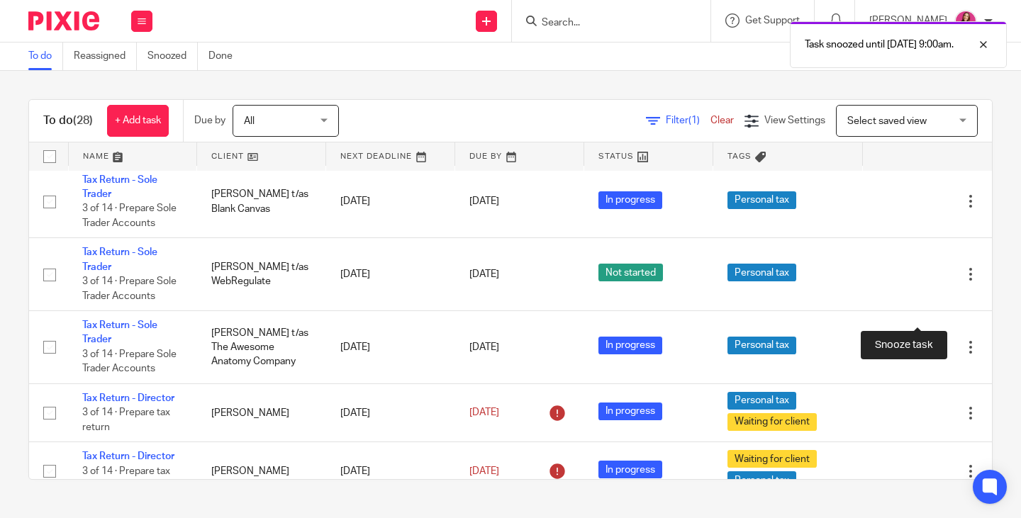
click at [939, 136] on div at bounding box center [946, 129] width 14 height 14
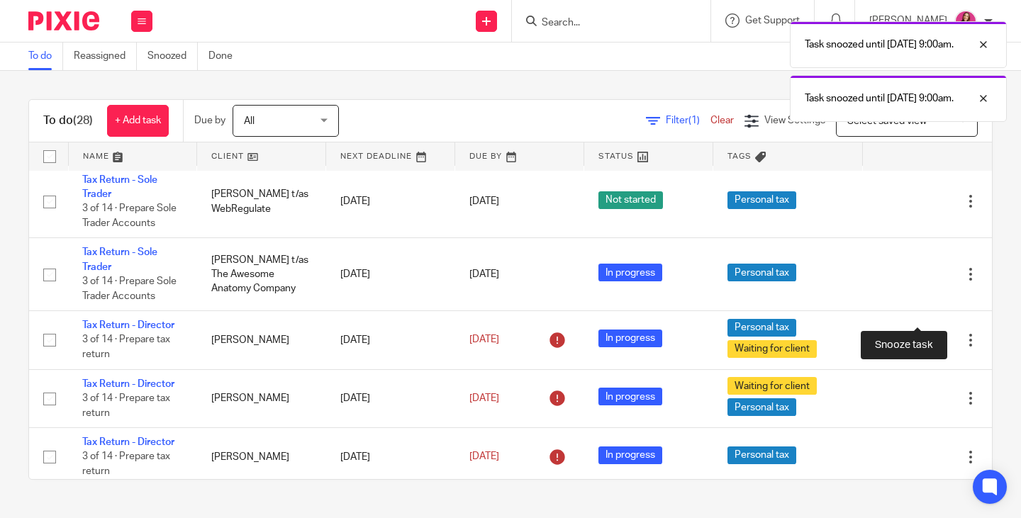
click at [939, 136] on div at bounding box center [946, 129] width 14 height 14
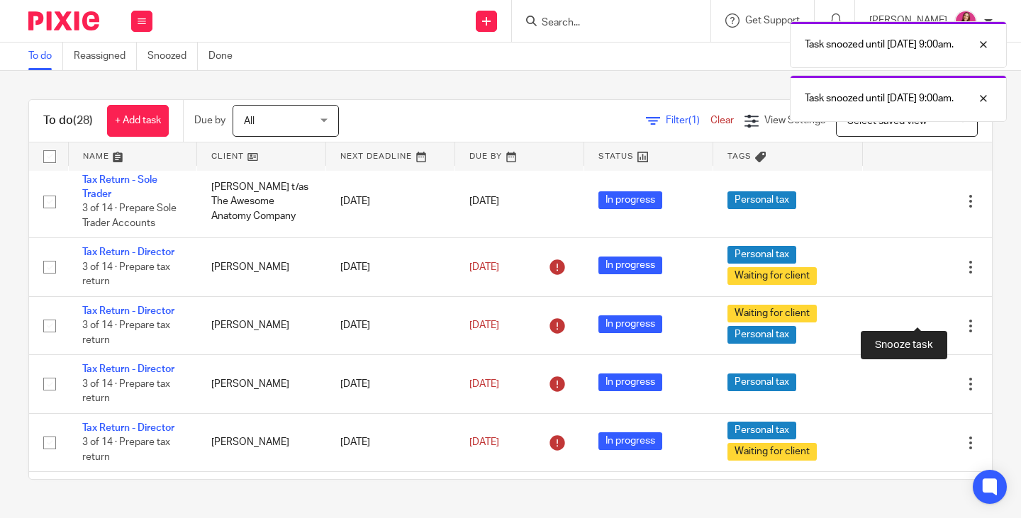
drag, startPoint x: 915, startPoint y: 319, endPoint x: 900, endPoint y: 316, distance: 14.5
click at [939, 136] on div at bounding box center [946, 129] width 14 height 14
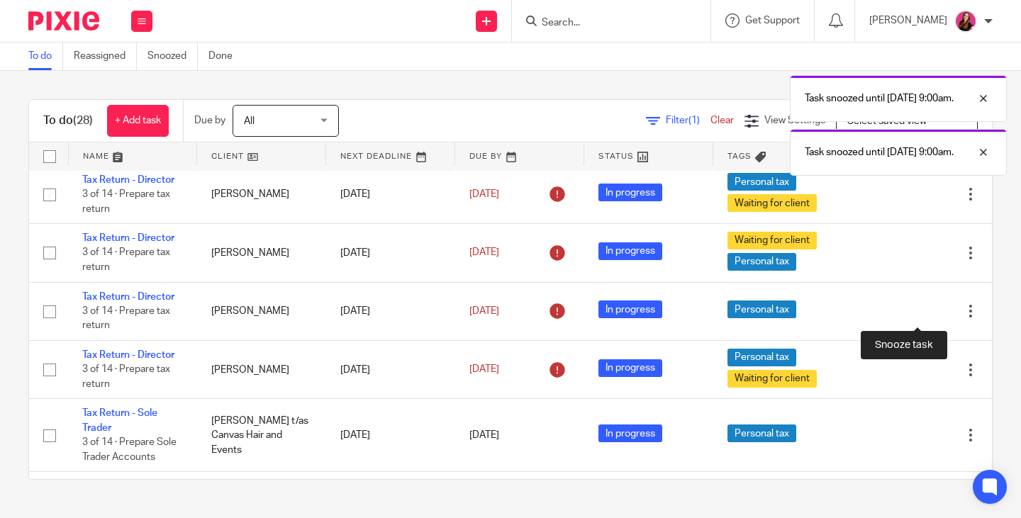
click at [939, 136] on div at bounding box center [946, 129] width 14 height 14
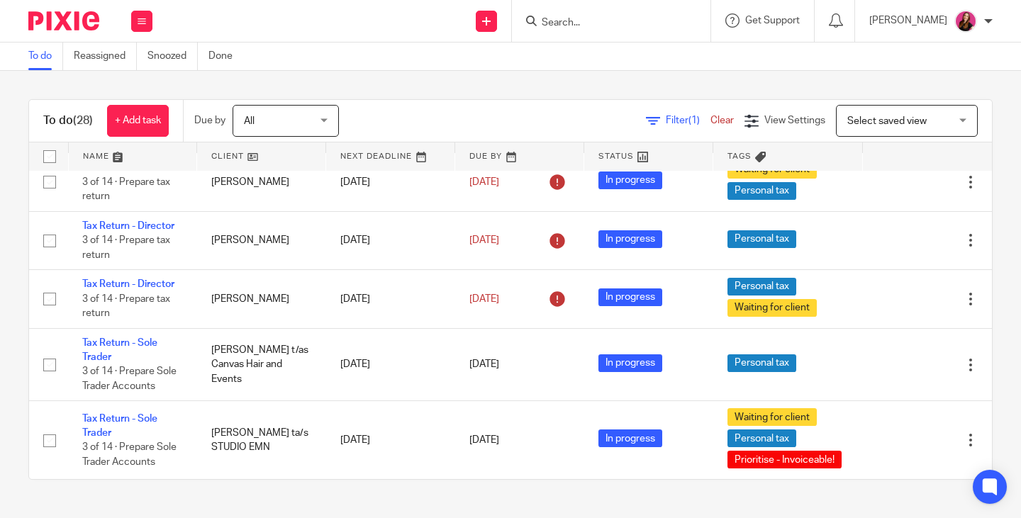
scroll to position [1462, 0]
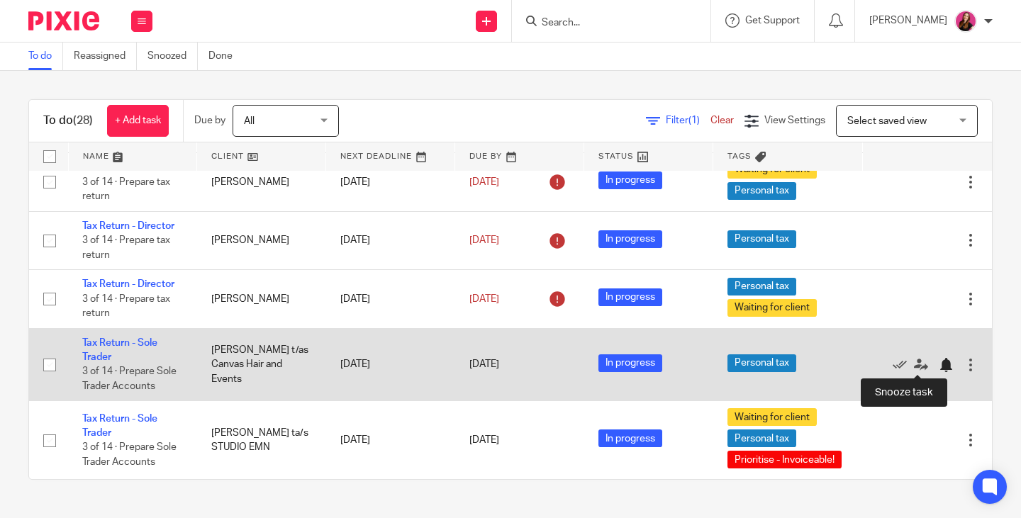
click at [939, 364] on div at bounding box center [946, 365] width 14 height 14
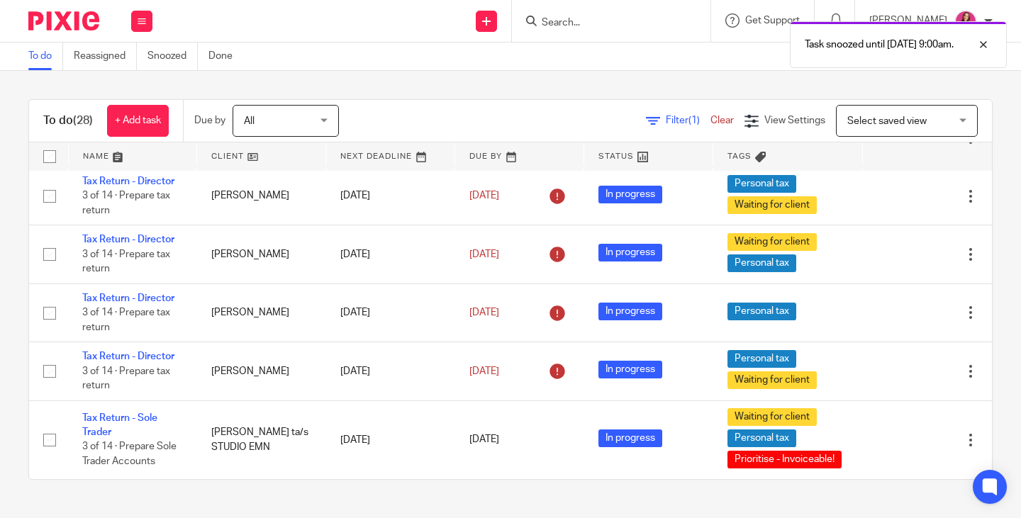
scroll to position [1389, 0]
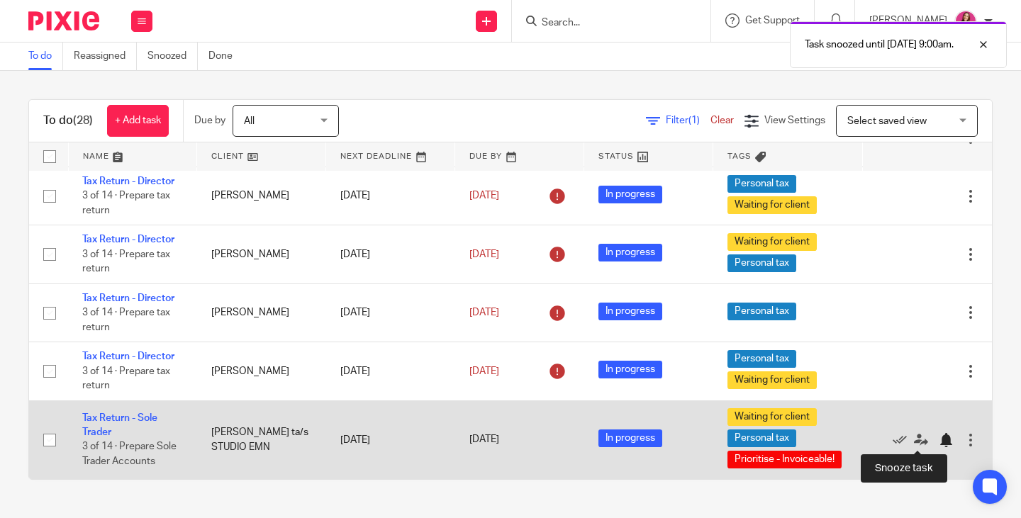
click at [939, 440] on div at bounding box center [946, 440] width 14 height 14
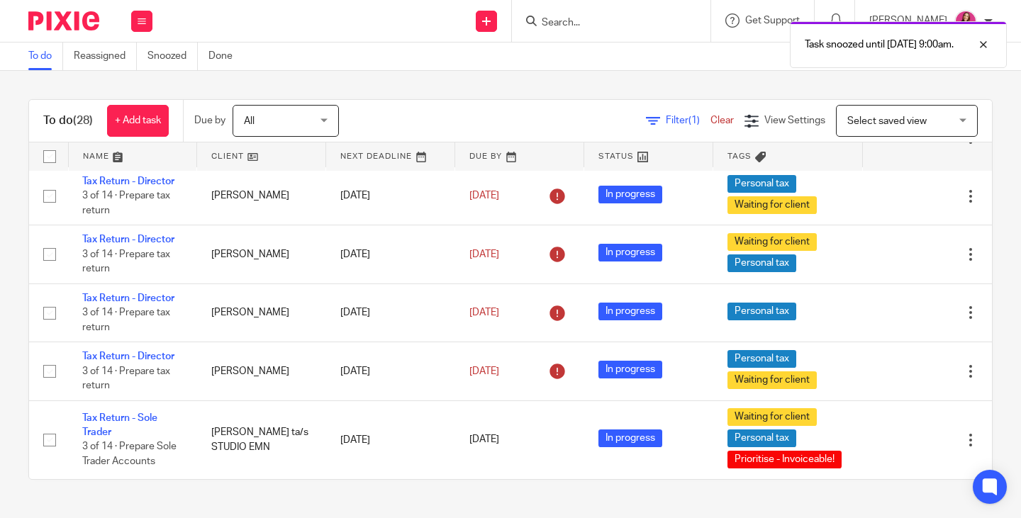
scroll to position [1296, 0]
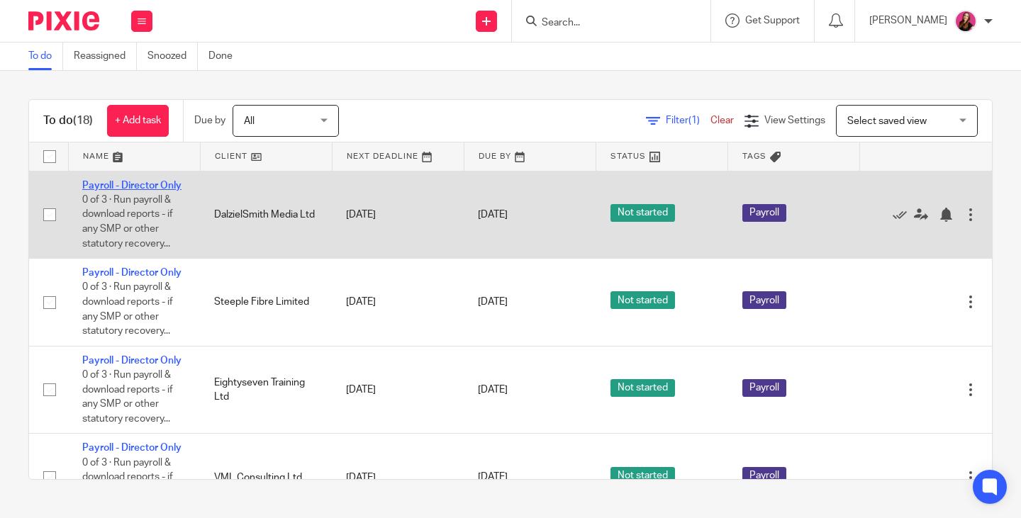
click at [115, 184] on link "Payroll - Director Only" at bounding box center [131, 186] width 99 height 10
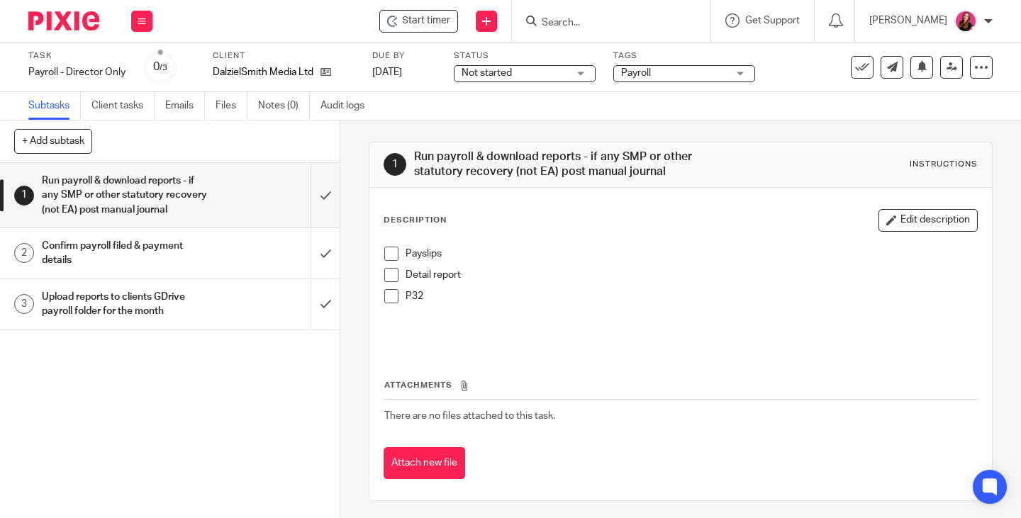
click at [391, 255] on span at bounding box center [391, 254] width 14 height 14
click at [389, 276] on span at bounding box center [391, 275] width 14 height 14
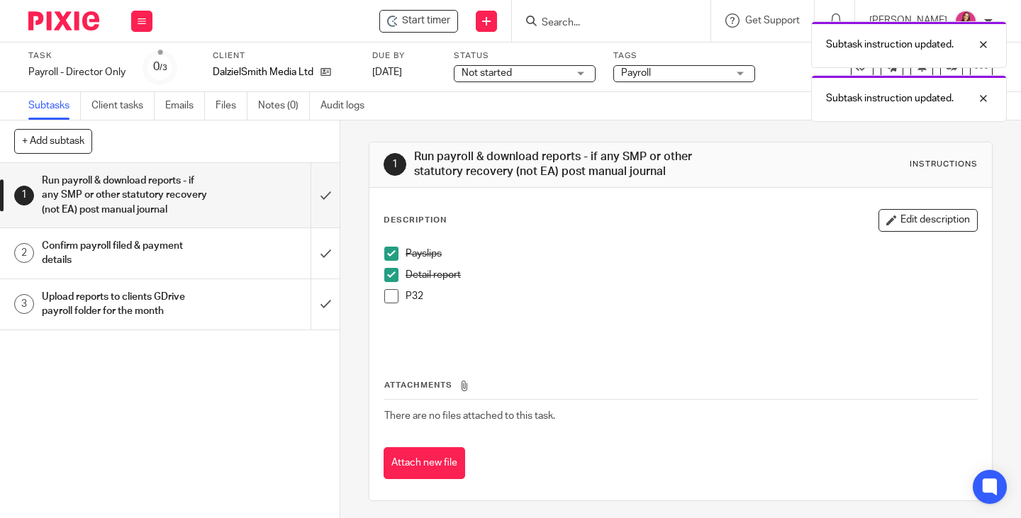
click at [390, 297] on span at bounding box center [391, 296] width 14 height 14
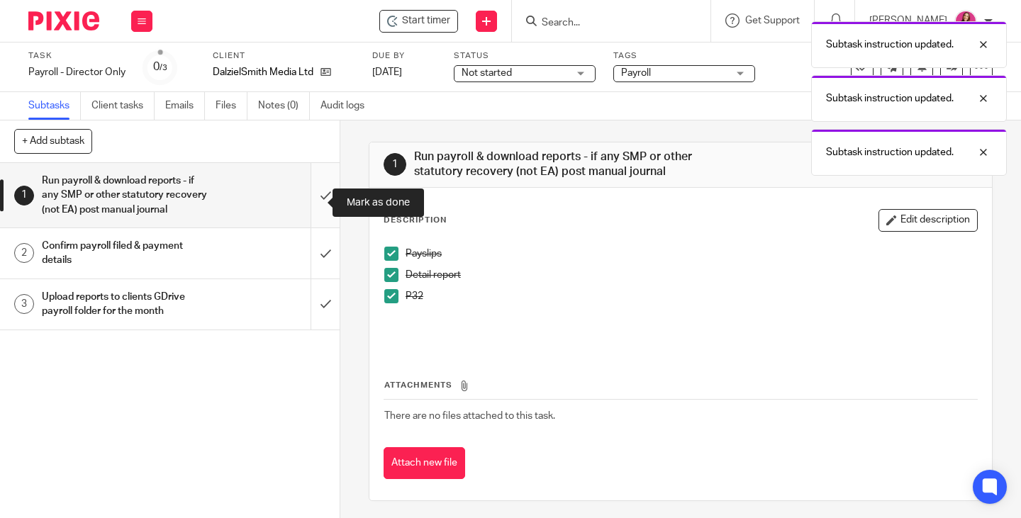
click at [311, 201] on input "submit" at bounding box center [170, 195] width 340 height 65
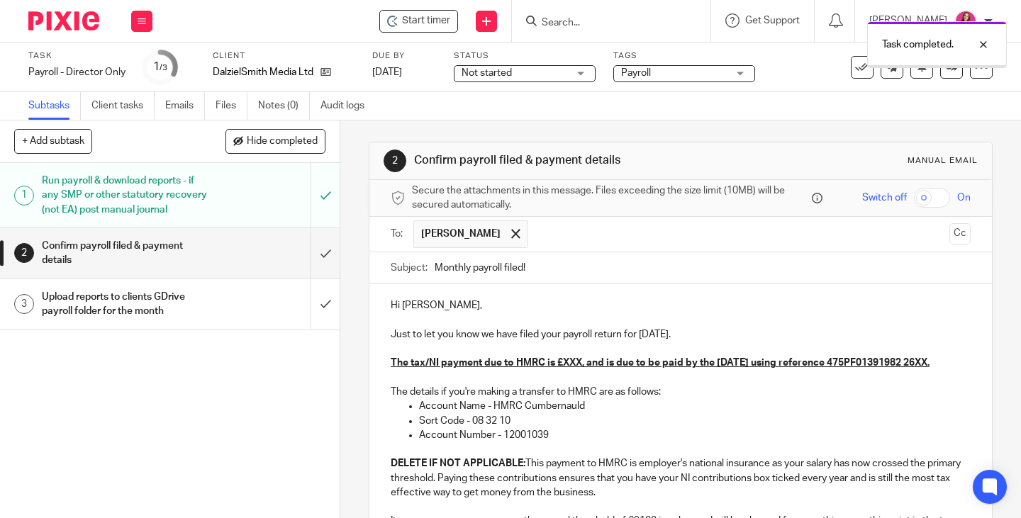
click at [720, 337] on p "Just to let you know we have filed your payroll return for [DATE]." at bounding box center [681, 335] width 580 height 14
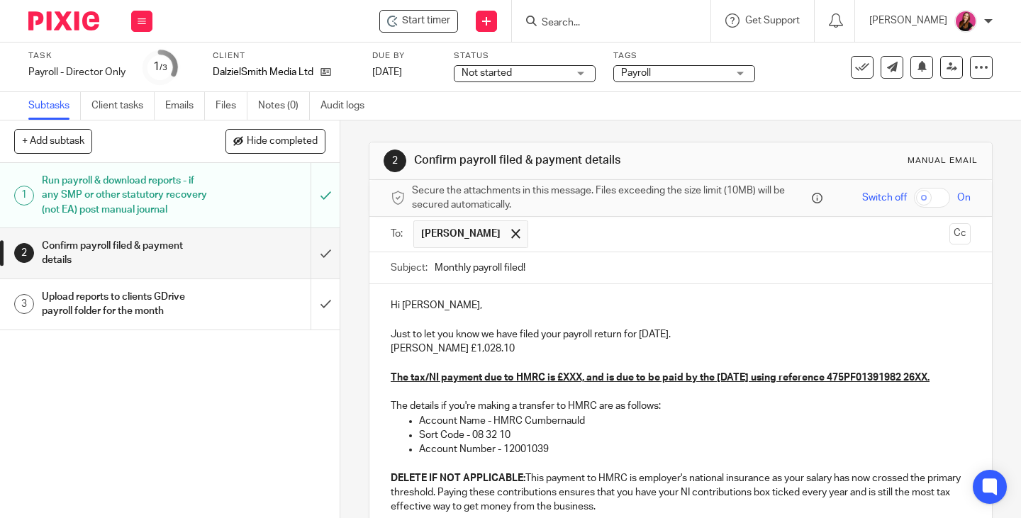
click at [577, 379] on u "The tax/NI payment due to HMRC is £XXX, and is due to be paid by the [DATE] usi…" at bounding box center [660, 378] width 539 height 10
click at [489, 383] on u "The tax/NI payment due to HMRC is £55.02, and is due to be paid by the [DATE] u…" at bounding box center [663, 378] width 544 height 10
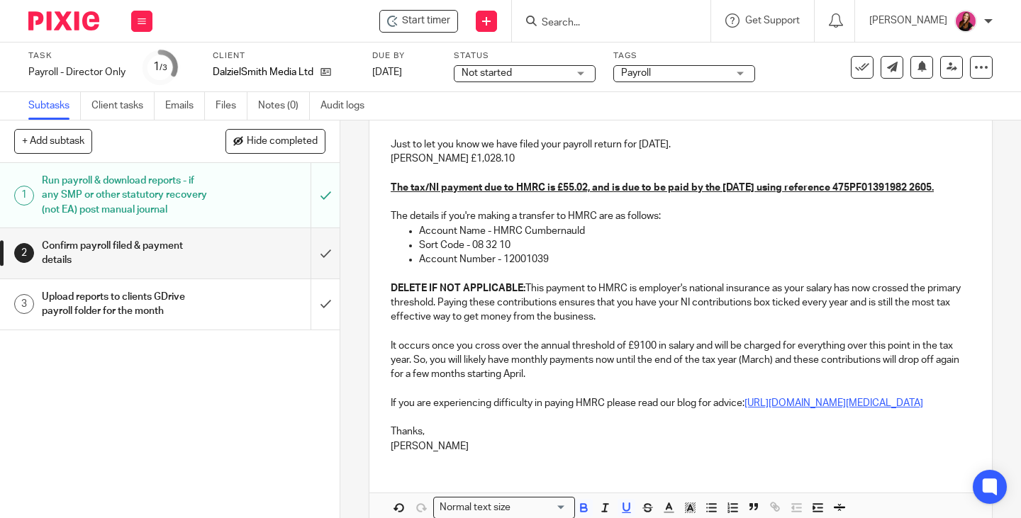
scroll to position [213, 0]
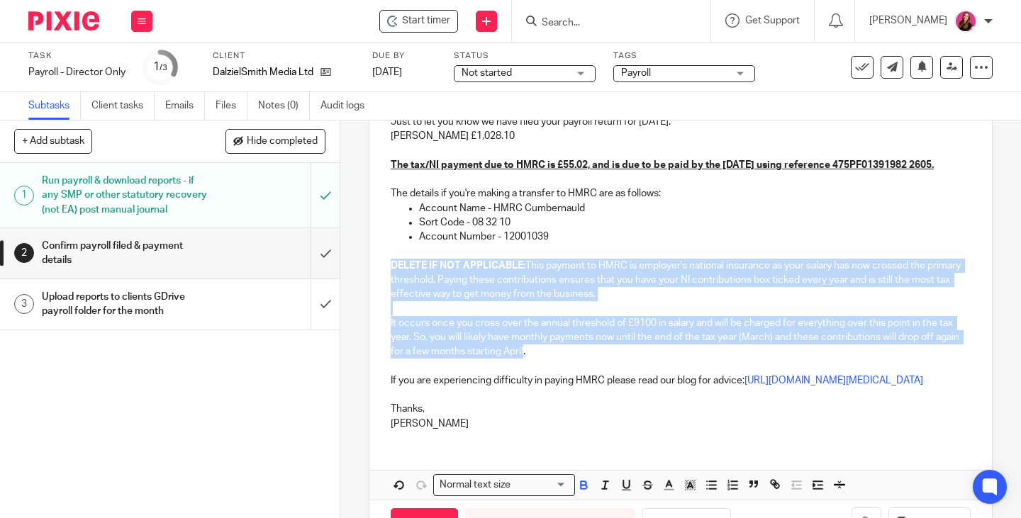
drag, startPoint x: 547, startPoint y: 368, endPoint x: 388, endPoint y: 274, distance: 184.3
click at [388, 274] on div "Hi [PERSON_NAME], Just to let you know we have filed your payroll return for [D…" at bounding box center [680, 256] width 622 height 369
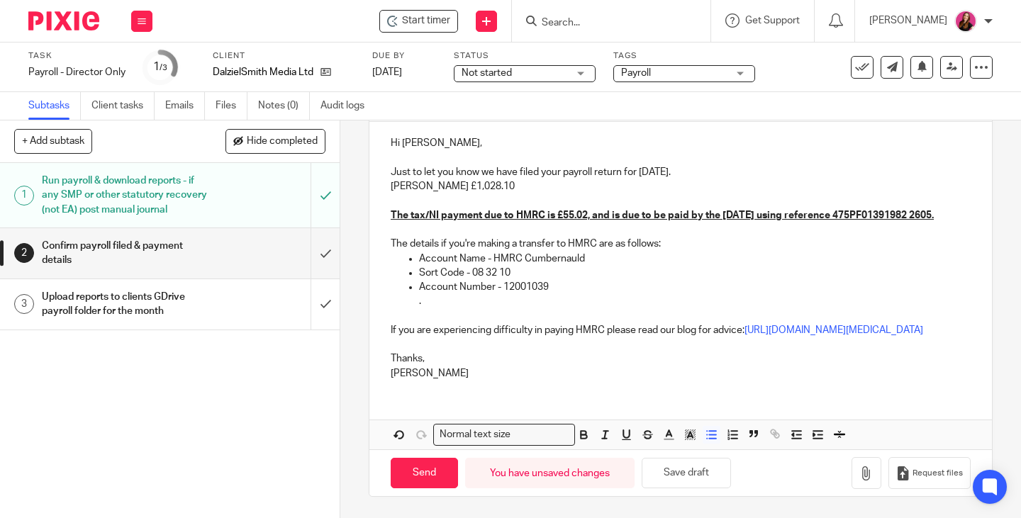
scroll to position [191, 0]
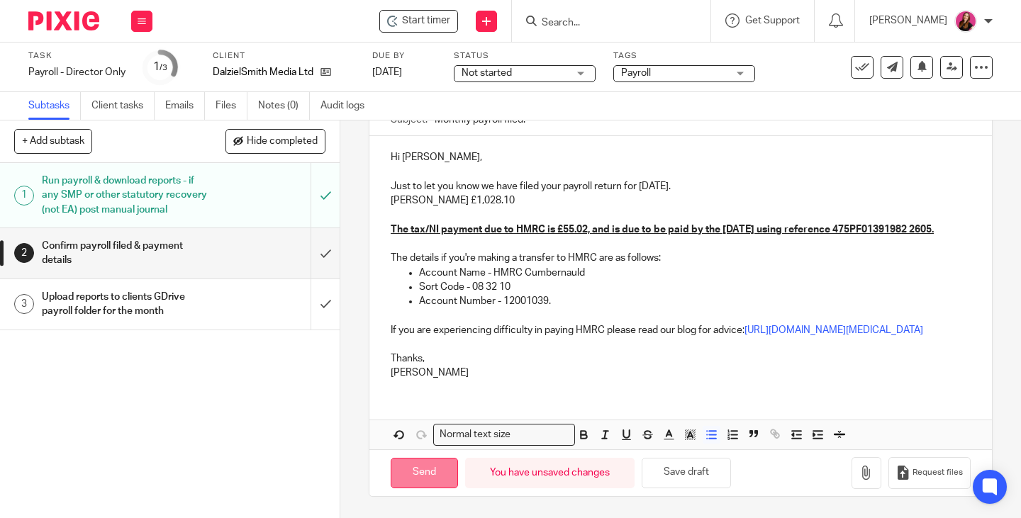
click at [443, 476] on input "Send" at bounding box center [424, 473] width 67 height 30
type input "Sent"
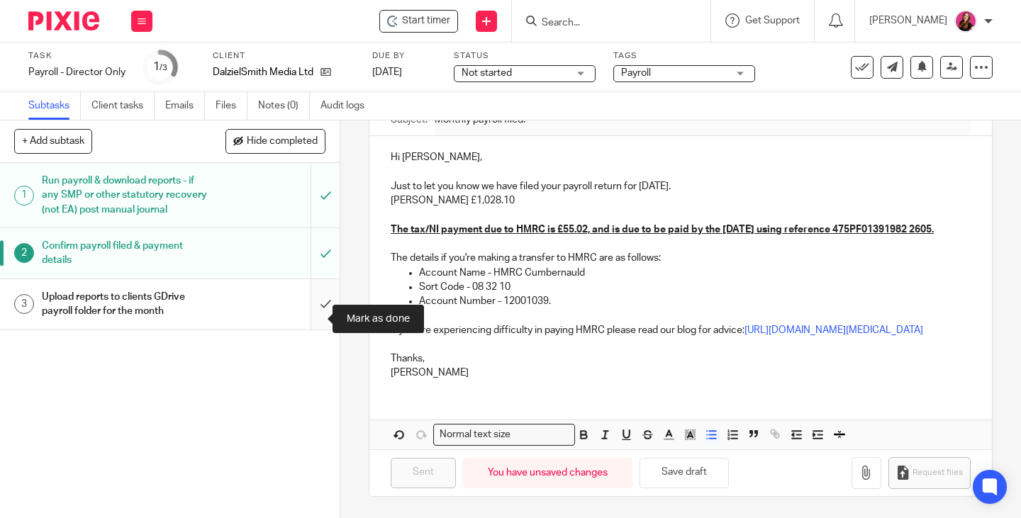
click at [312, 314] on input "submit" at bounding box center [170, 304] width 340 height 50
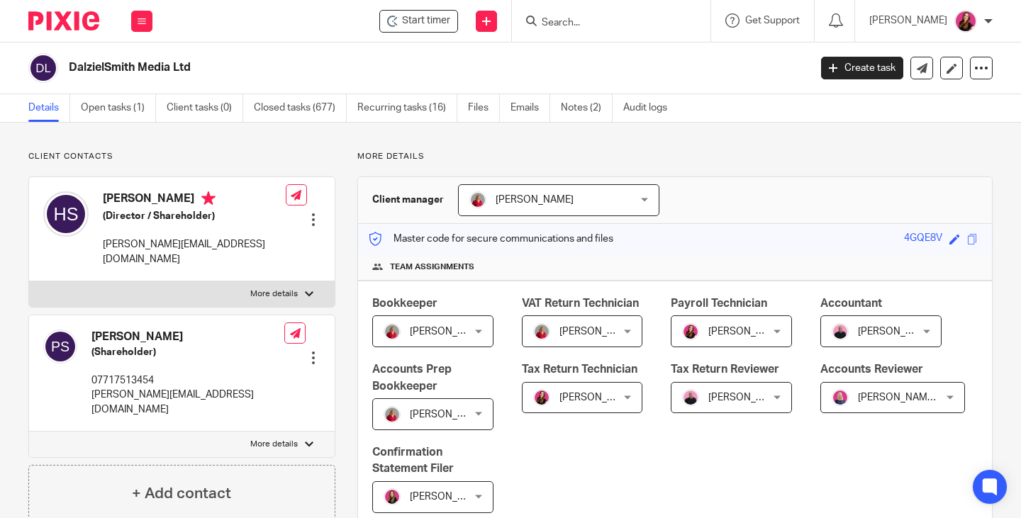
scroll to position [425, 0]
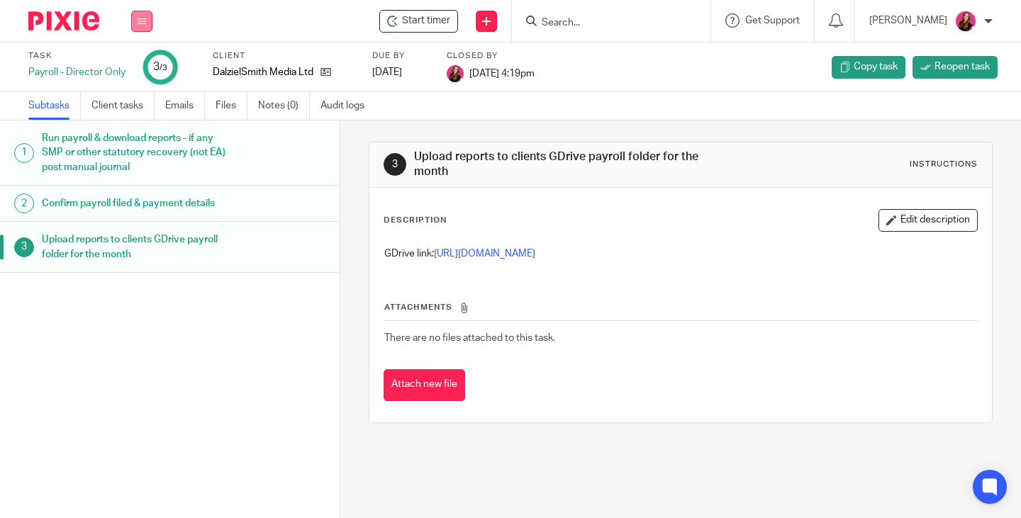
click at [145, 21] on icon at bounding box center [142, 21] width 9 height 9
click at [142, 63] on link "Work" at bounding box center [135, 66] width 25 height 10
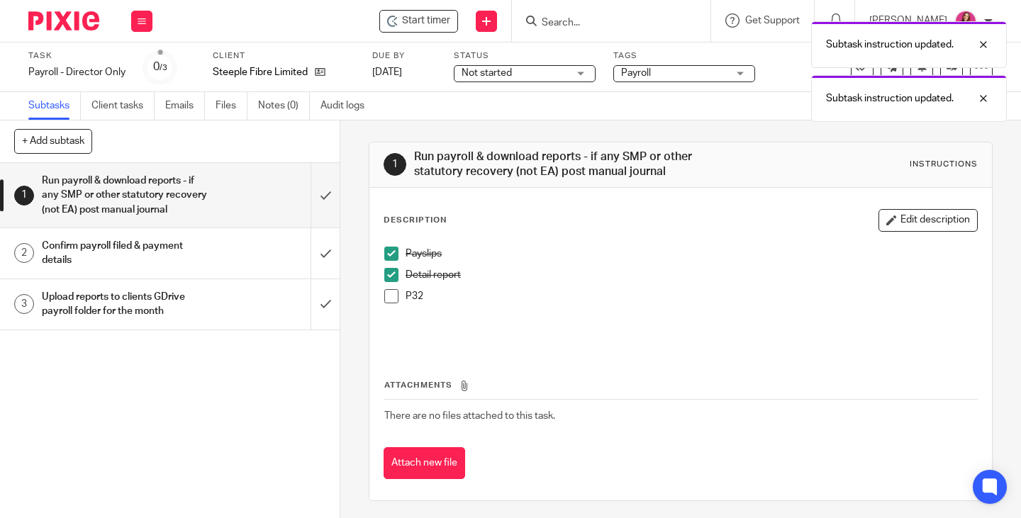
click at [387, 297] on span at bounding box center [391, 296] width 14 height 14
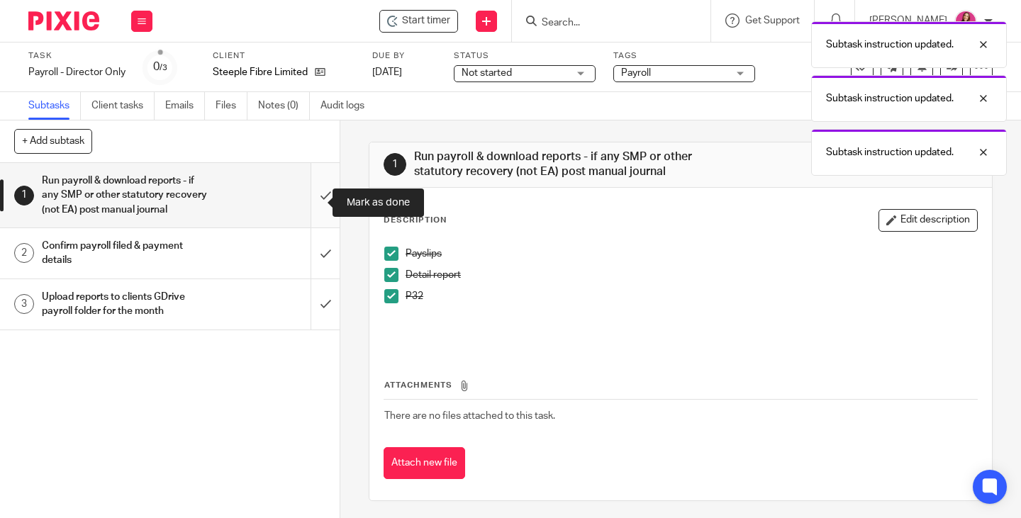
click at [314, 202] on input "submit" at bounding box center [170, 195] width 340 height 65
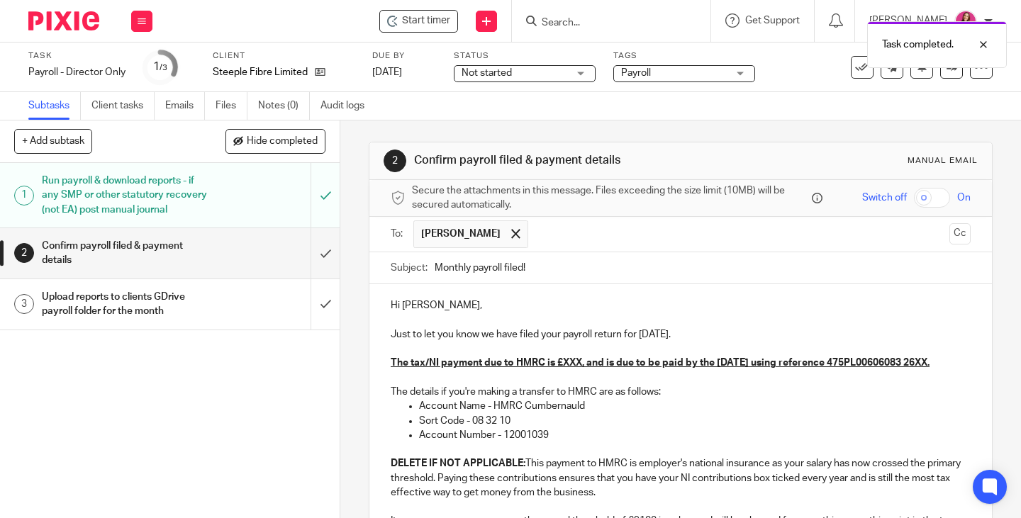
click at [708, 335] on p "Just to let you know we have filed your payroll return for [DATE]." at bounding box center [681, 335] width 580 height 14
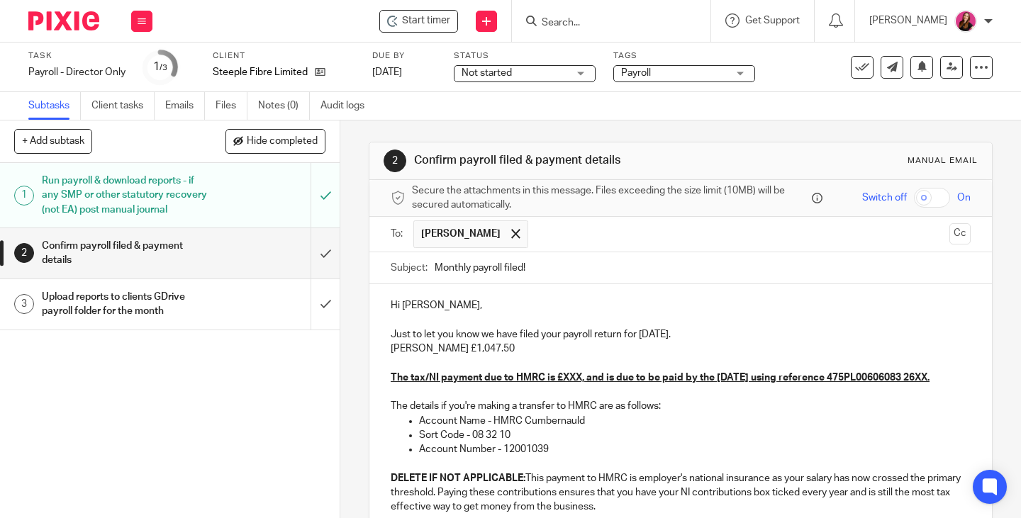
click at [576, 378] on u "The tax/NI payment due to HMRC is £XXX, and is due to be paid by the [DATE] usi…" at bounding box center [660, 378] width 539 height 10
click at [488, 383] on u "The tax/NI payment due to HMRC is £35.62, and is due to be paid by the [DATE] u…" at bounding box center [663, 378] width 544 height 10
click at [547, 385] on p "The tax/NI payment due to HMRC is £35.62, and is due to be paid by the [DATE] u…" at bounding box center [681, 370] width 580 height 29
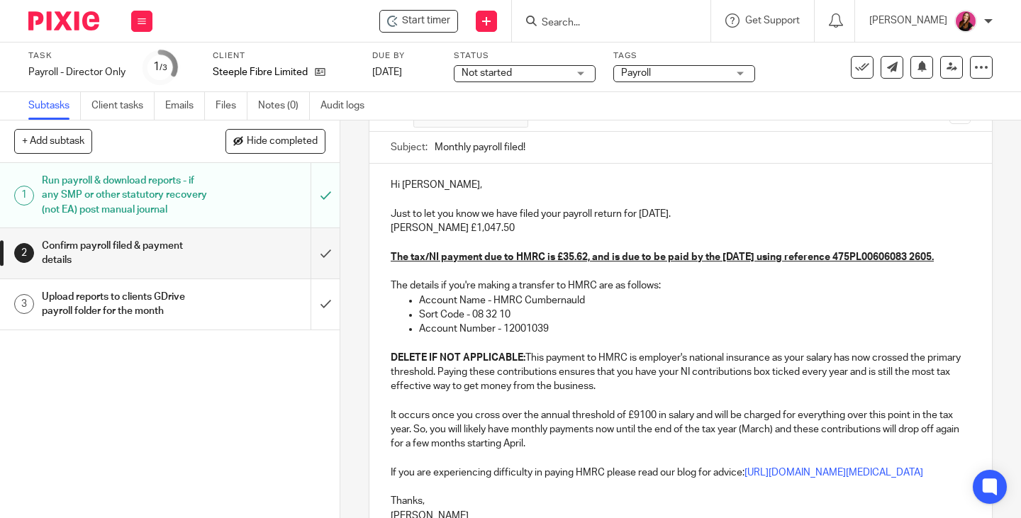
scroll to position [213, 0]
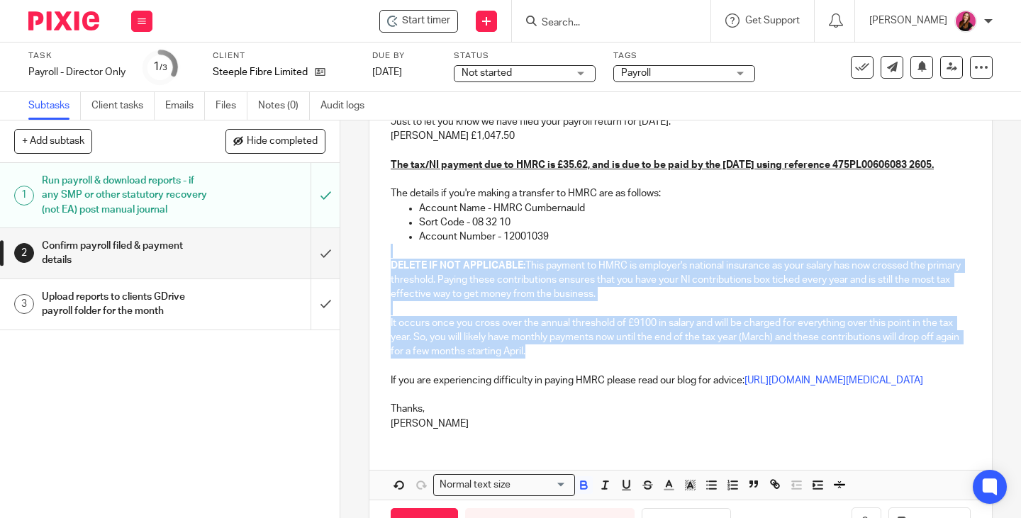
drag, startPoint x: 559, startPoint y: 371, endPoint x: 397, endPoint y: 271, distance: 190.0
click at [397, 271] on div "Hi Gavin, Just to let you know we have filed your payroll return for August 202…" at bounding box center [680, 256] width 622 height 369
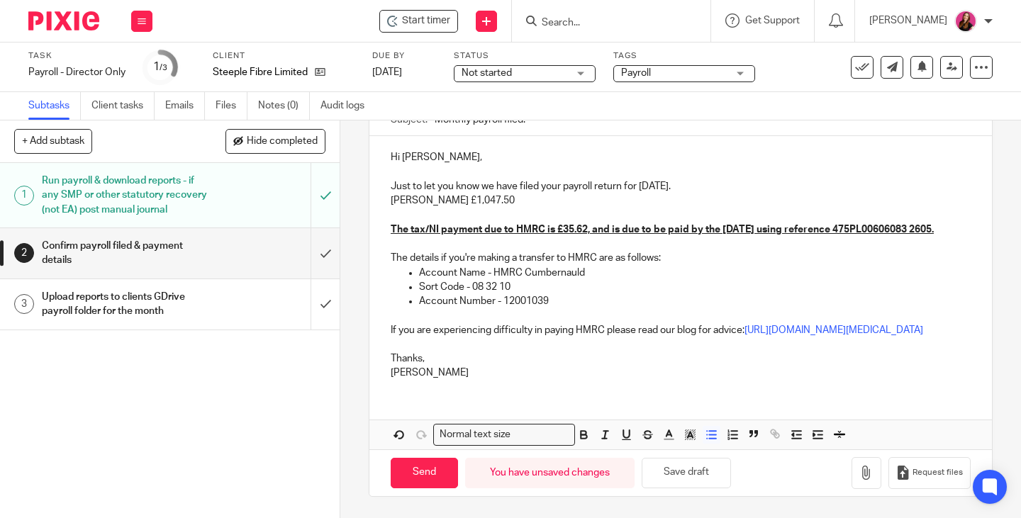
scroll to position [191, 0]
click at [423, 473] on input "Send" at bounding box center [424, 473] width 67 height 30
type input "Sent"
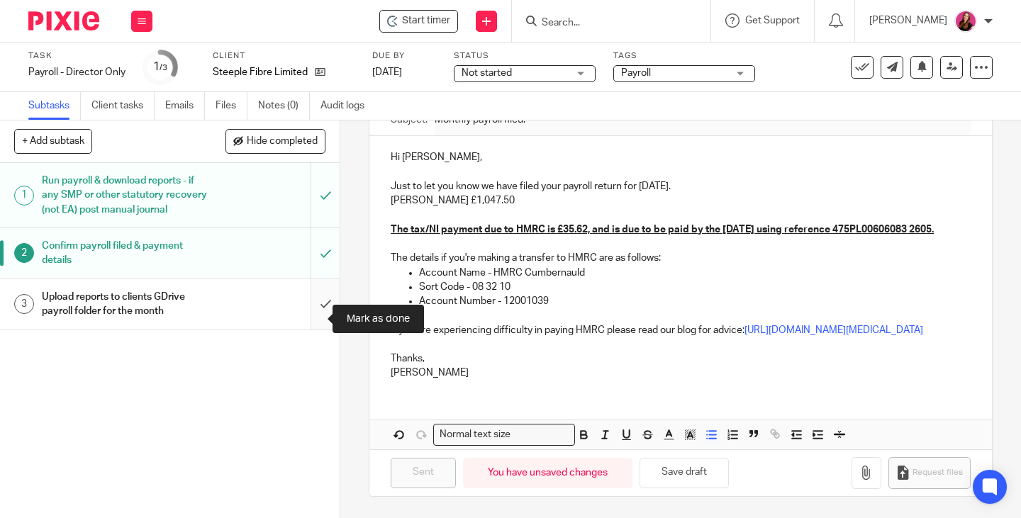
drag, startPoint x: 312, startPoint y: 320, endPoint x: 318, endPoint y: 306, distance: 14.6
click at [312, 320] on input "submit" at bounding box center [170, 304] width 340 height 50
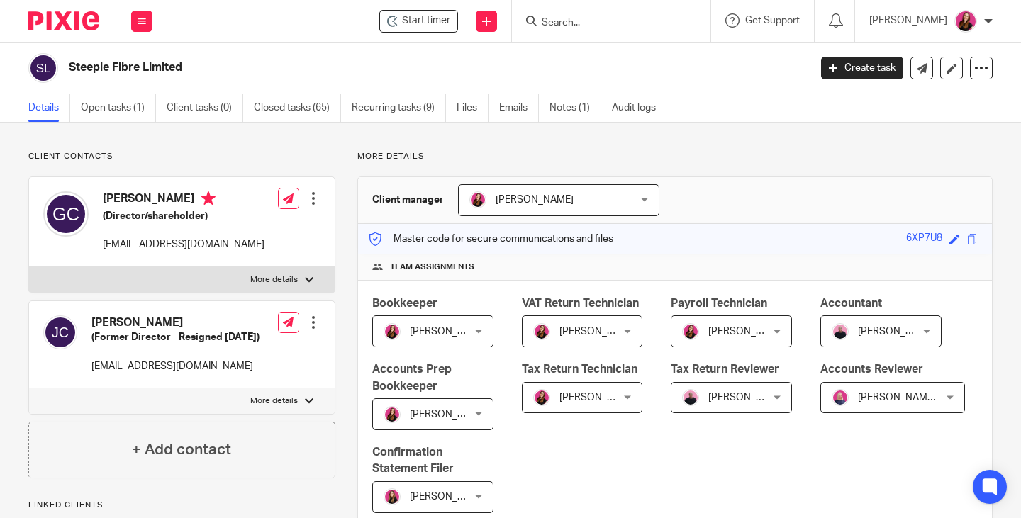
scroll to position [638, 0]
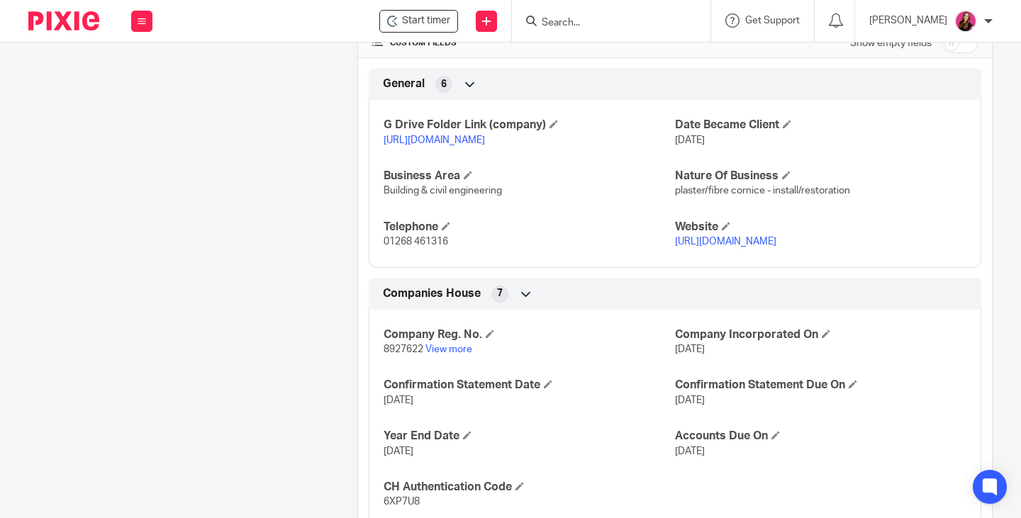
click at [483, 145] on link "[URL][DOMAIN_NAME]" at bounding box center [434, 140] width 101 height 10
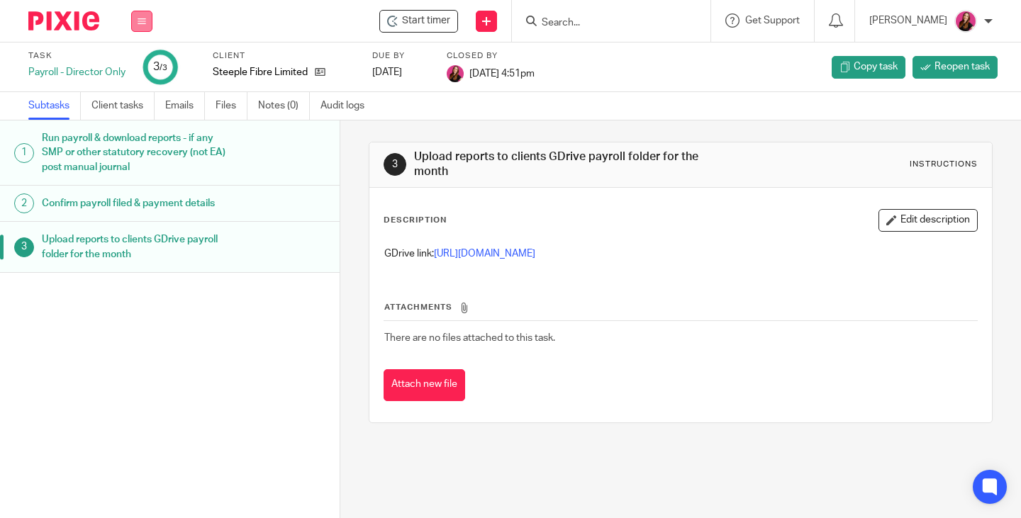
click at [145, 29] on button at bounding box center [141, 21] width 21 height 21
click at [141, 68] on link "Work" at bounding box center [135, 66] width 25 height 10
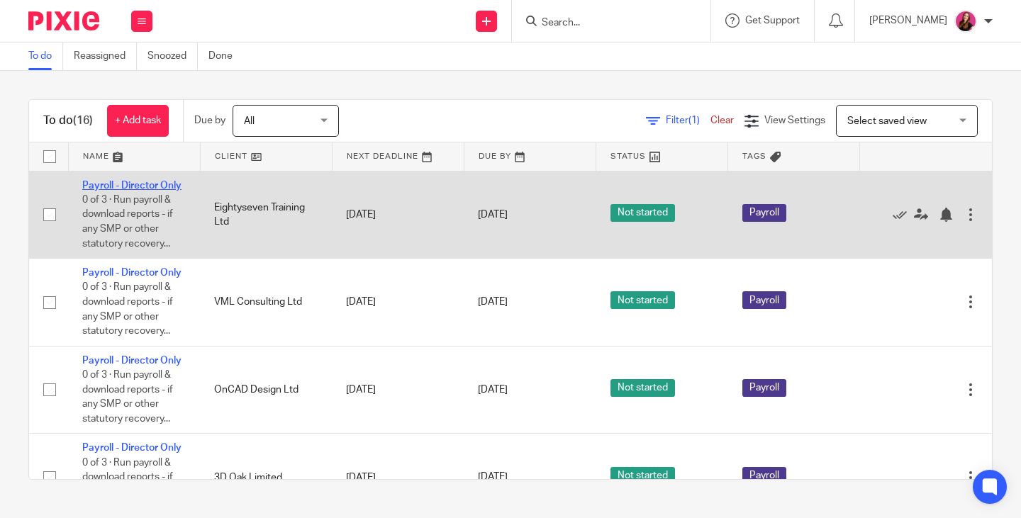
click at [128, 183] on link "Payroll - Director Only" at bounding box center [131, 186] width 99 height 10
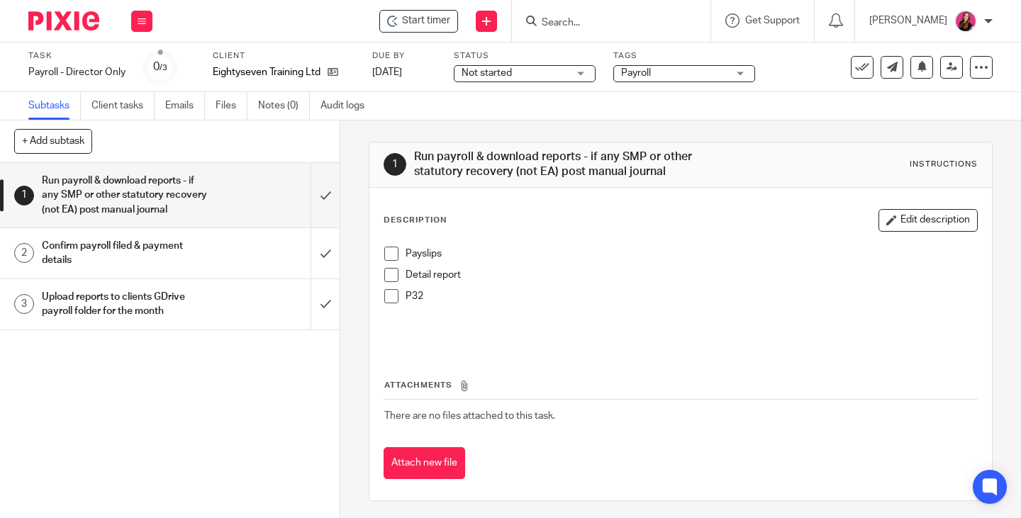
click at [386, 257] on span at bounding box center [391, 254] width 14 height 14
click at [391, 273] on span at bounding box center [391, 275] width 14 height 14
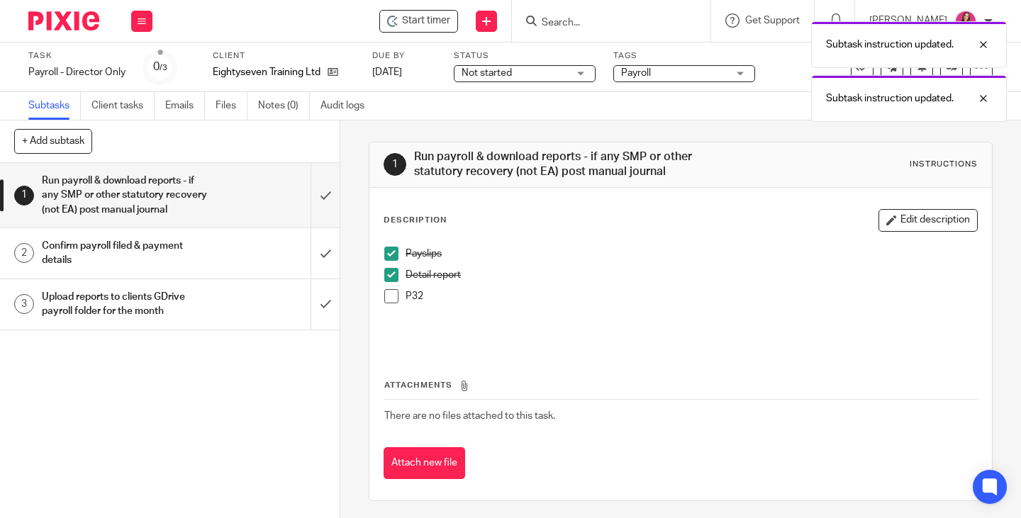
drag, startPoint x: 393, startPoint y: 296, endPoint x: 329, endPoint y: 216, distance: 103.0
click at [393, 296] on span at bounding box center [391, 296] width 14 height 14
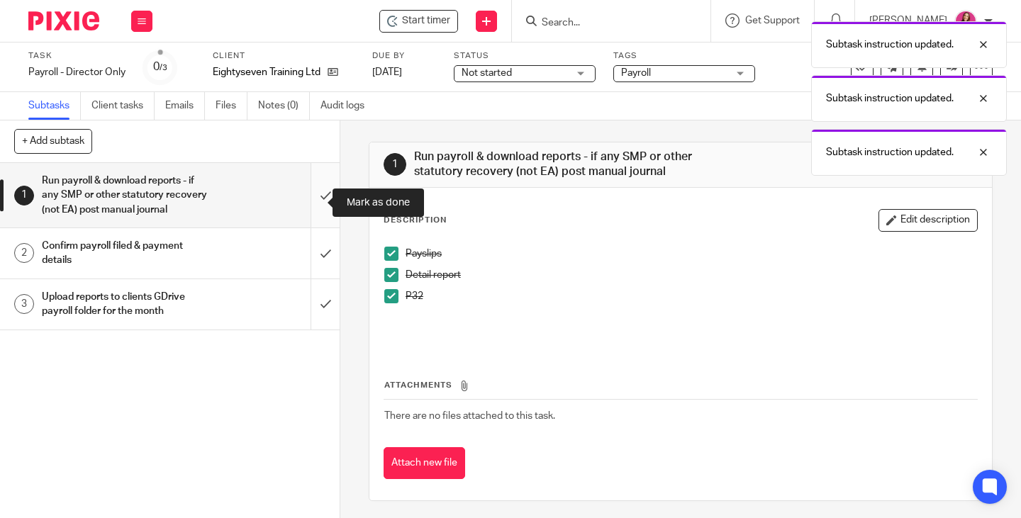
click at [313, 204] on input "submit" at bounding box center [170, 195] width 340 height 65
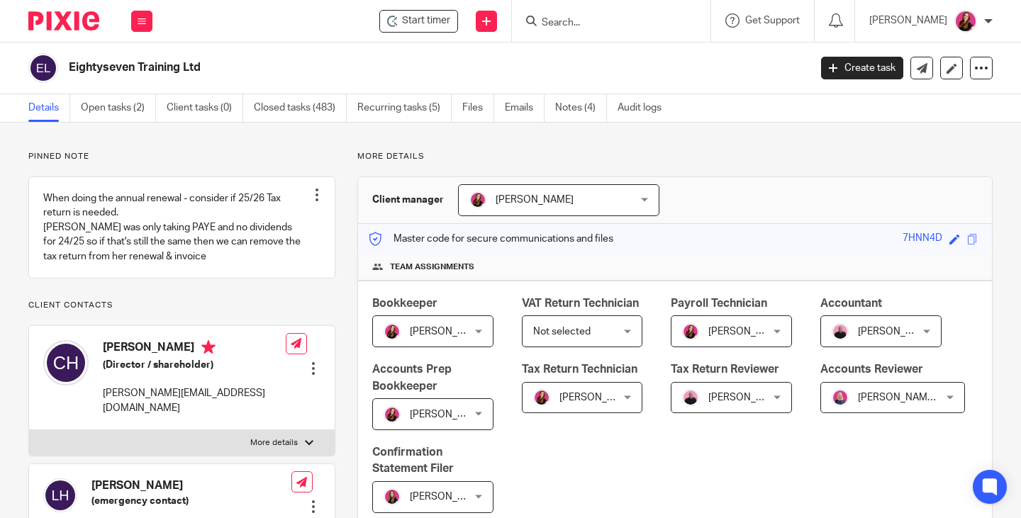
scroll to position [567, 0]
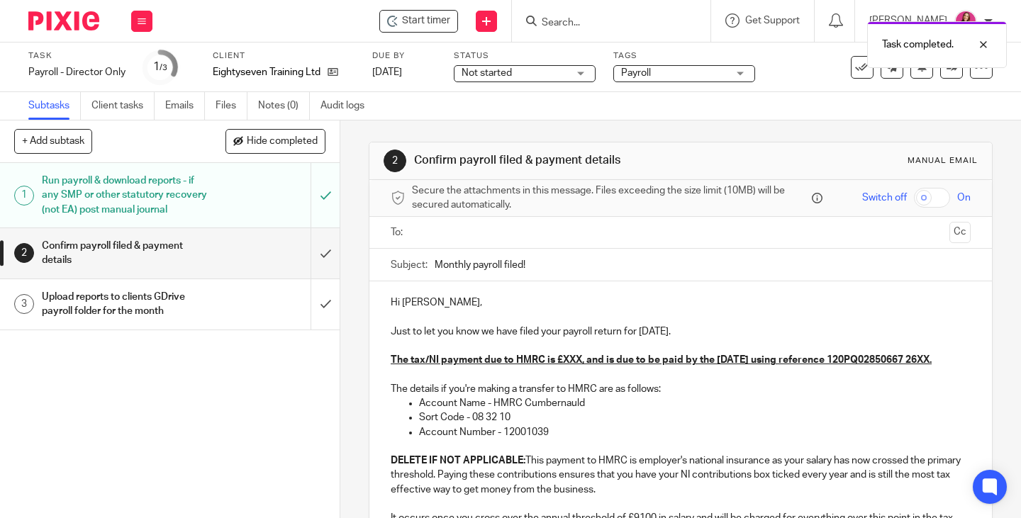
click at [496, 230] on input "text" at bounding box center [680, 233] width 527 height 16
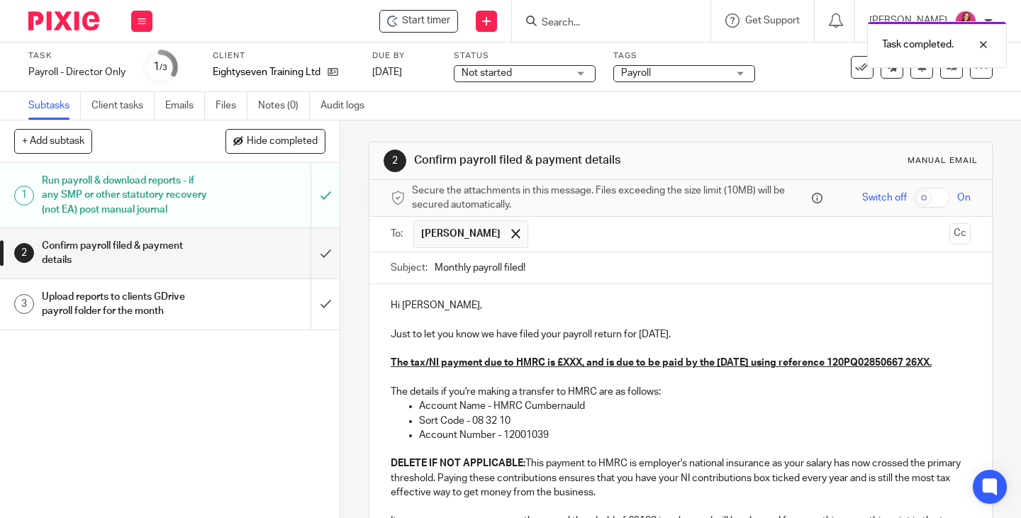
click at [708, 337] on p "Just to let you know we have filed your payroll return for [DATE]." at bounding box center [681, 335] width 580 height 14
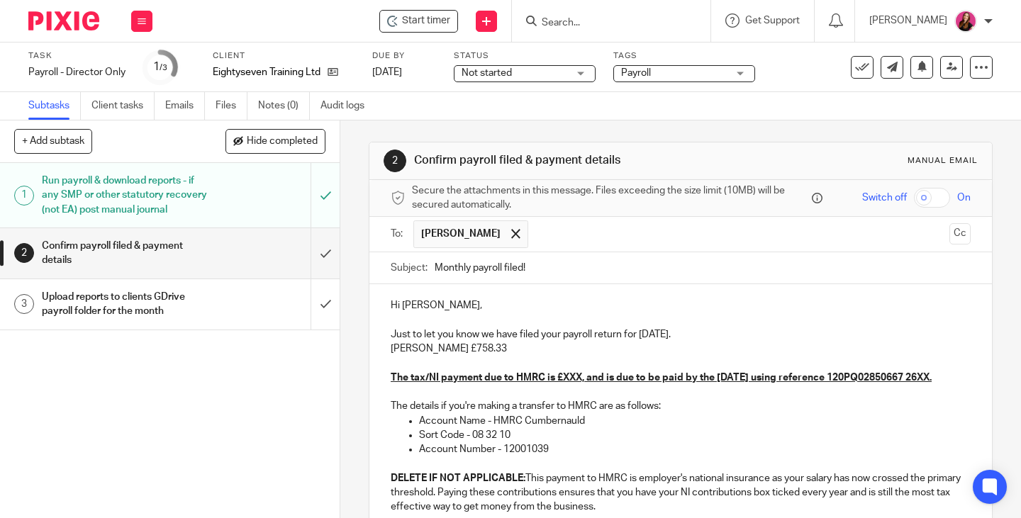
click at [577, 379] on u "The tax/NI payment due to HMRC is £XXX, and is due to be paid by the [DATE] usi…" at bounding box center [661, 378] width 541 height 10
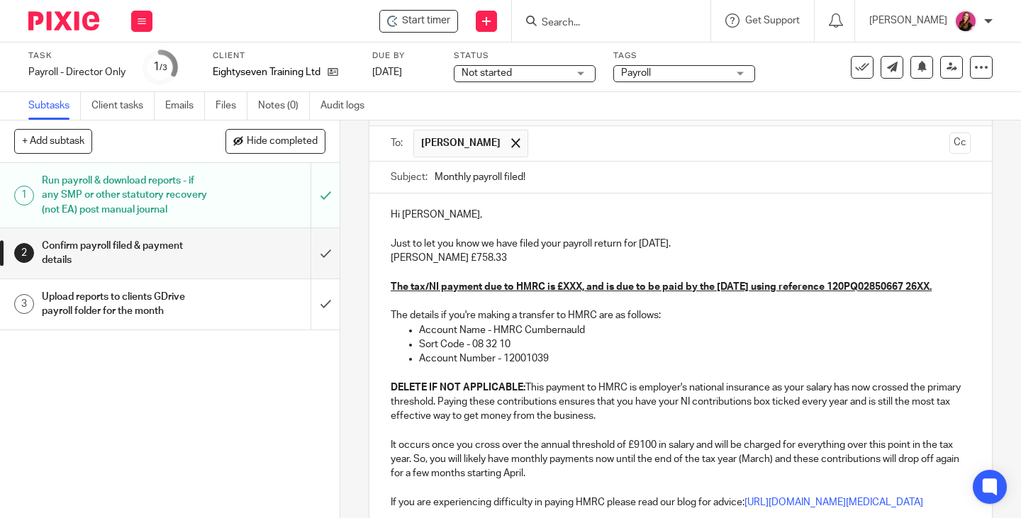
scroll to position [142, 0]
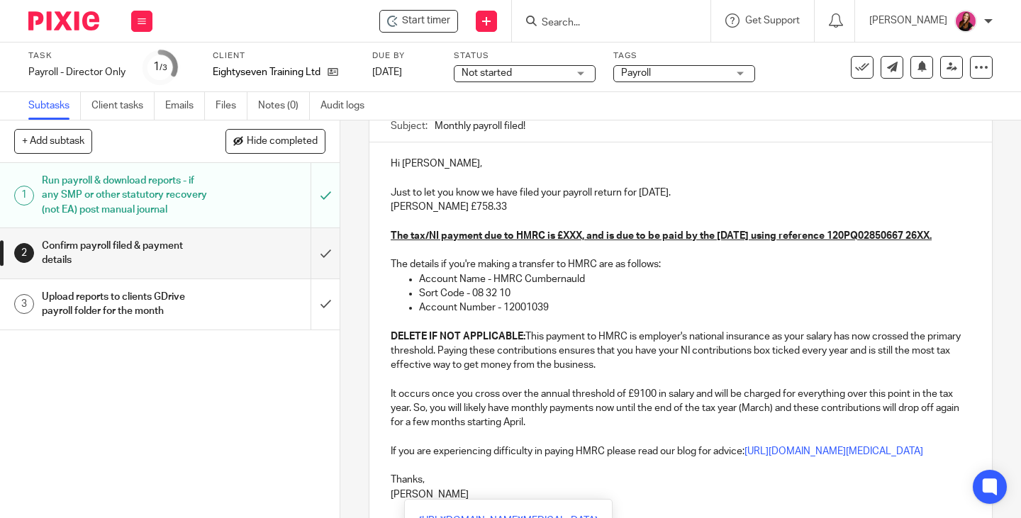
drag, startPoint x: 501, startPoint y: 493, endPoint x: 383, endPoint y: 223, distance: 294.9
click at [383, 223] on div "Hi [PERSON_NAME], Just to let you know we have filed your payroll return for [D…" at bounding box center [680, 326] width 622 height 369
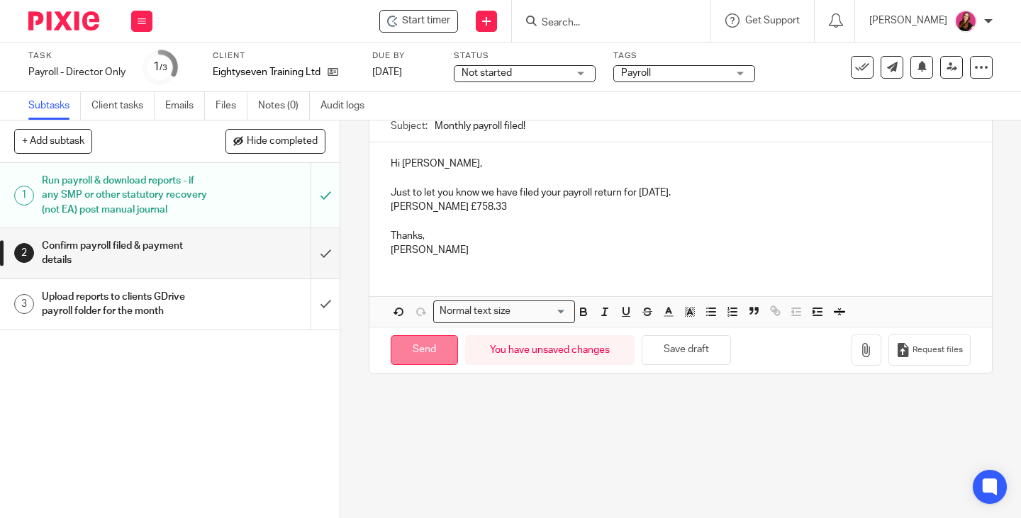
click at [415, 347] on input "Send" at bounding box center [424, 350] width 67 height 30
type input "Sent"
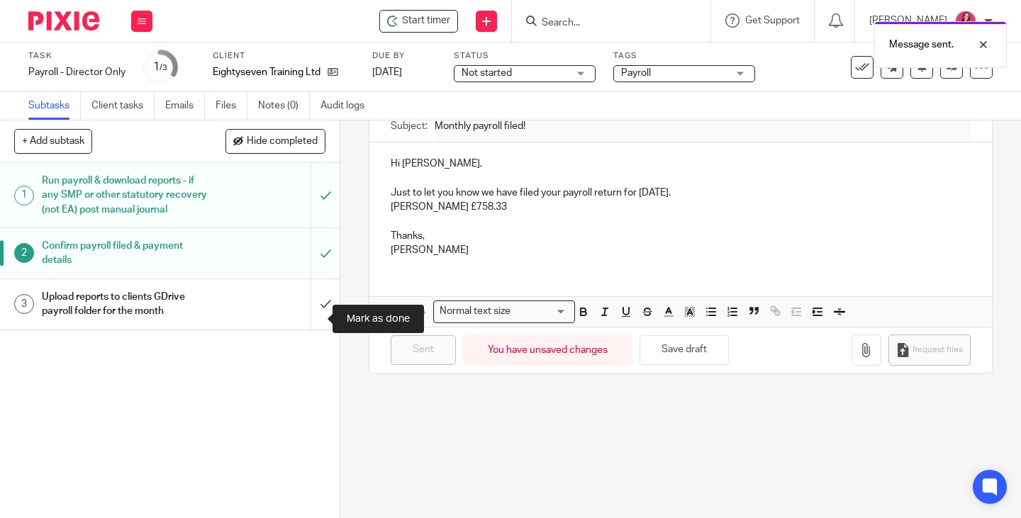
drag, startPoint x: 306, startPoint y: 318, endPoint x: 268, endPoint y: 295, distance: 44.3
click at [306, 318] on input "submit" at bounding box center [170, 304] width 340 height 50
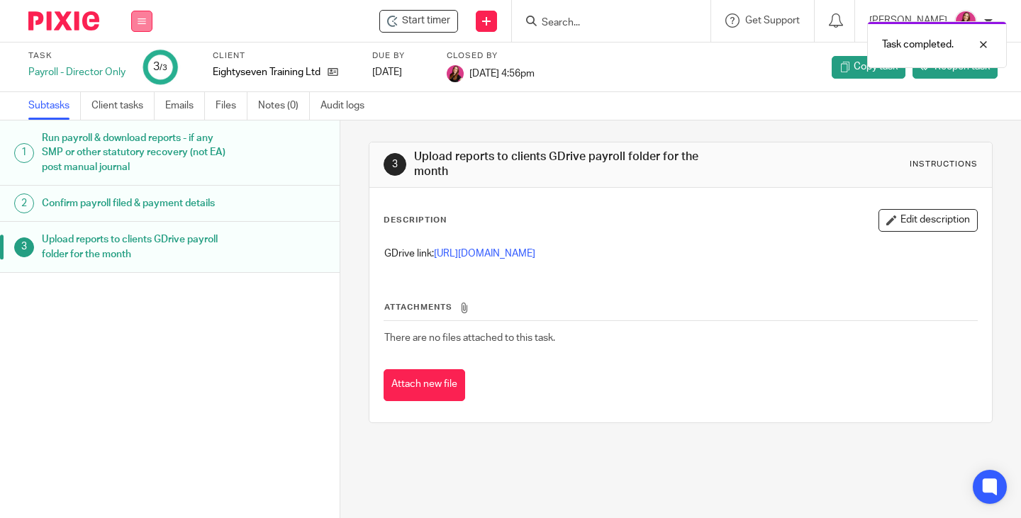
click at [138, 21] on icon at bounding box center [142, 21] width 9 height 9
click at [138, 61] on link "Work" at bounding box center [135, 66] width 25 height 10
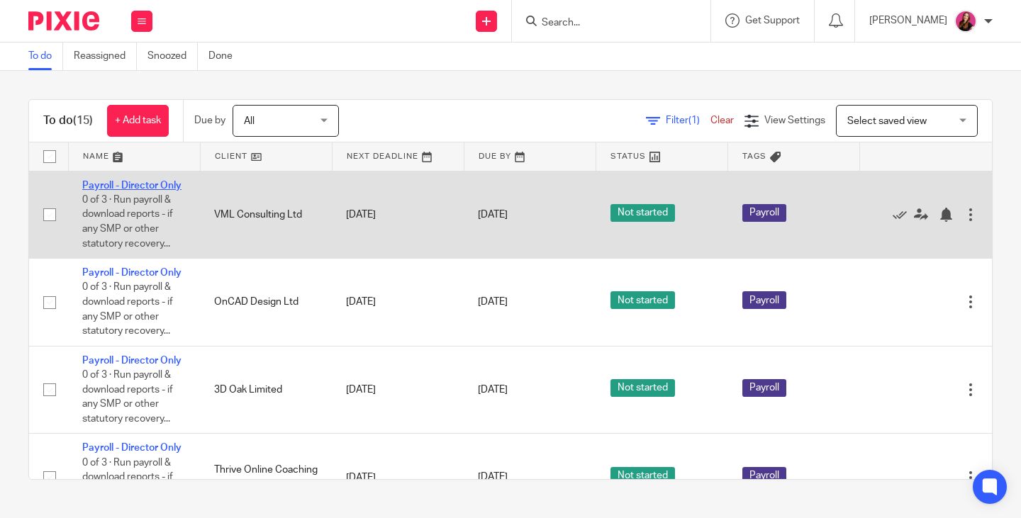
click at [137, 185] on link "Payroll - Director Only" at bounding box center [131, 186] width 99 height 10
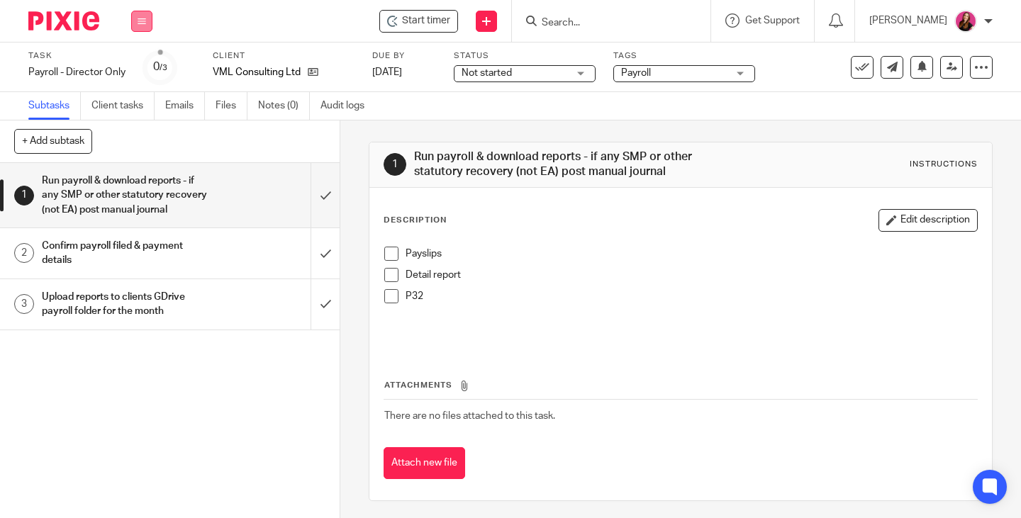
click at [144, 21] on icon at bounding box center [142, 21] width 9 height 9
click at [135, 62] on link "Work" at bounding box center [135, 66] width 25 height 10
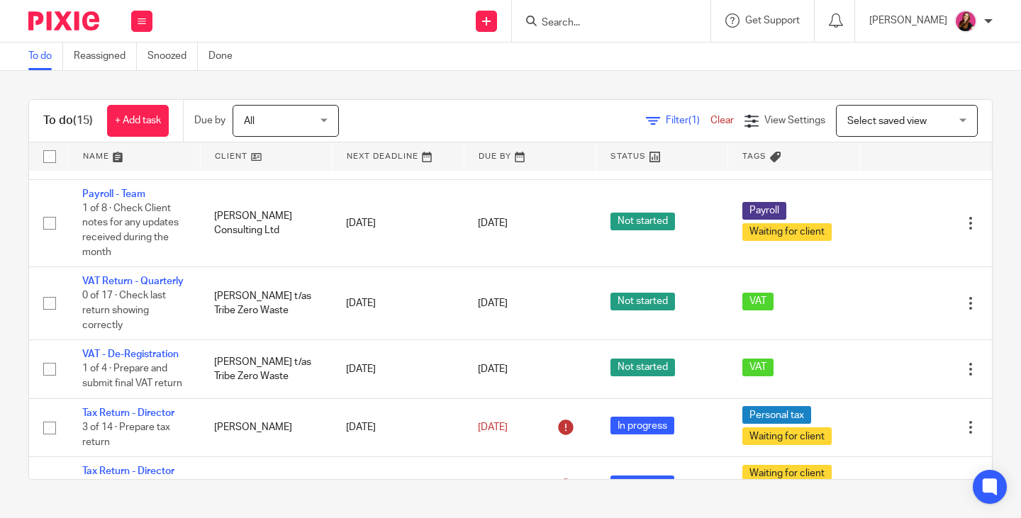
scroll to position [709, 0]
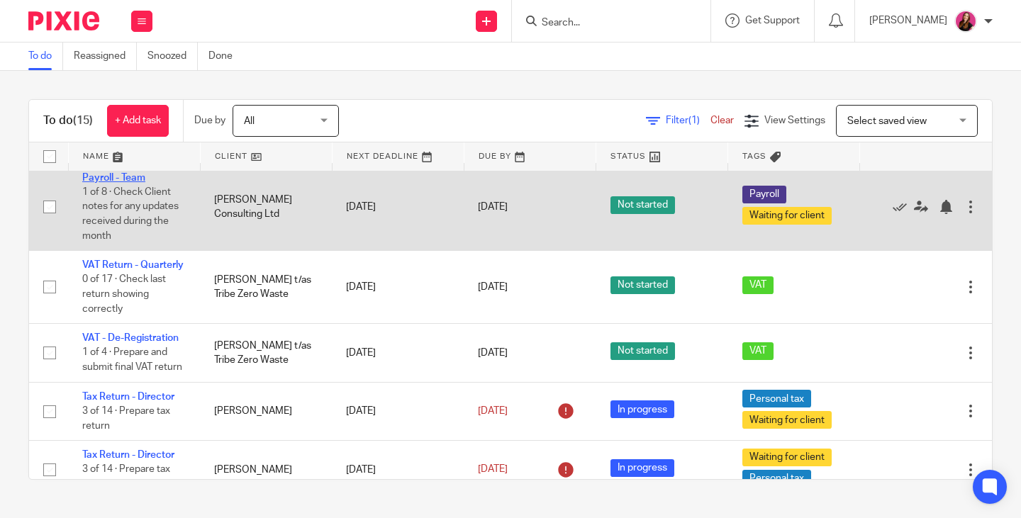
click at [115, 183] on link "Payroll - Team" at bounding box center [113, 178] width 63 height 10
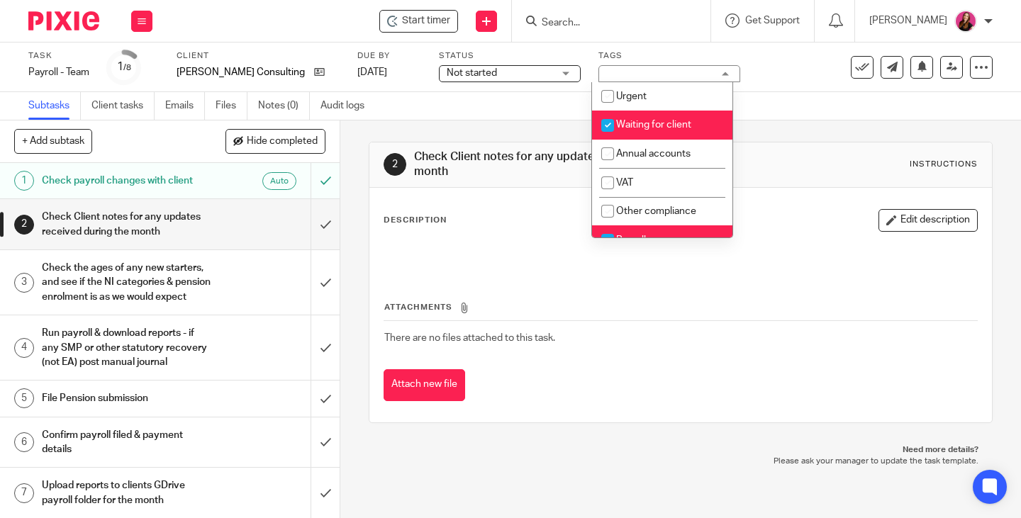
click at [699, 121] on li "Waiting for client" at bounding box center [662, 125] width 140 height 29
checkbox input "false"
click at [138, 26] on button at bounding box center [141, 21] width 21 height 21
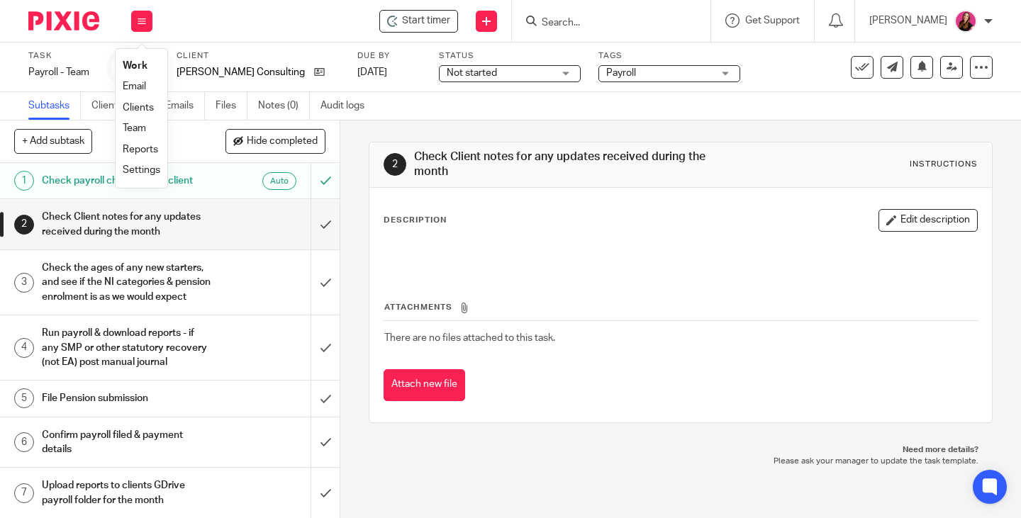
click at [134, 68] on link "Work" at bounding box center [135, 66] width 25 height 10
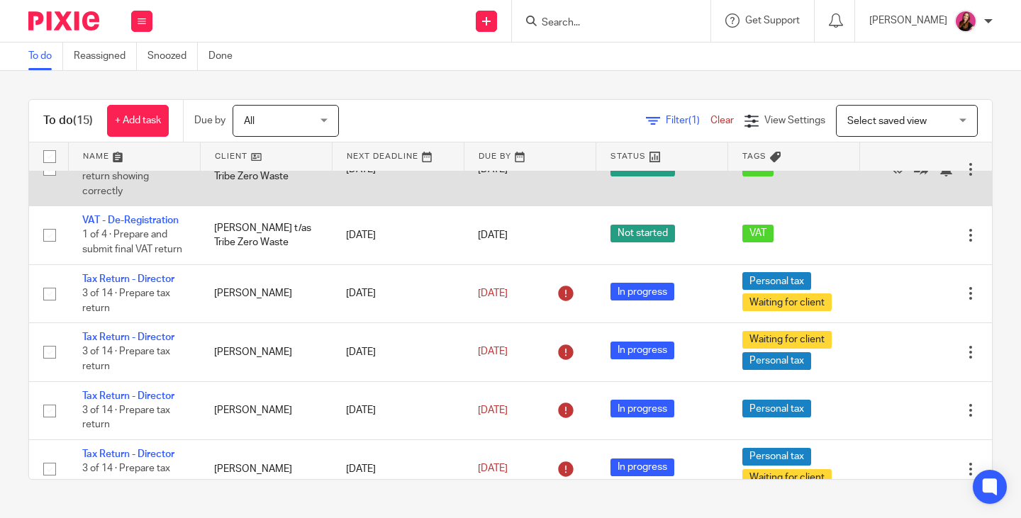
scroll to position [851, 0]
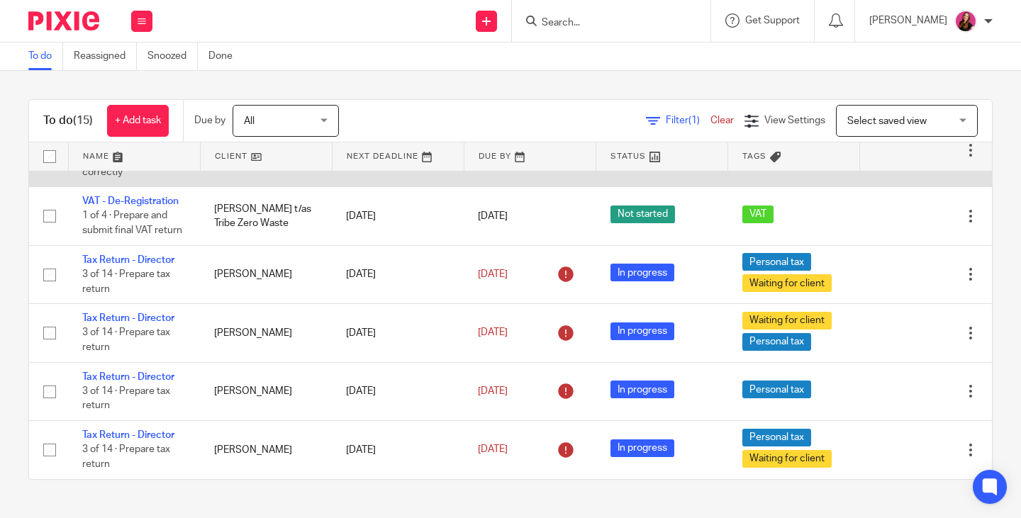
click at [104, 133] on link "VAT Return - Quarterly" at bounding box center [132, 128] width 101 height 10
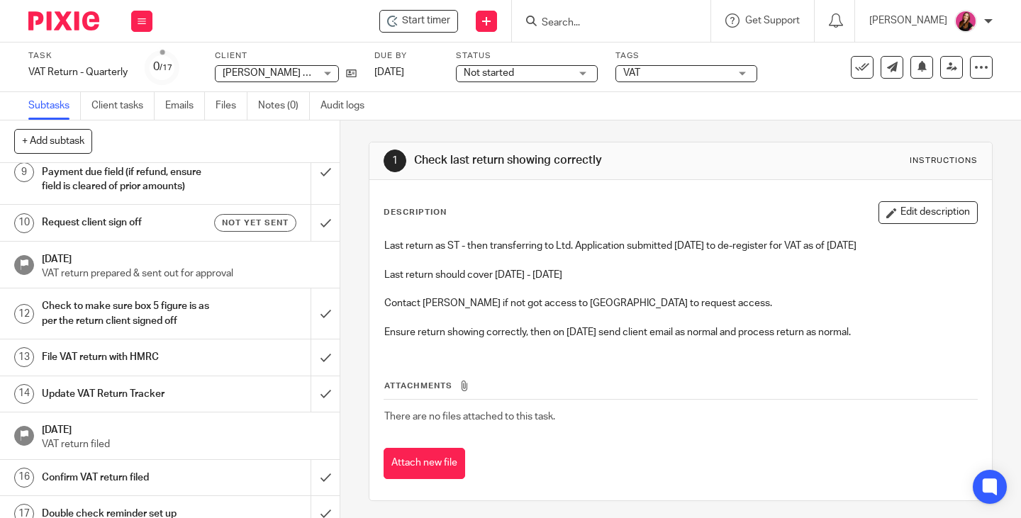
scroll to position [430, 0]
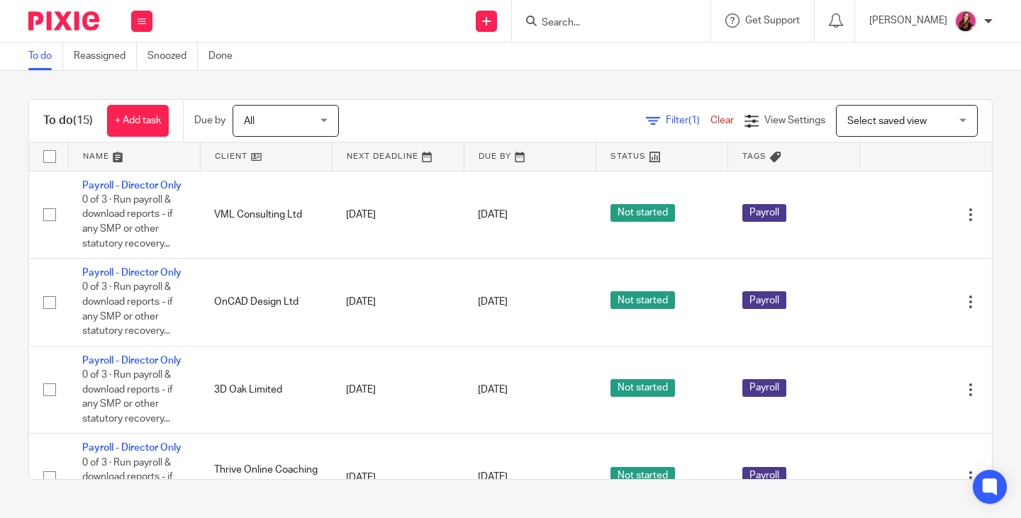
scroll to position [990, 0]
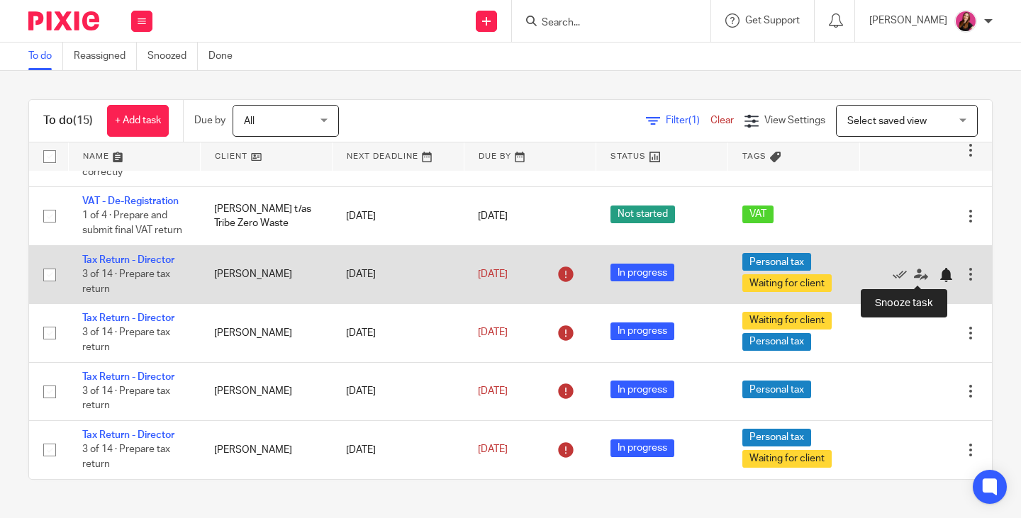
click at [939, 279] on div at bounding box center [946, 275] width 14 height 14
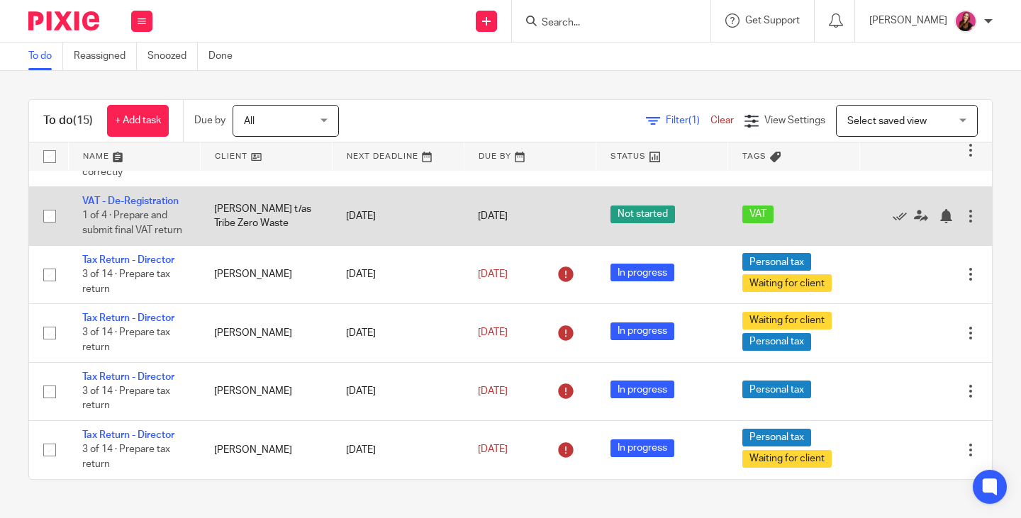
scroll to position [932, 0]
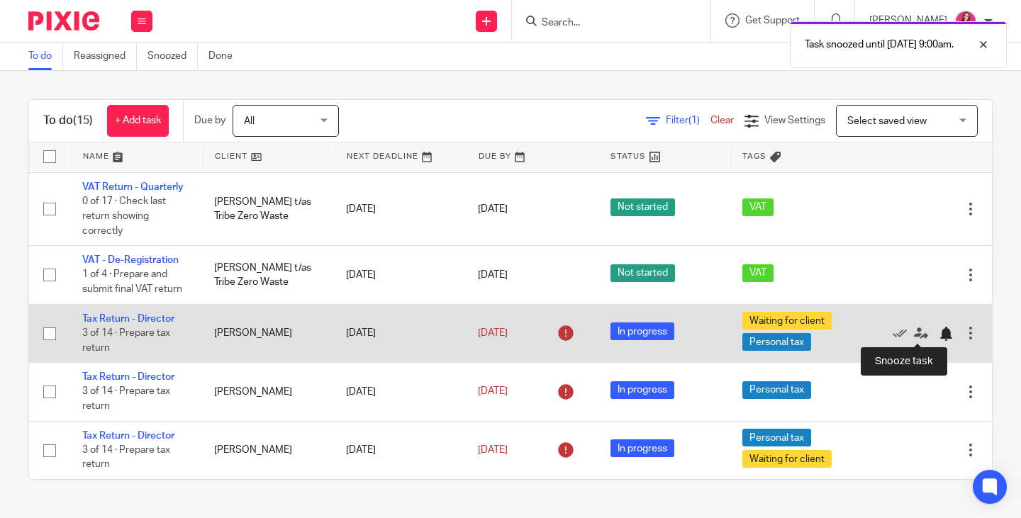
click at [939, 332] on div at bounding box center [946, 334] width 14 height 14
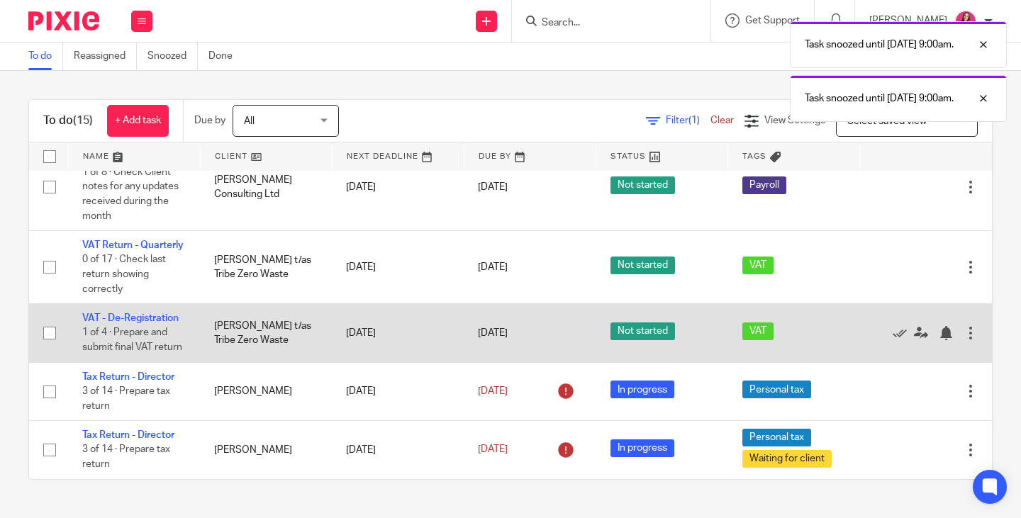
scroll to position [873, 0]
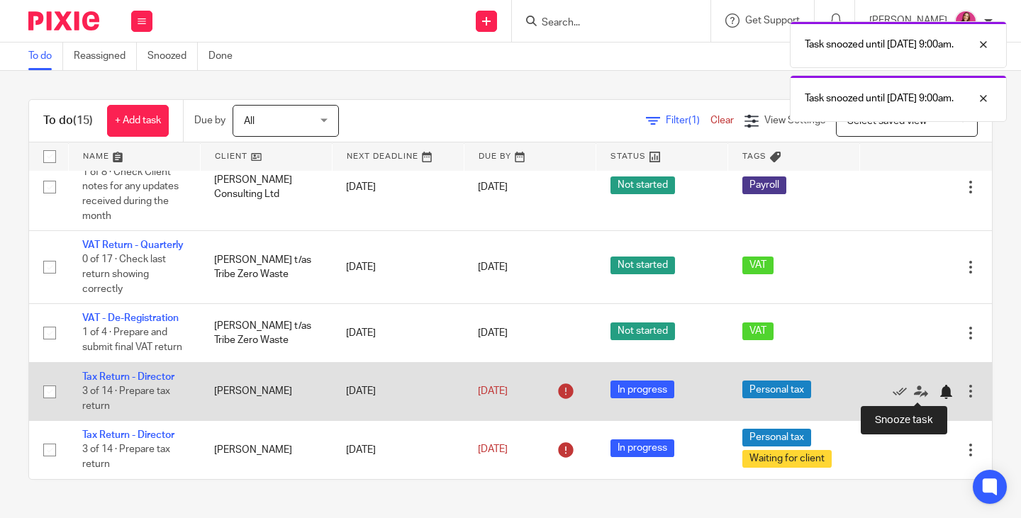
click at [939, 397] on div at bounding box center [946, 392] width 14 height 14
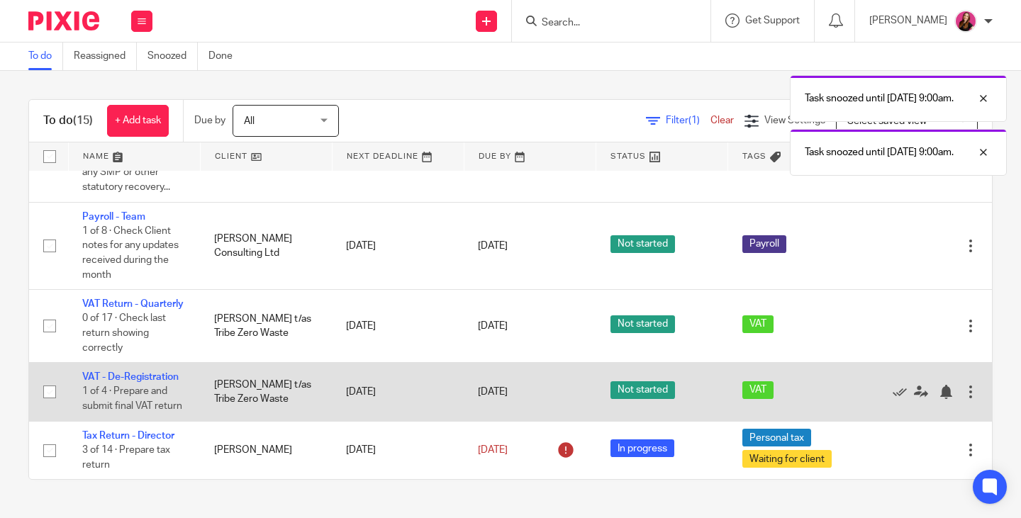
scroll to position [815, 0]
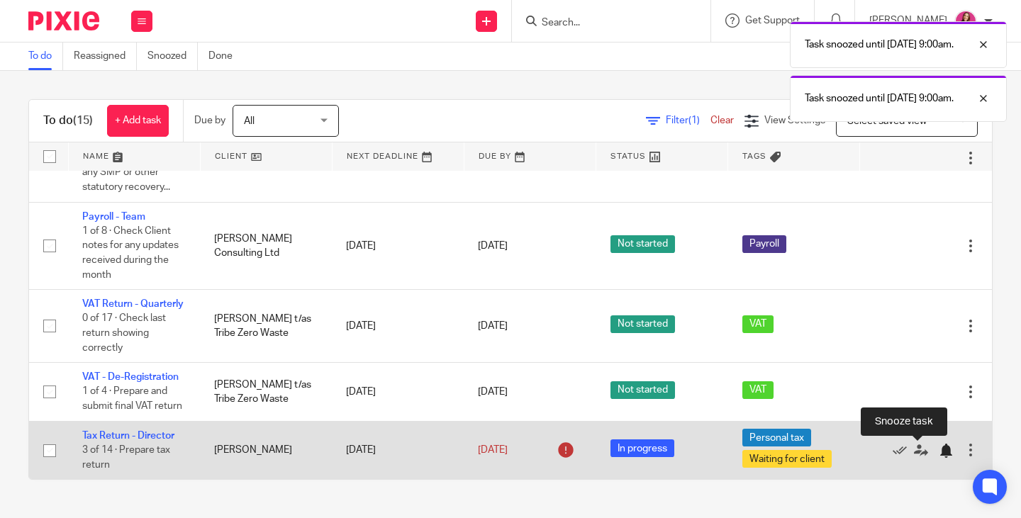
click at [939, 450] on div at bounding box center [946, 451] width 14 height 14
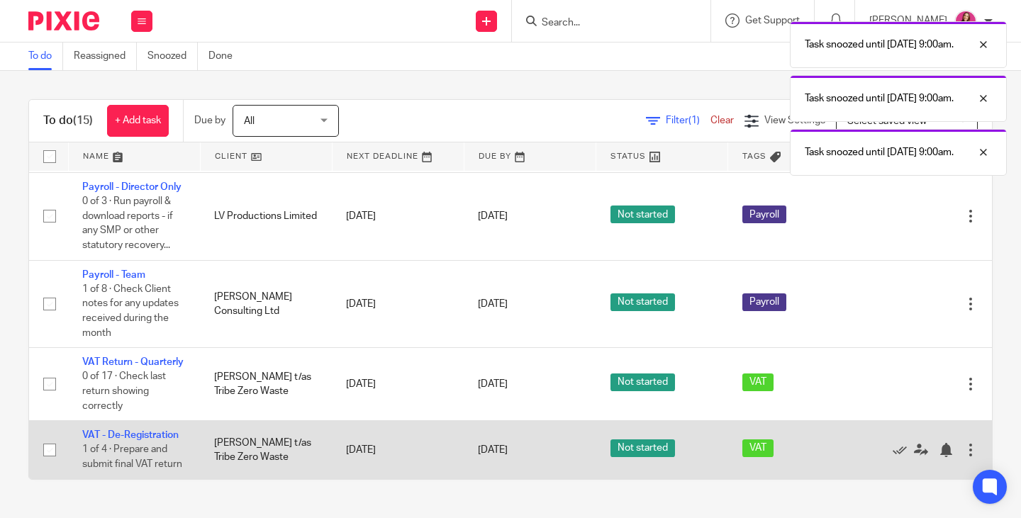
scroll to position [756, 0]
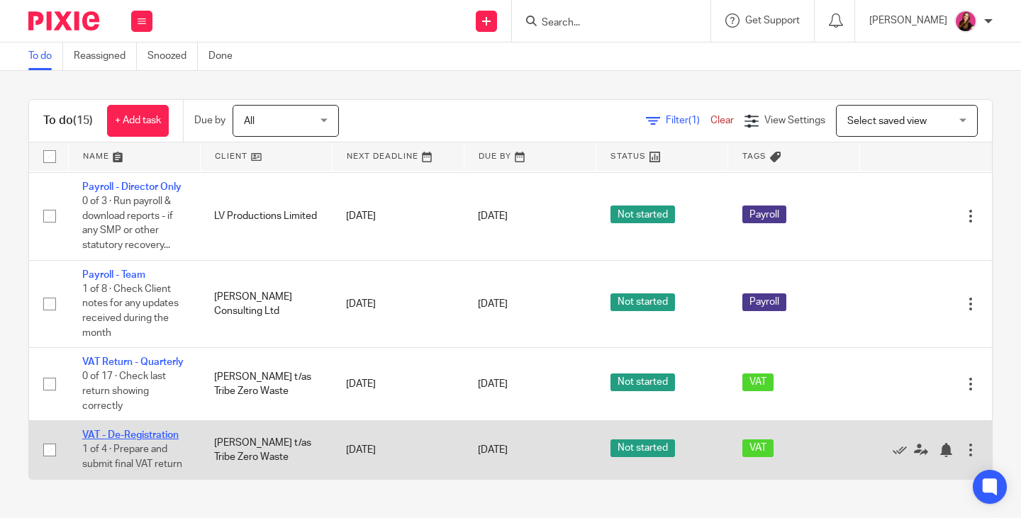
click at [159, 430] on link "VAT - De-Registration" at bounding box center [130, 435] width 96 height 10
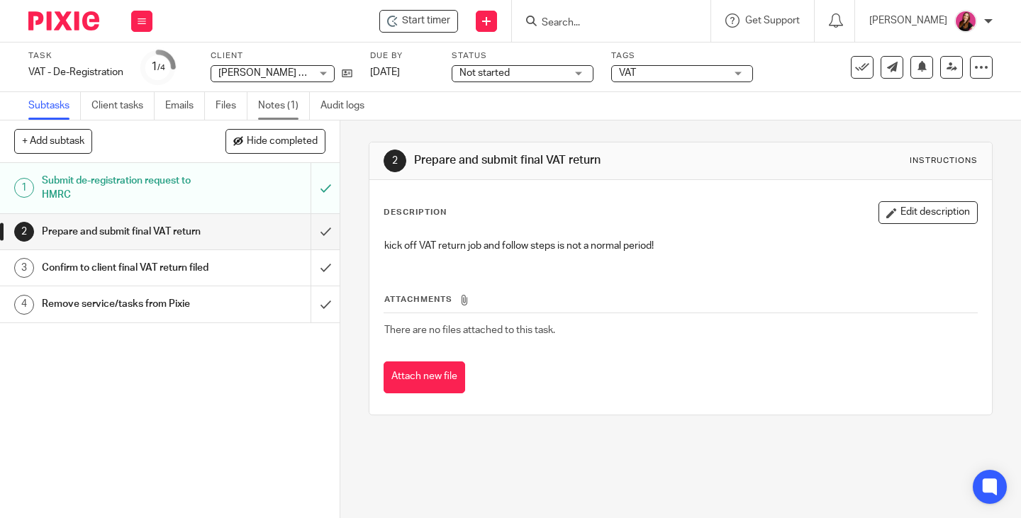
click at [291, 103] on link "Notes (1)" at bounding box center [284, 106] width 52 height 28
click at [112, 279] on h1 "Confirm to client final VAT return filed" at bounding box center [127, 267] width 170 height 21
click at [134, 27] on button at bounding box center [141, 21] width 21 height 21
click at [134, 66] on link "Work" at bounding box center [135, 66] width 25 height 10
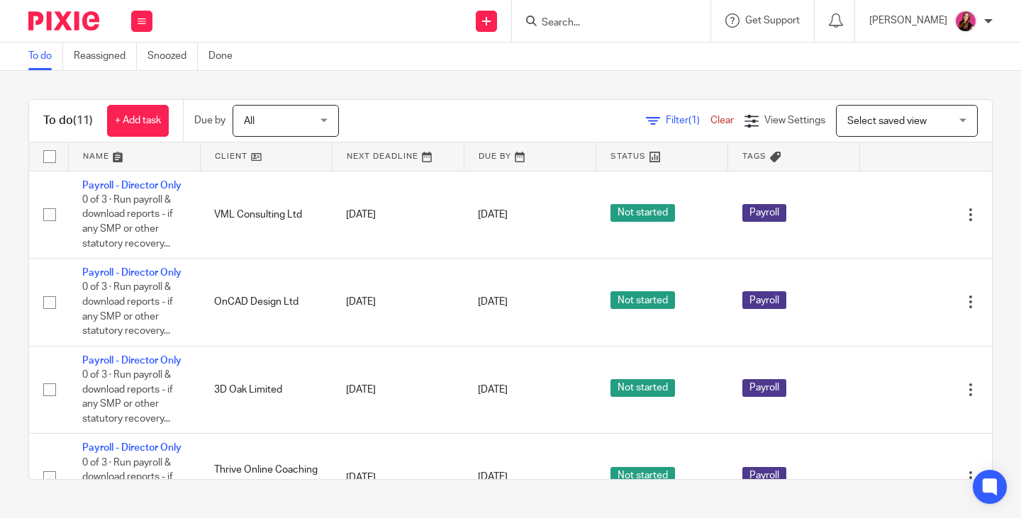
scroll to position [756, 0]
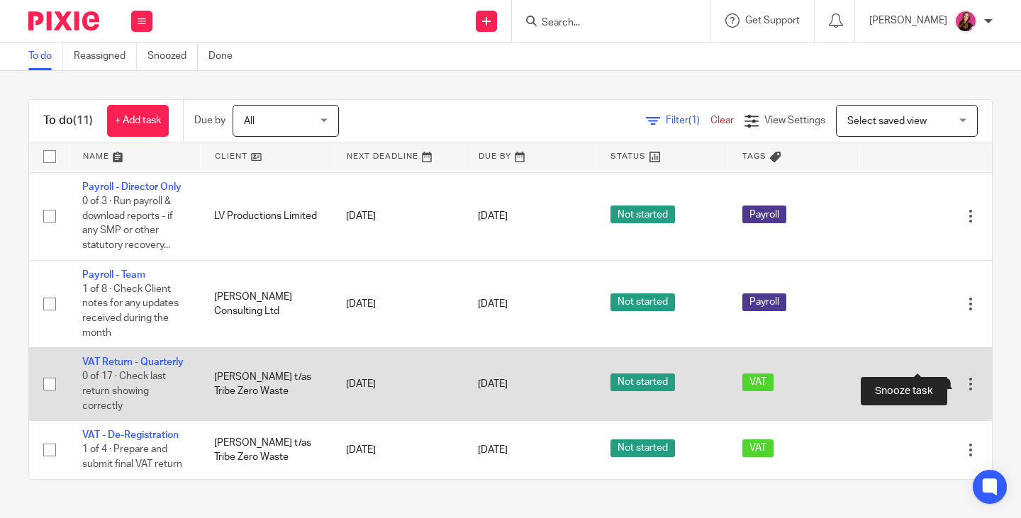
click at [939, 377] on div at bounding box center [946, 384] width 14 height 14
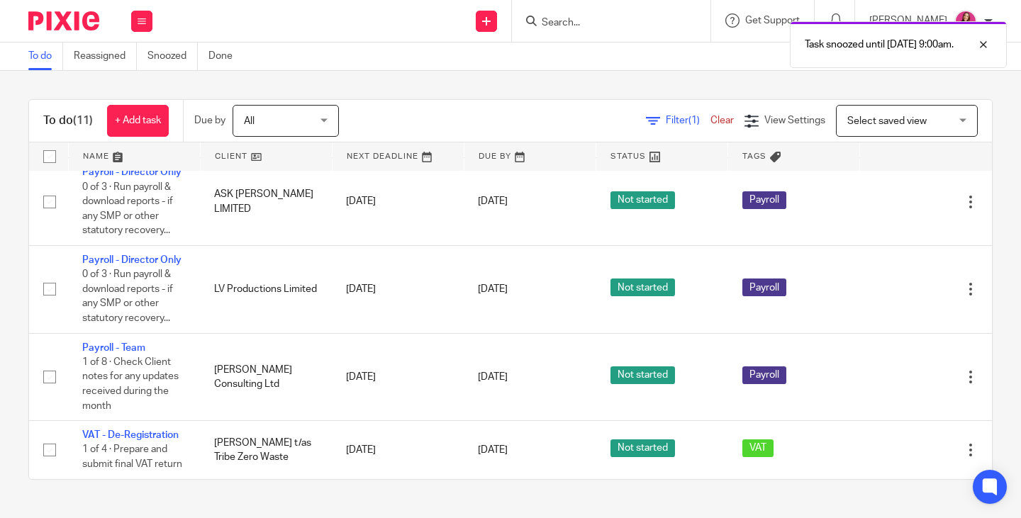
scroll to position [669, 0]
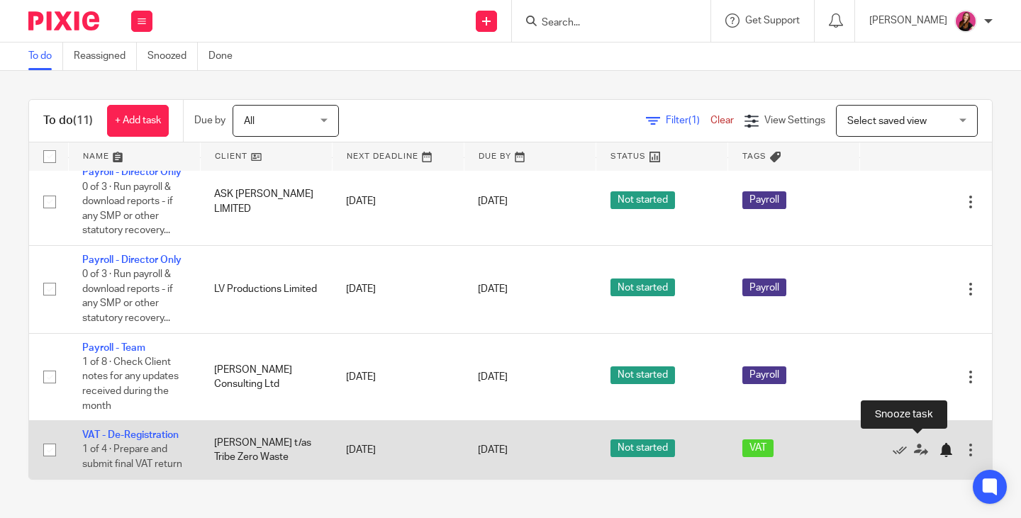
click at [939, 445] on div at bounding box center [946, 450] width 14 height 14
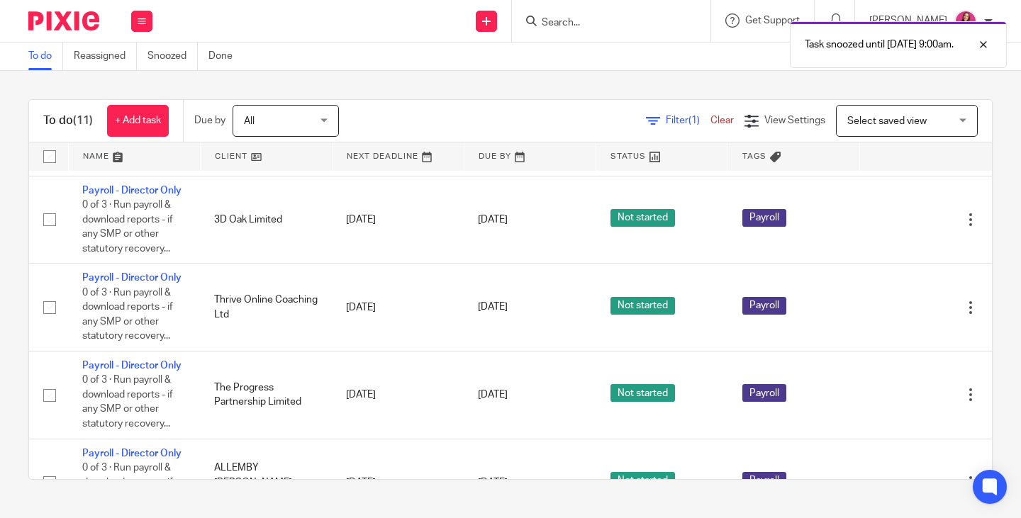
scroll to position [0, 0]
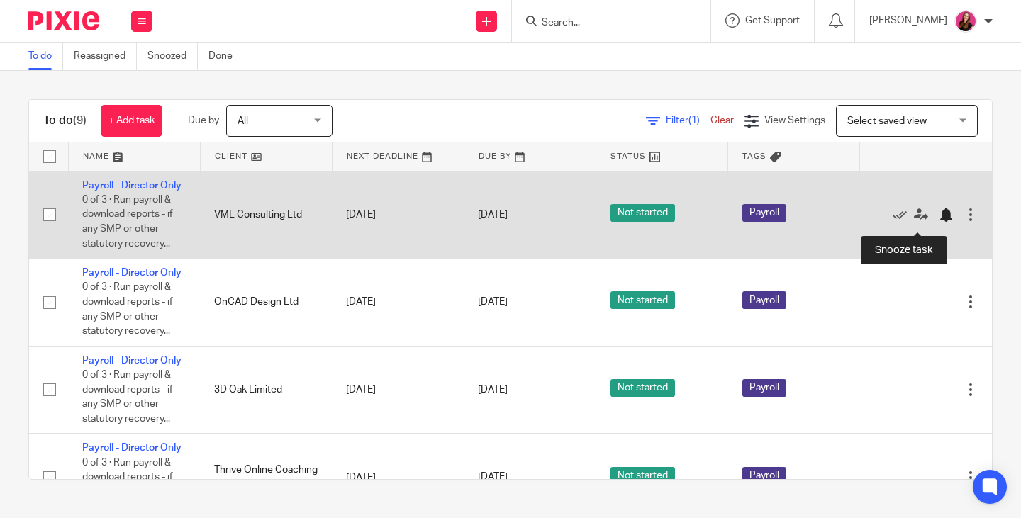
click at [939, 222] on div at bounding box center [946, 215] width 14 height 14
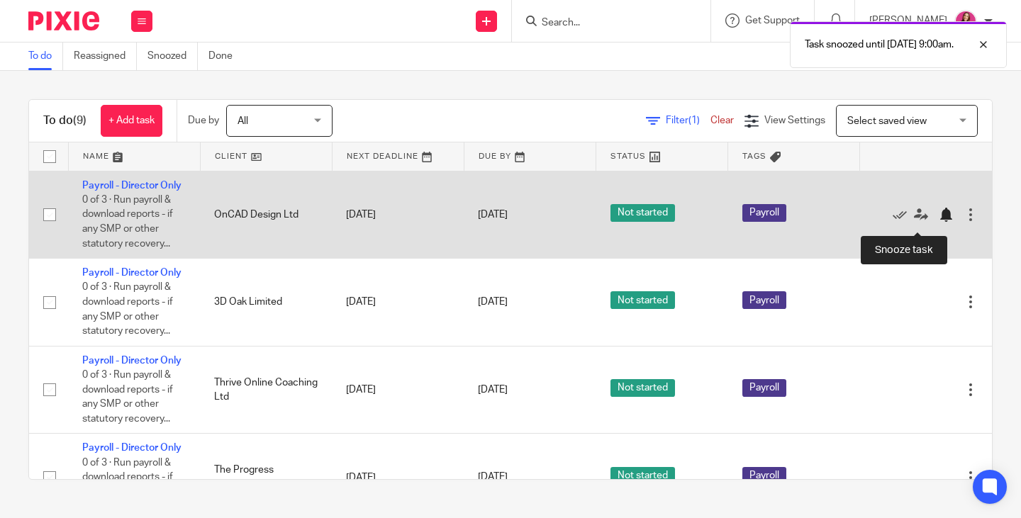
click at [939, 222] on div at bounding box center [946, 215] width 14 height 14
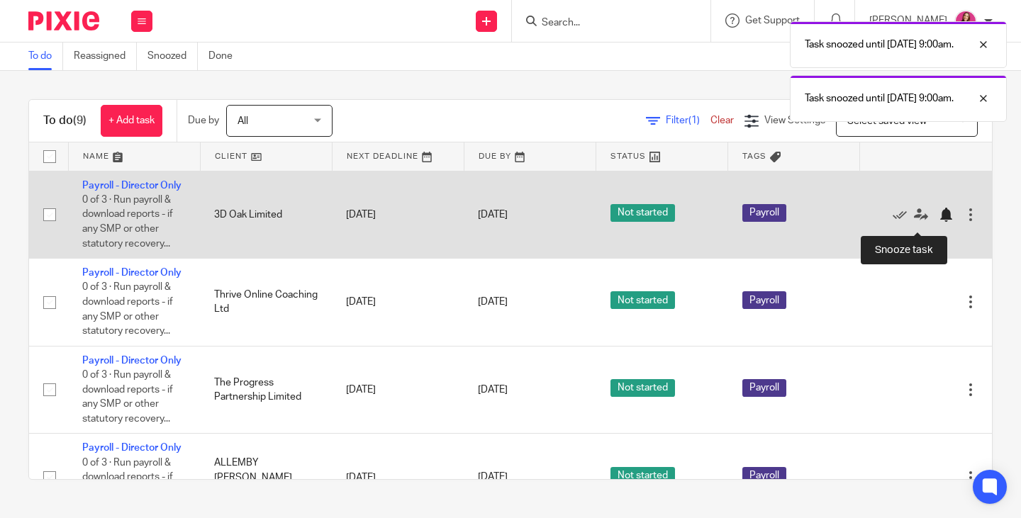
click at [939, 222] on div at bounding box center [946, 215] width 14 height 14
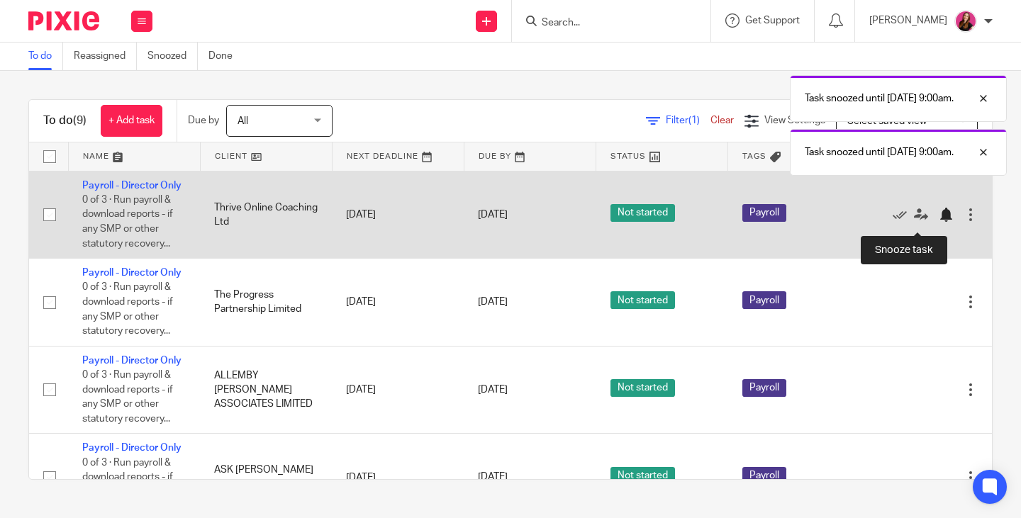
click at [939, 222] on div at bounding box center [946, 215] width 14 height 14
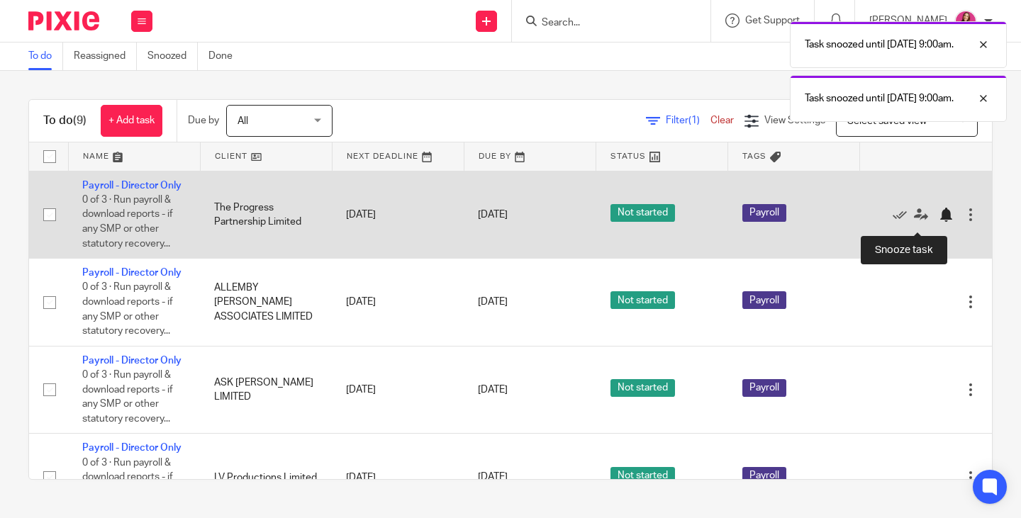
click at [939, 222] on div at bounding box center [946, 215] width 14 height 14
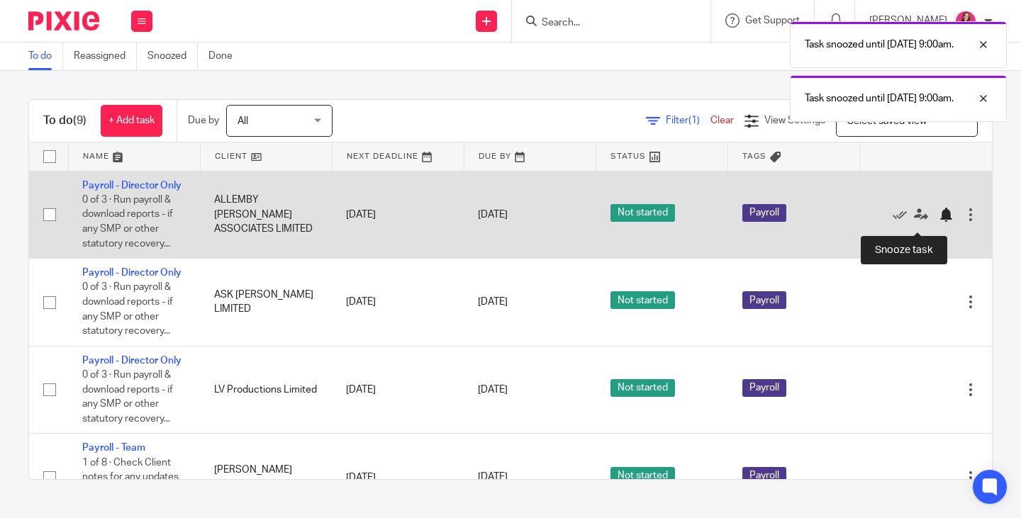
click at [939, 222] on div at bounding box center [946, 215] width 14 height 14
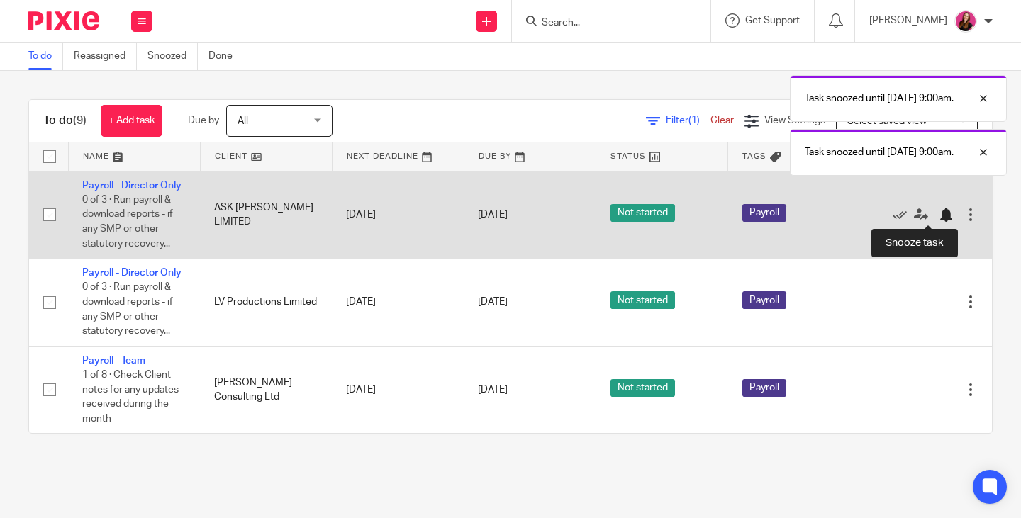
click at [939, 214] on div at bounding box center [949, 215] width 21 height 14
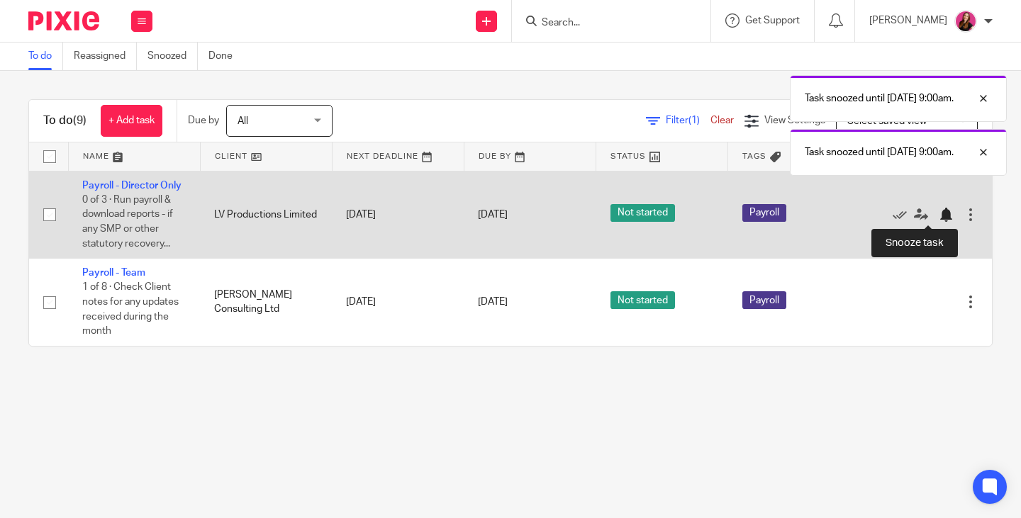
click at [939, 214] on div at bounding box center [946, 215] width 14 height 14
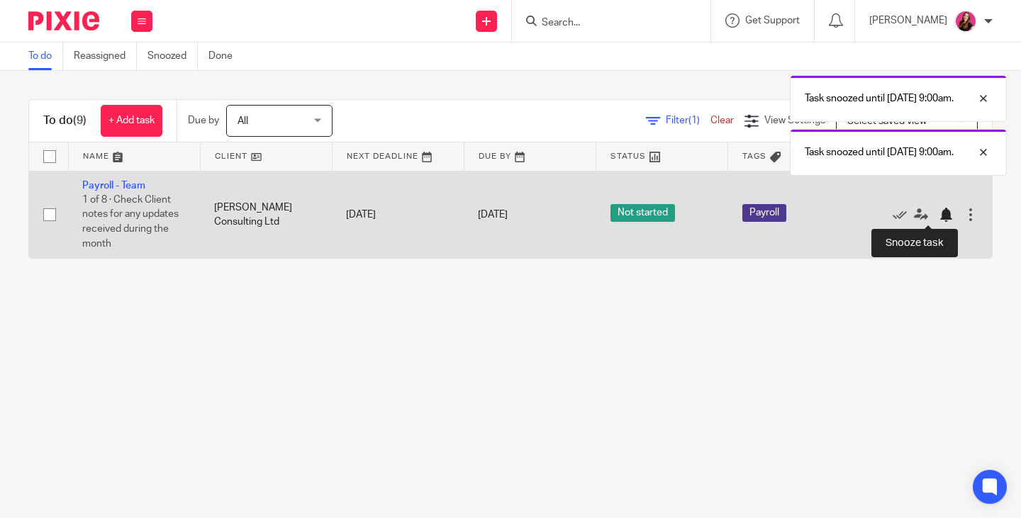
click at [939, 214] on div at bounding box center [946, 215] width 14 height 14
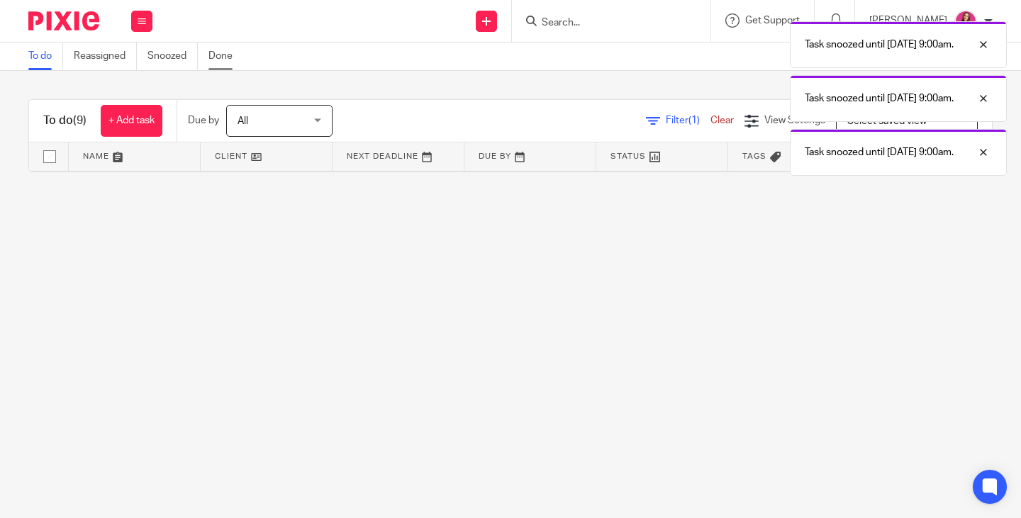
click at [230, 46] on link "Done" at bounding box center [225, 57] width 35 height 28
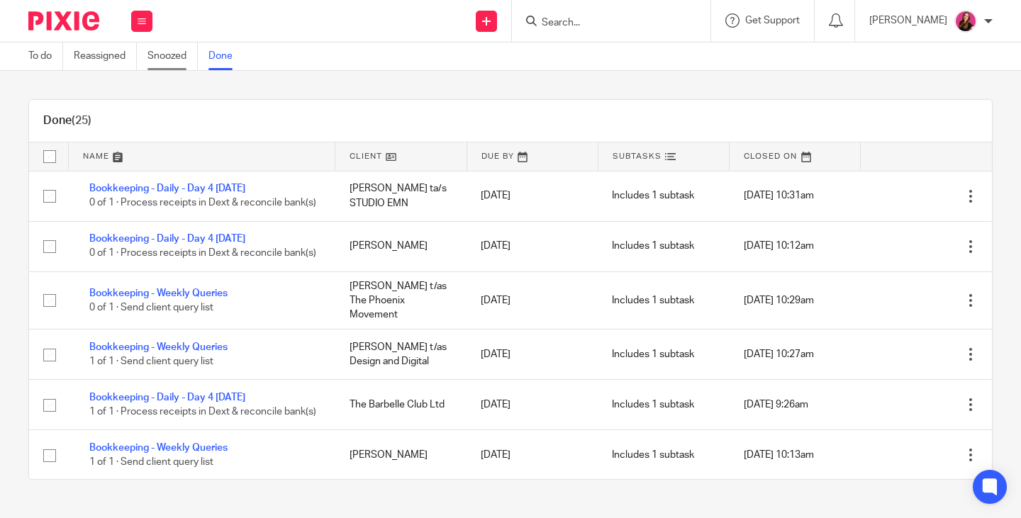
click at [157, 56] on link "Snoozed" at bounding box center [172, 57] width 50 height 28
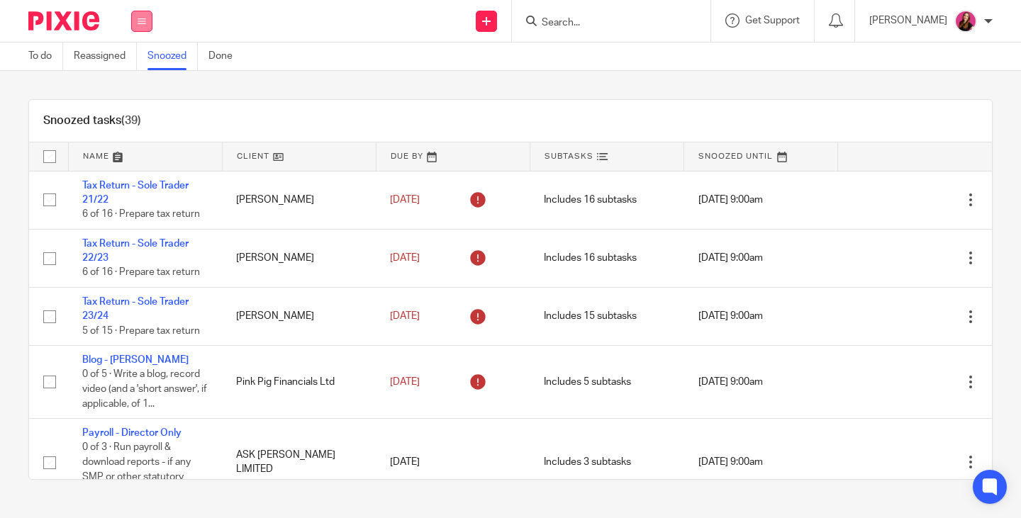
click at [140, 26] on button at bounding box center [141, 21] width 21 height 21
click at [142, 125] on link "Team" at bounding box center [134, 128] width 23 height 10
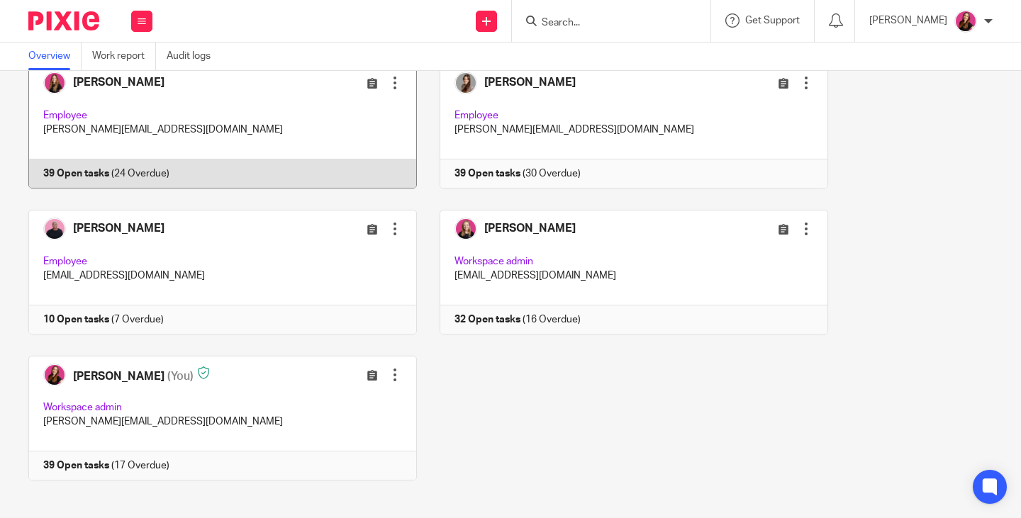
scroll to position [247, 0]
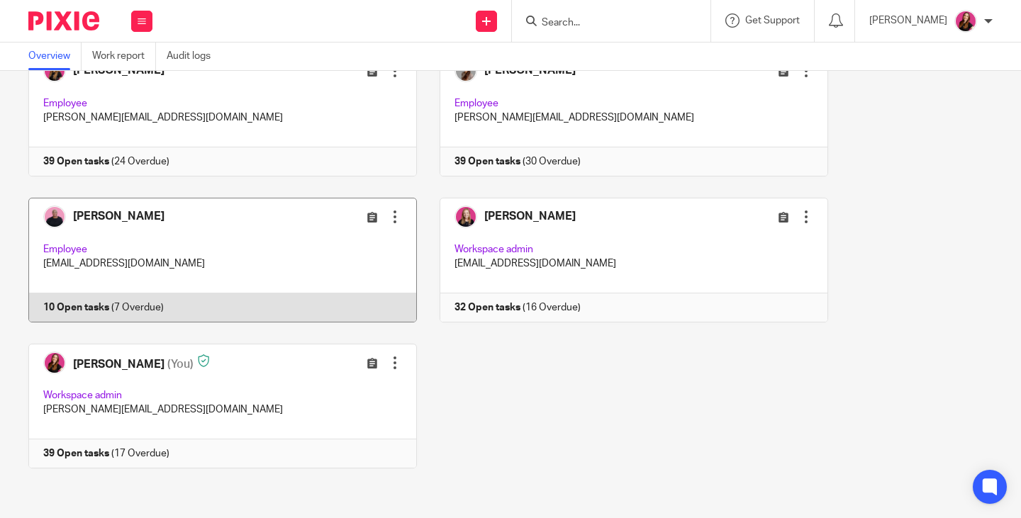
click at [99, 301] on link at bounding box center [211, 260] width 411 height 125
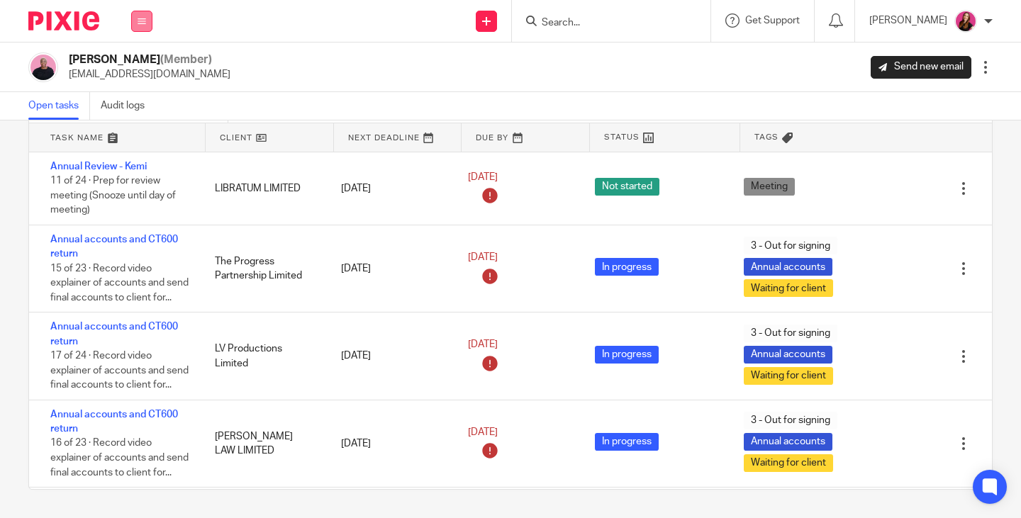
click at [141, 17] on icon at bounding box center [142, 21] width 9 height 9
click at [133, 65] on link "Work" at bounding box center [134, 66] width 23 height 10
